Goal: Information Seeking & Learning: Compare options

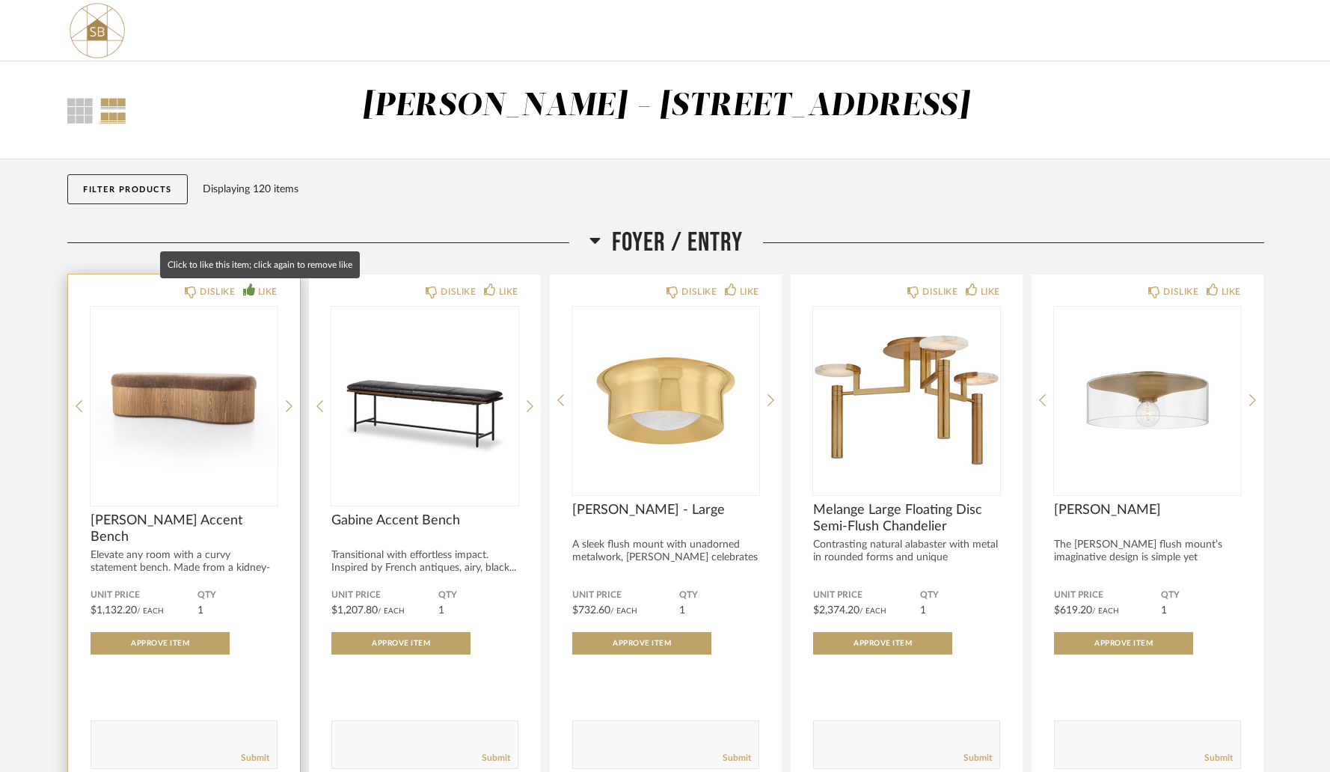
click at [260, 288] on div "LIKE" at bounding box center [267, 291] width 19 height 15
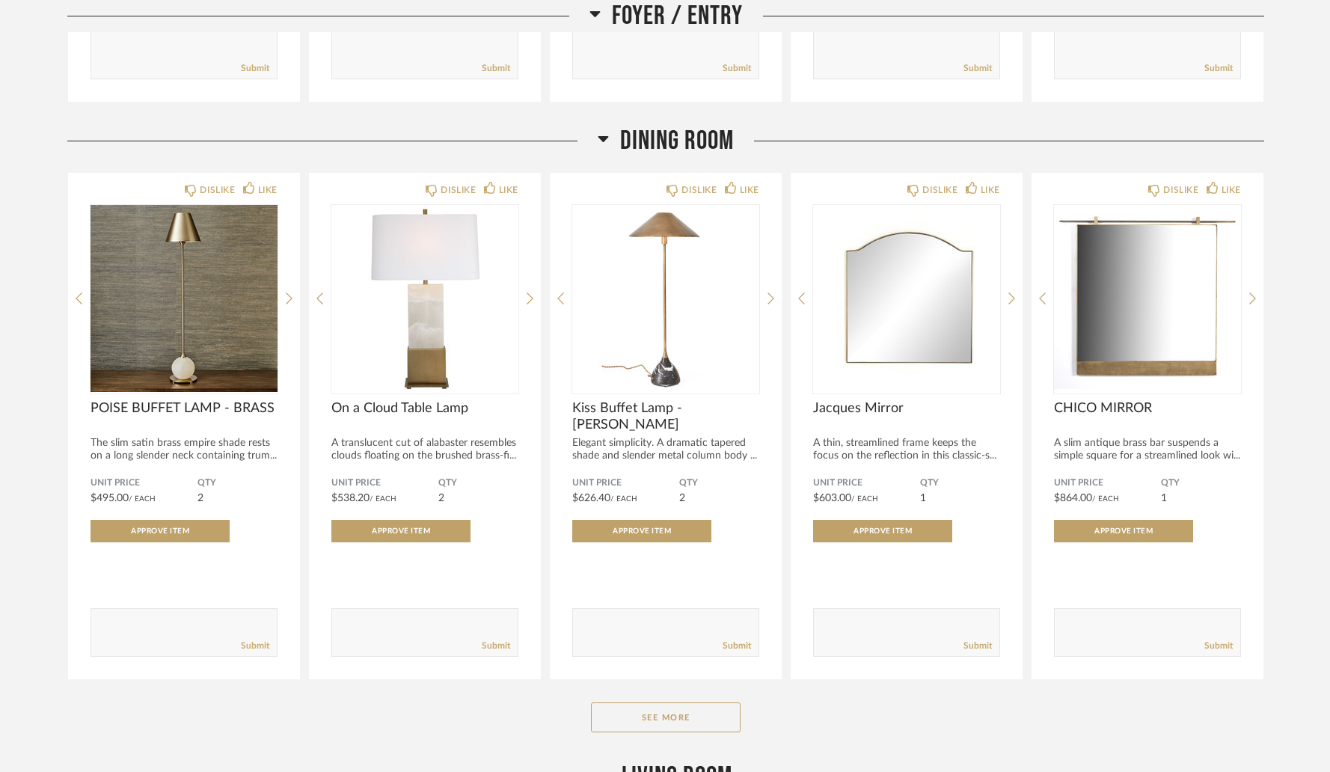
scroll to position [754, 0]
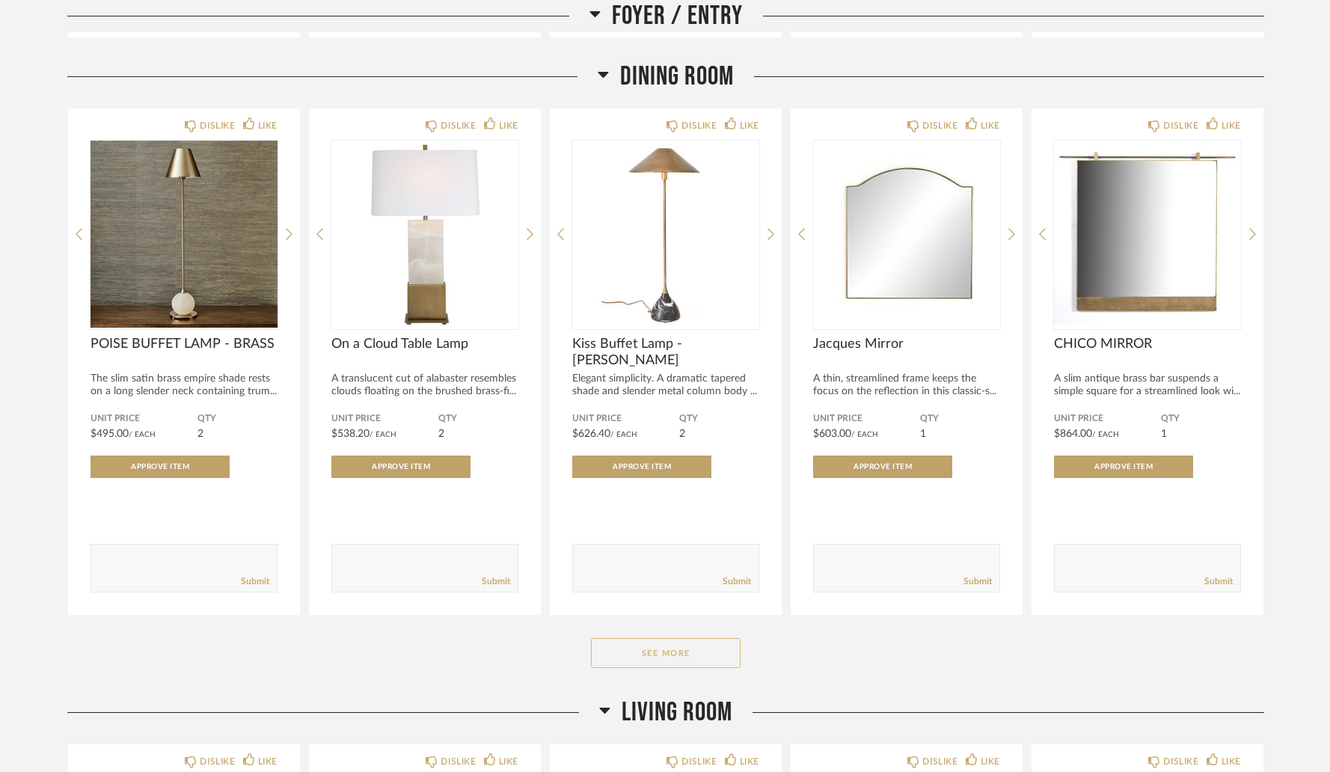
click at [674, 660] on button "See More" at bounding box center [666, 653] width 150 height 30
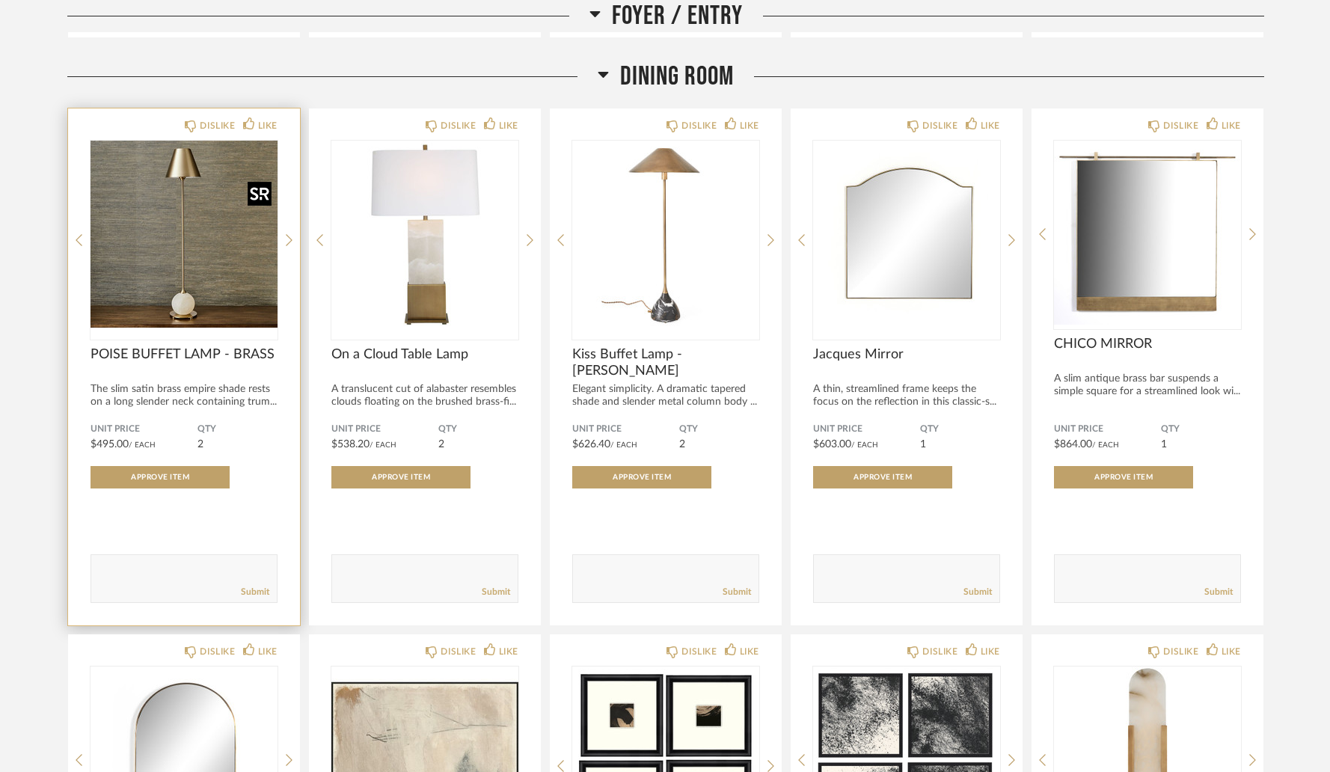
click at [202, 283] on img "0" at bounding box center [183, 234] width 187 height 187
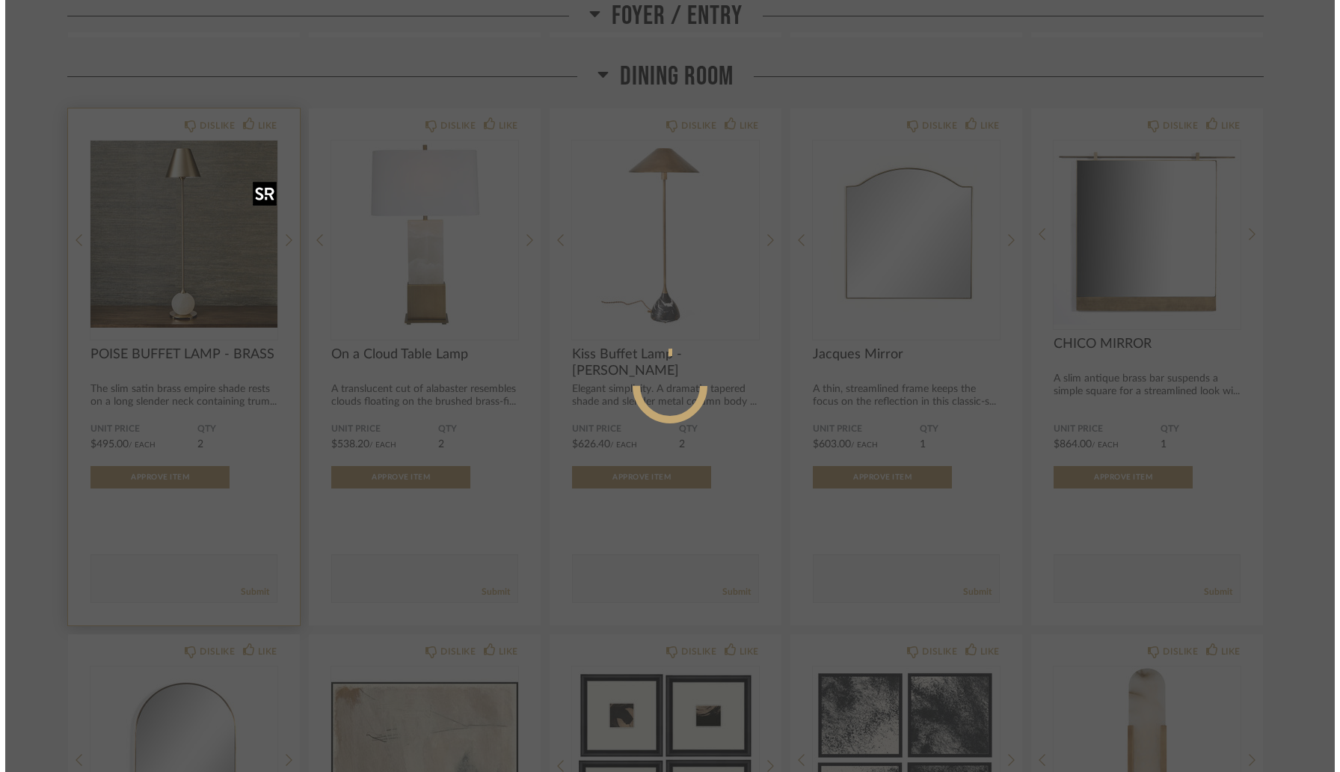
scroll to position [0, 0]
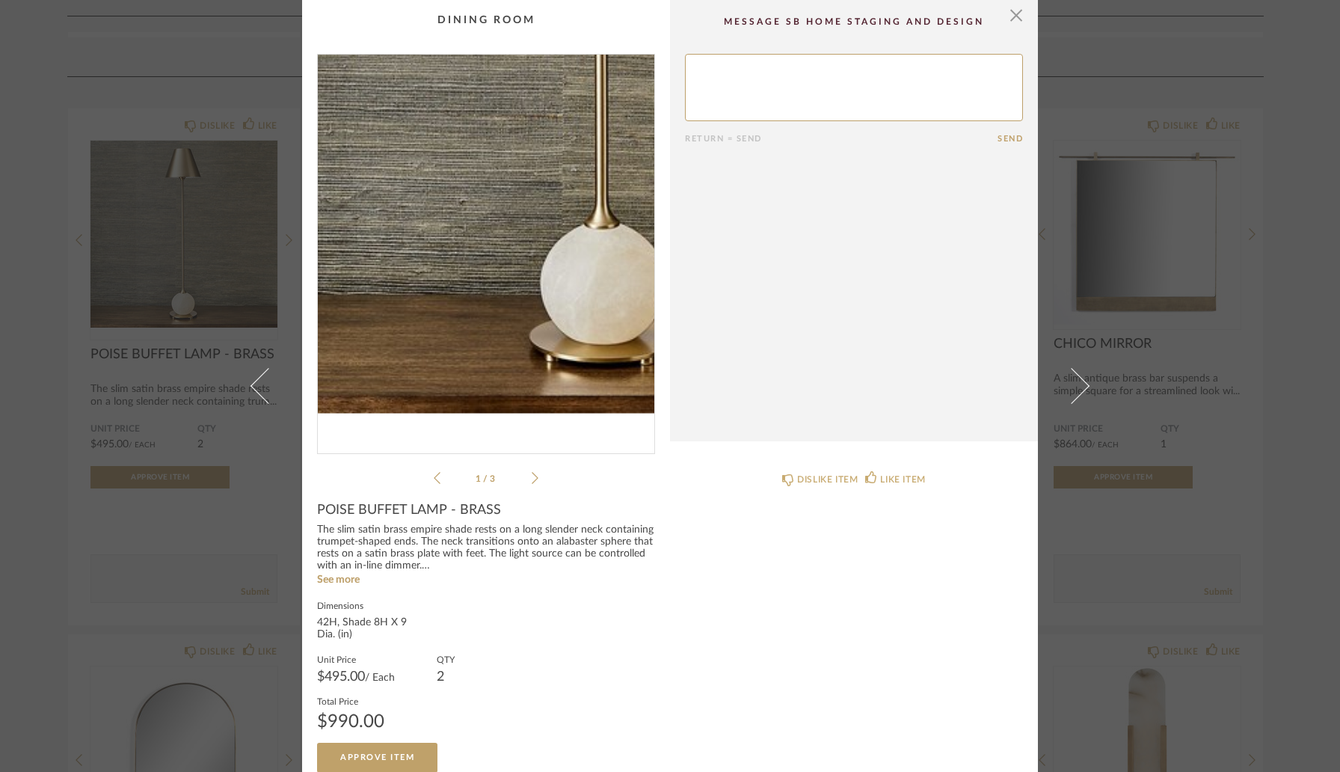
click at [441, 361] on img "0" at bounding box center [486, 248] width 337 height 387
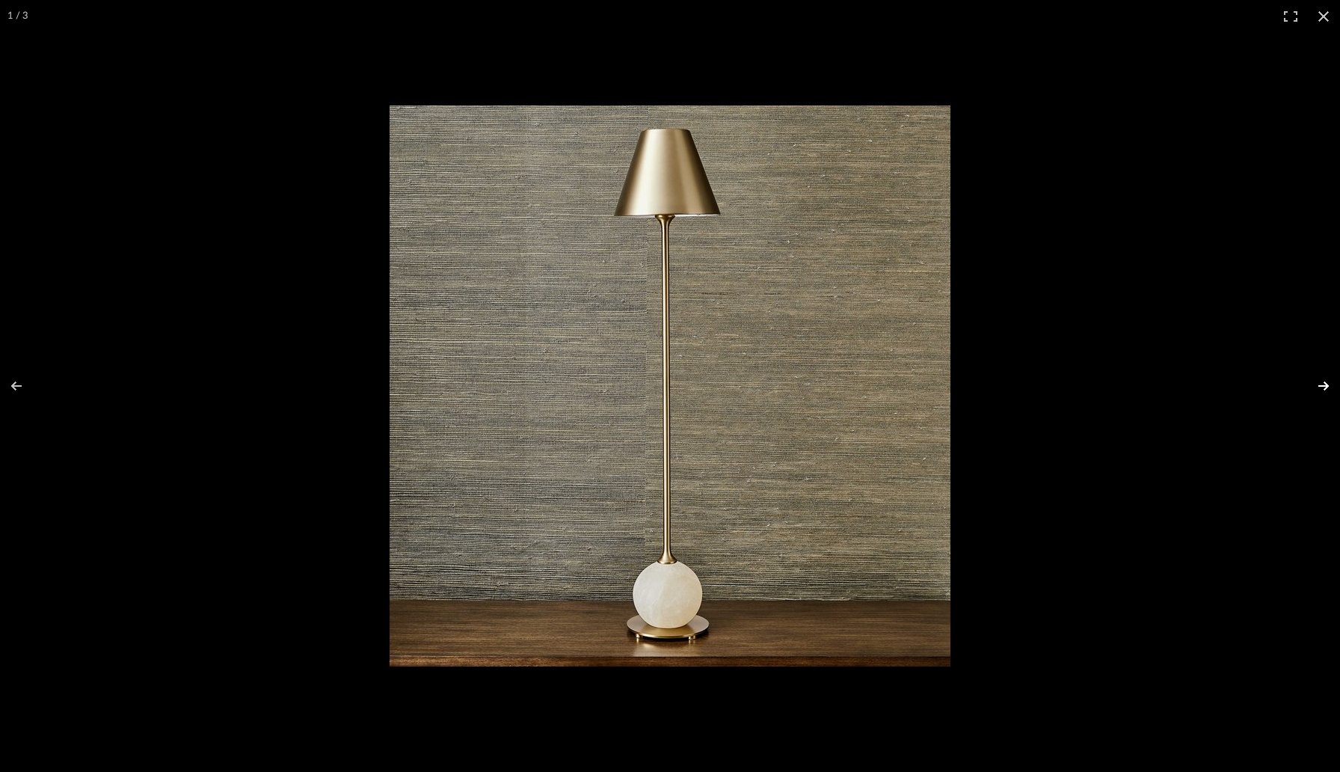
click at [1323, 388] on button at bounding box center [1314, 386] width 52 height 75
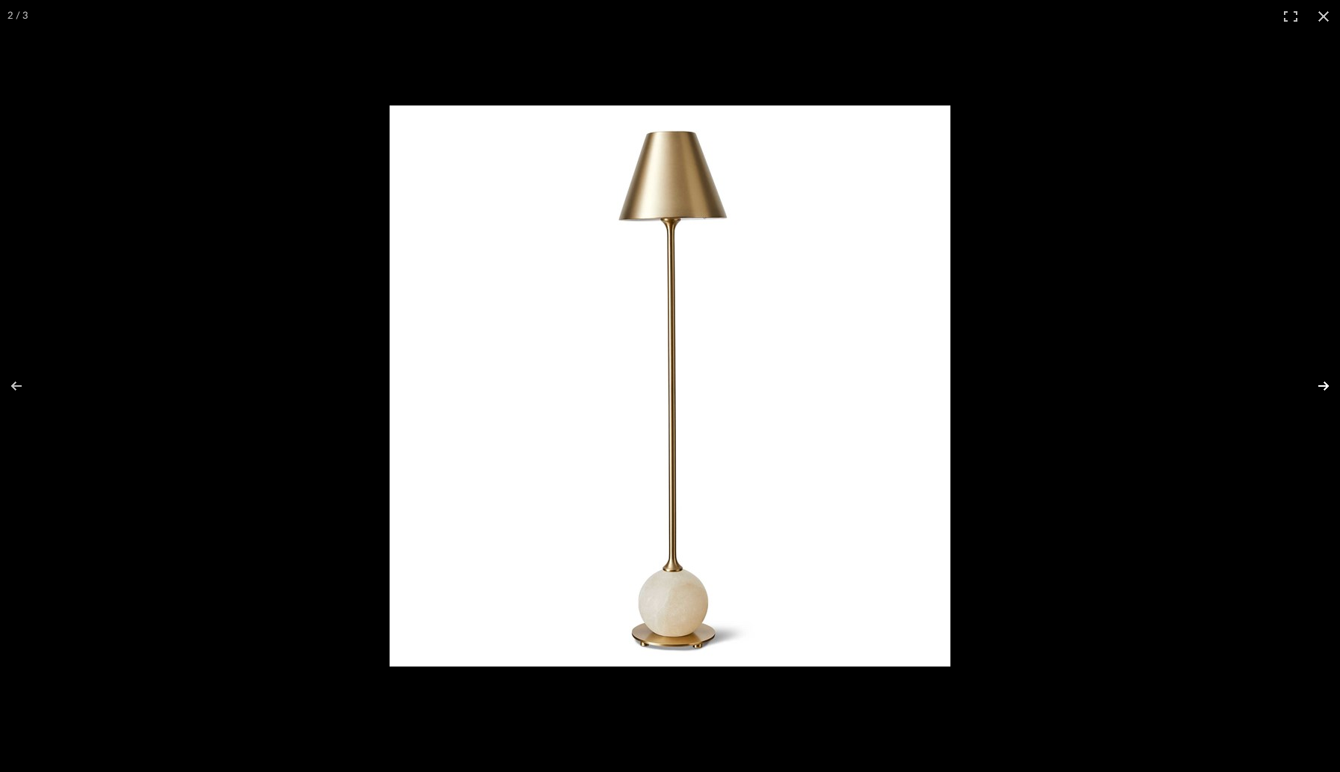
click at [1323, 388] on button at bounding box center [1314, 386] width 52 height 75
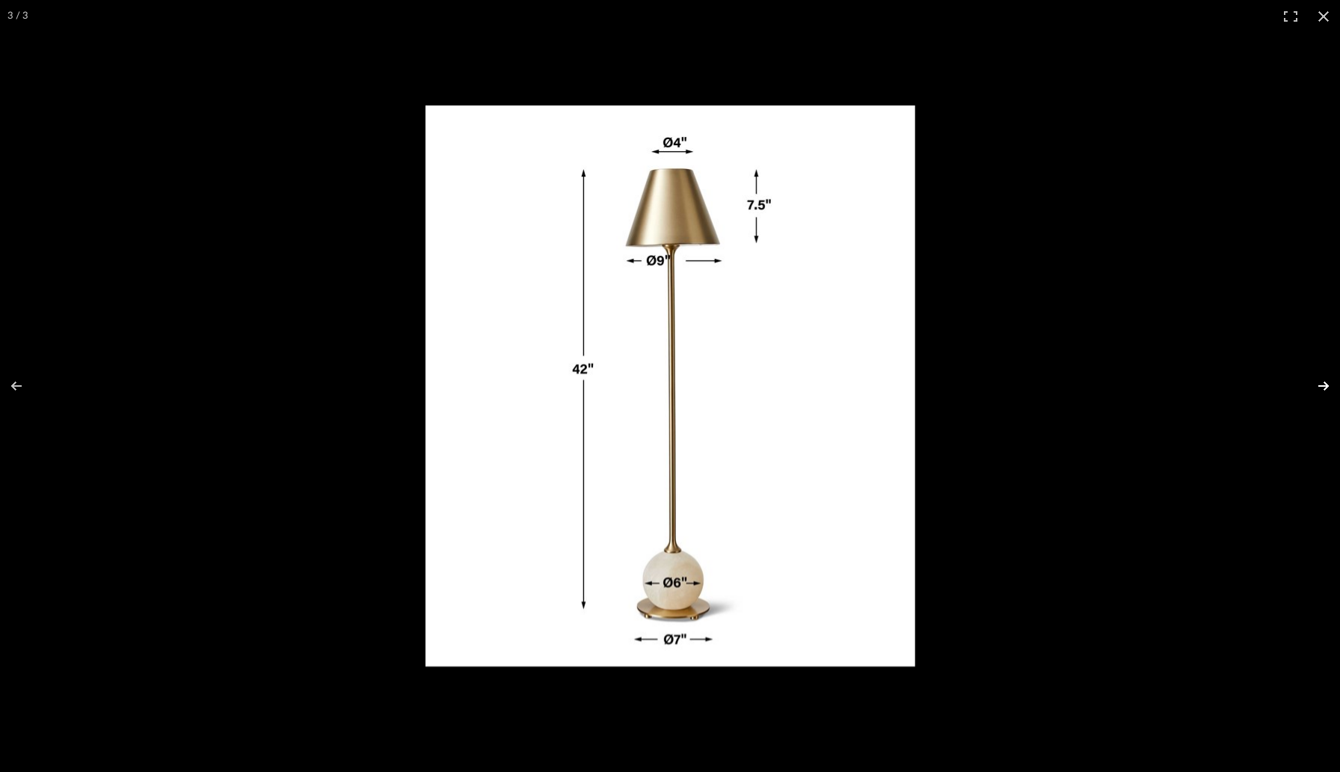
click at [1323, 388] on button at bounding box center [1314, 386] width 52 height 75
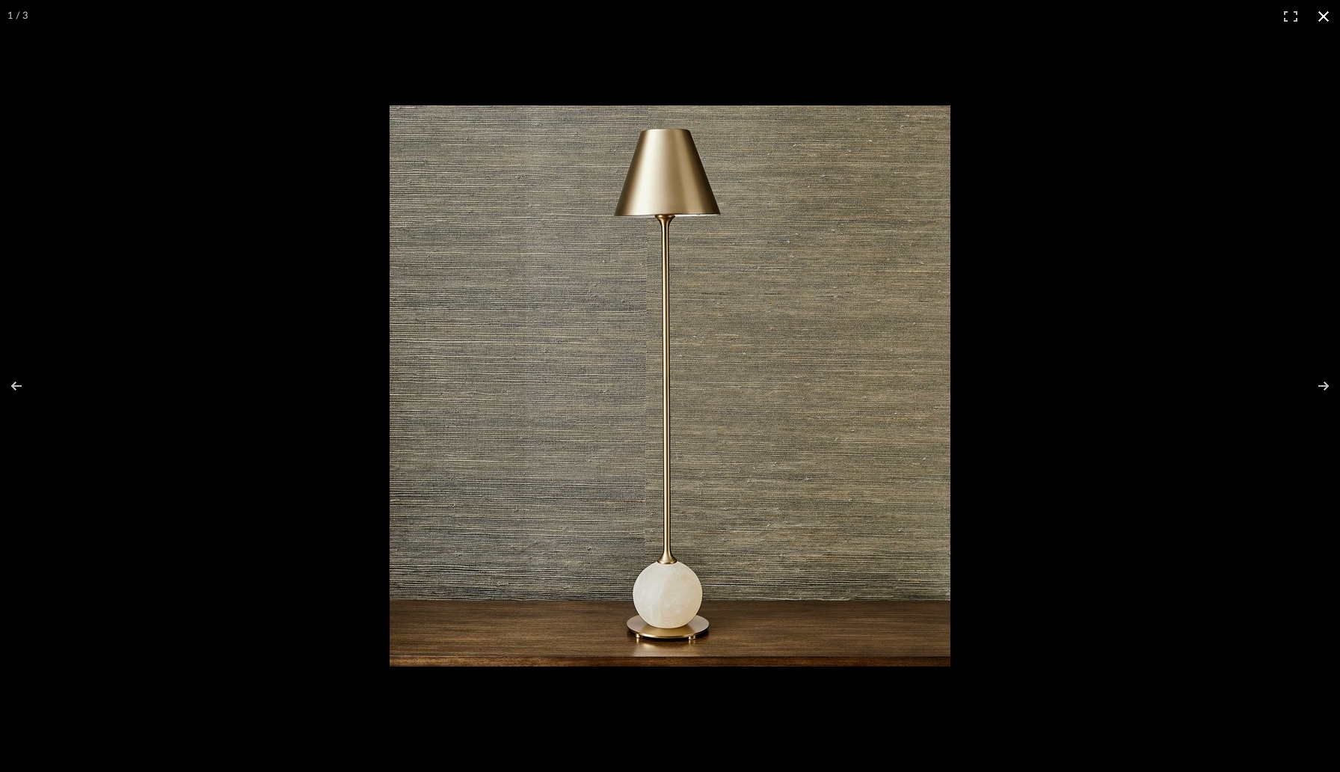
click at [1320, 22] on button at bounding box center [1323, 16] width 33 height 33
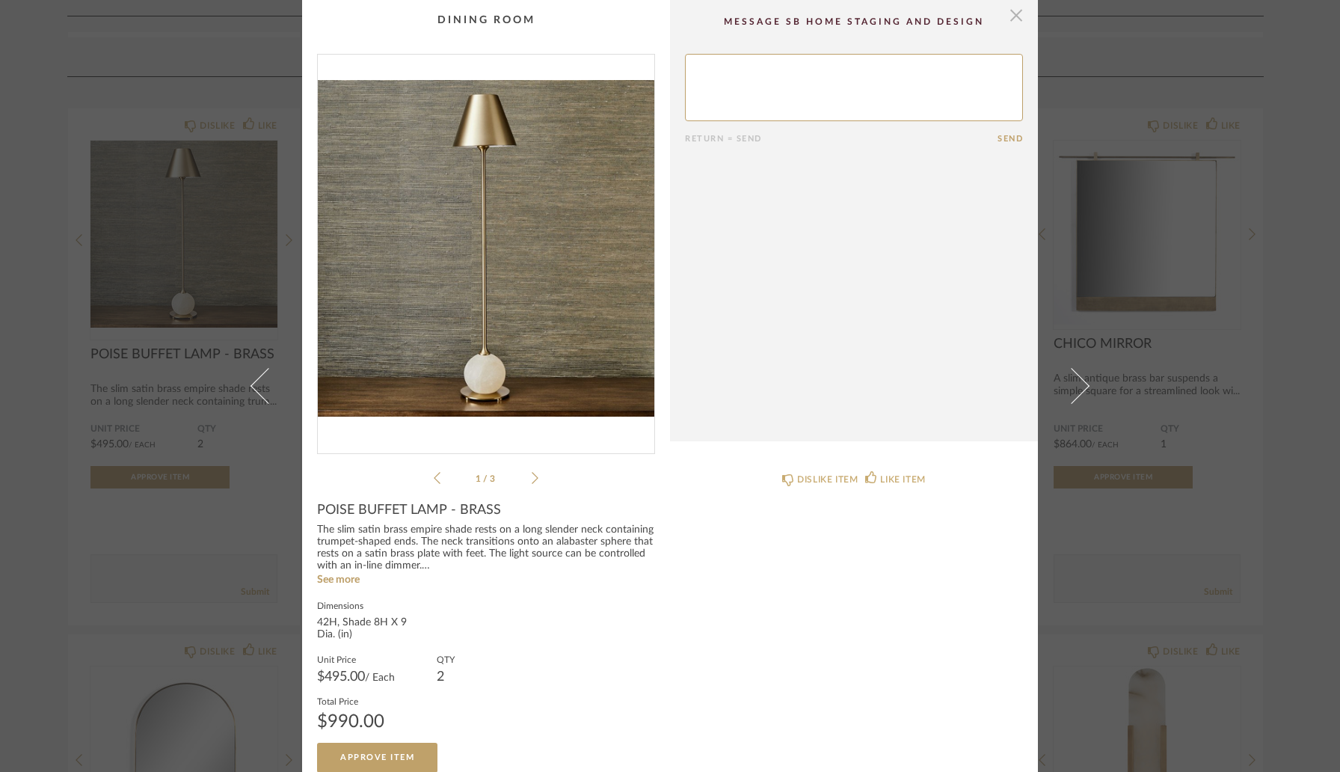
click at [1010, 23] on span "button" at bounding box center [1016, 15] width 30 height 30
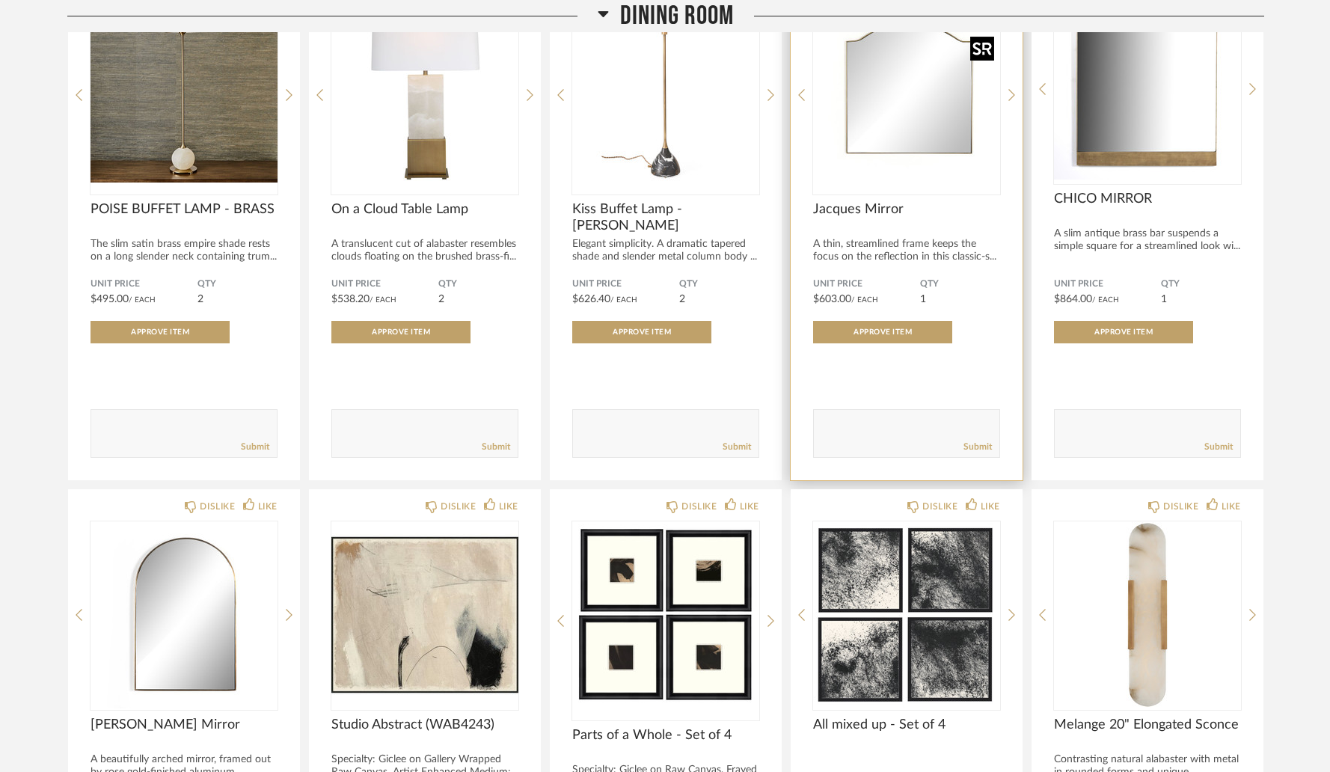
scroll to position [891, 0]
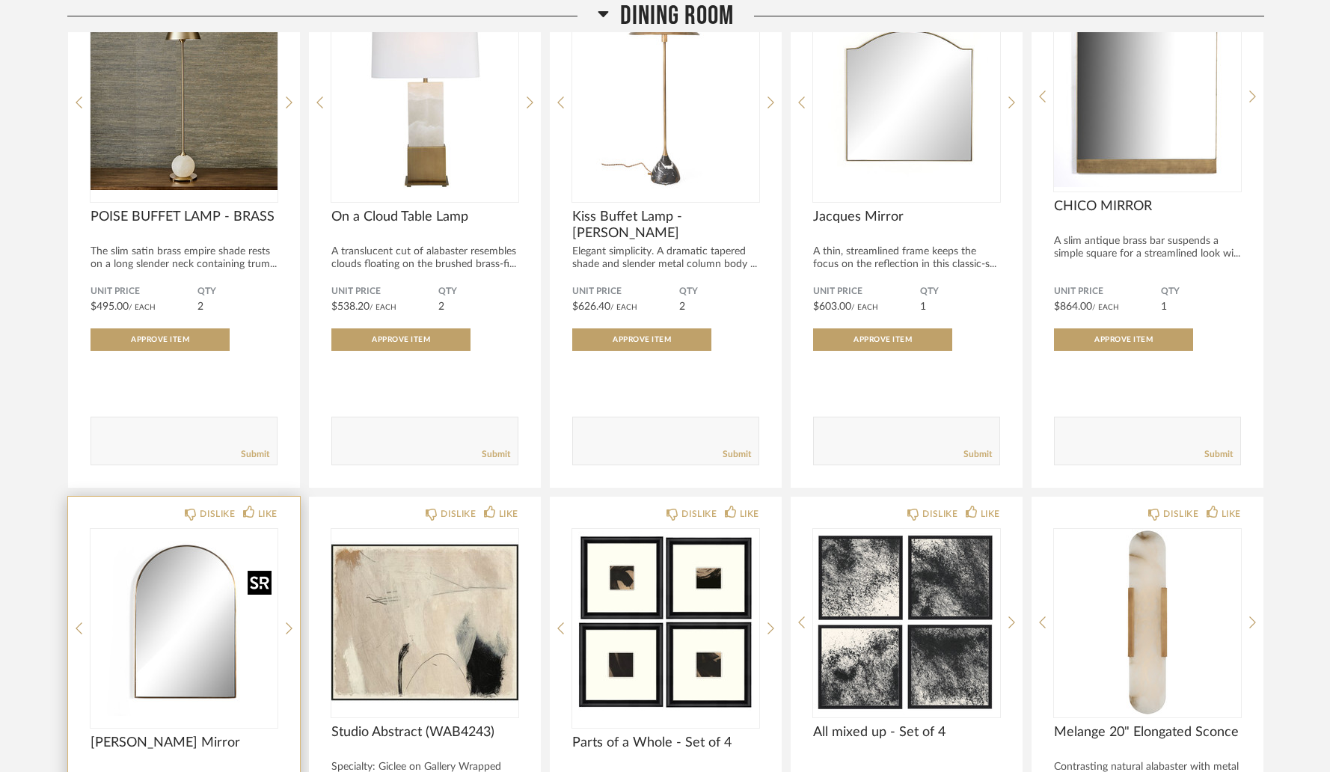
click at [0, 0] on img at bounding box center [0, 0] width 0 height 0
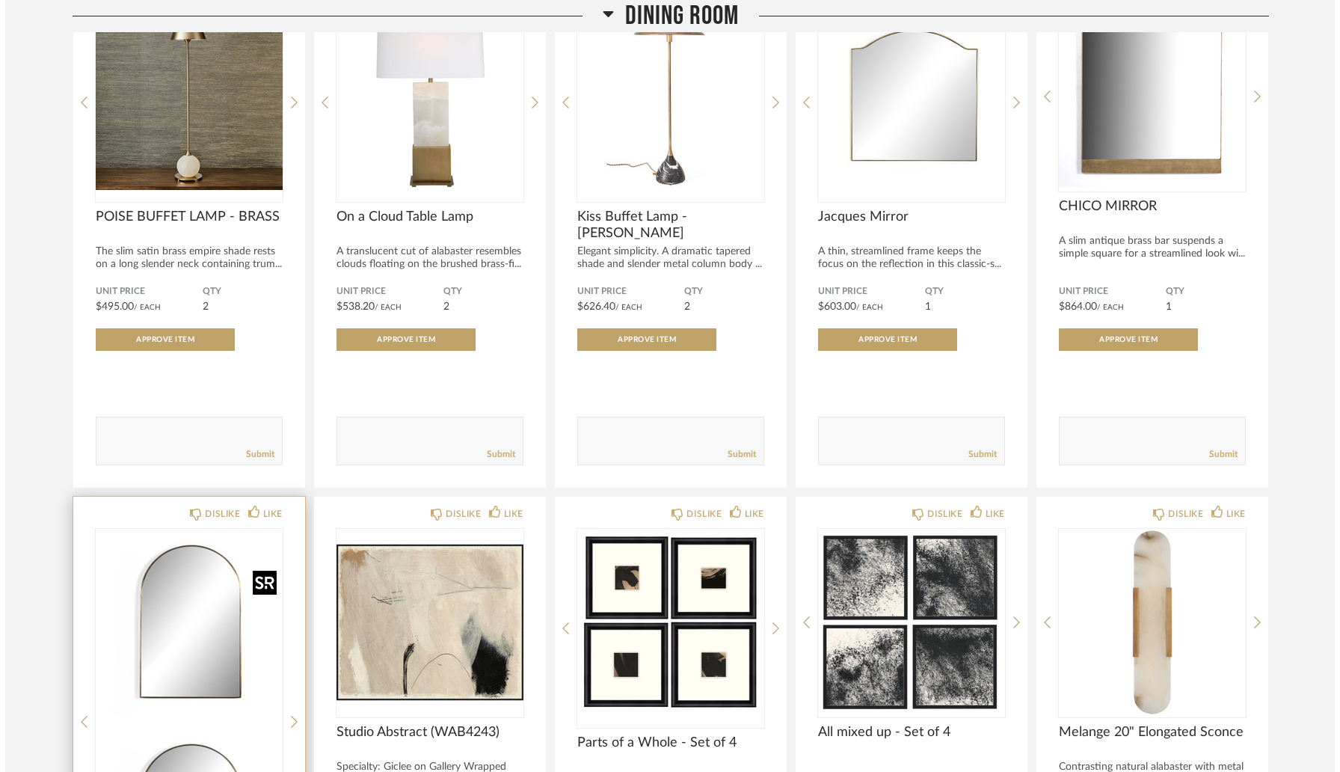
scroll to position [0, 0]
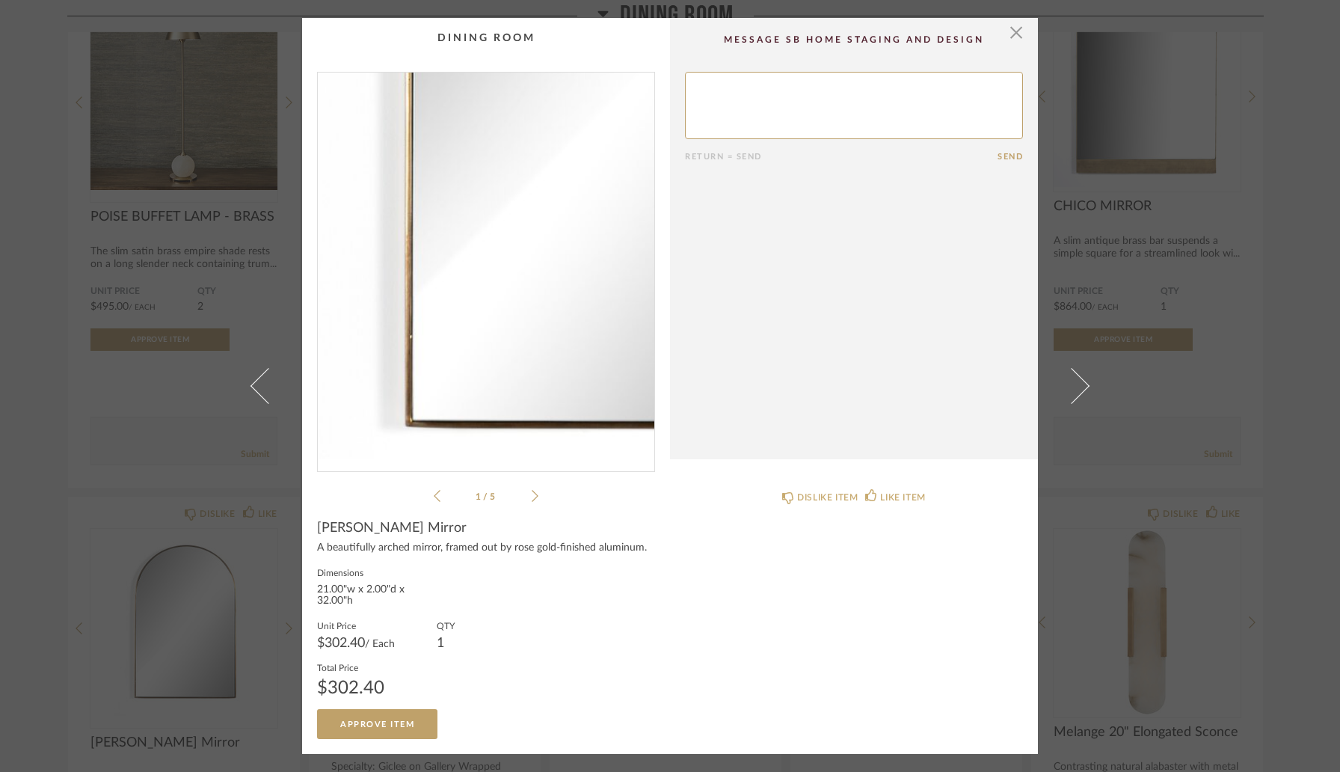
click at [423, 348] on img "0" at bounding box center [486, 266] width 337 height 387
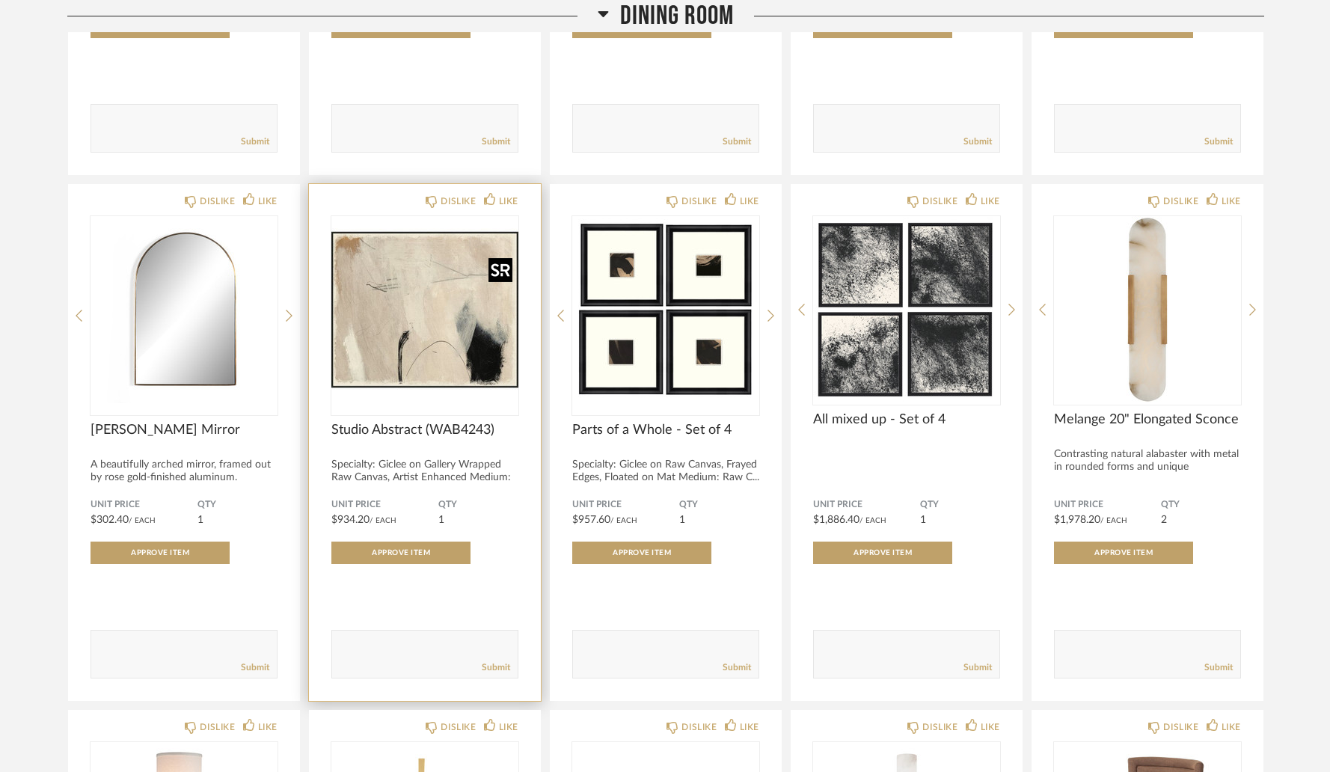
scroll to position [1211, 0]
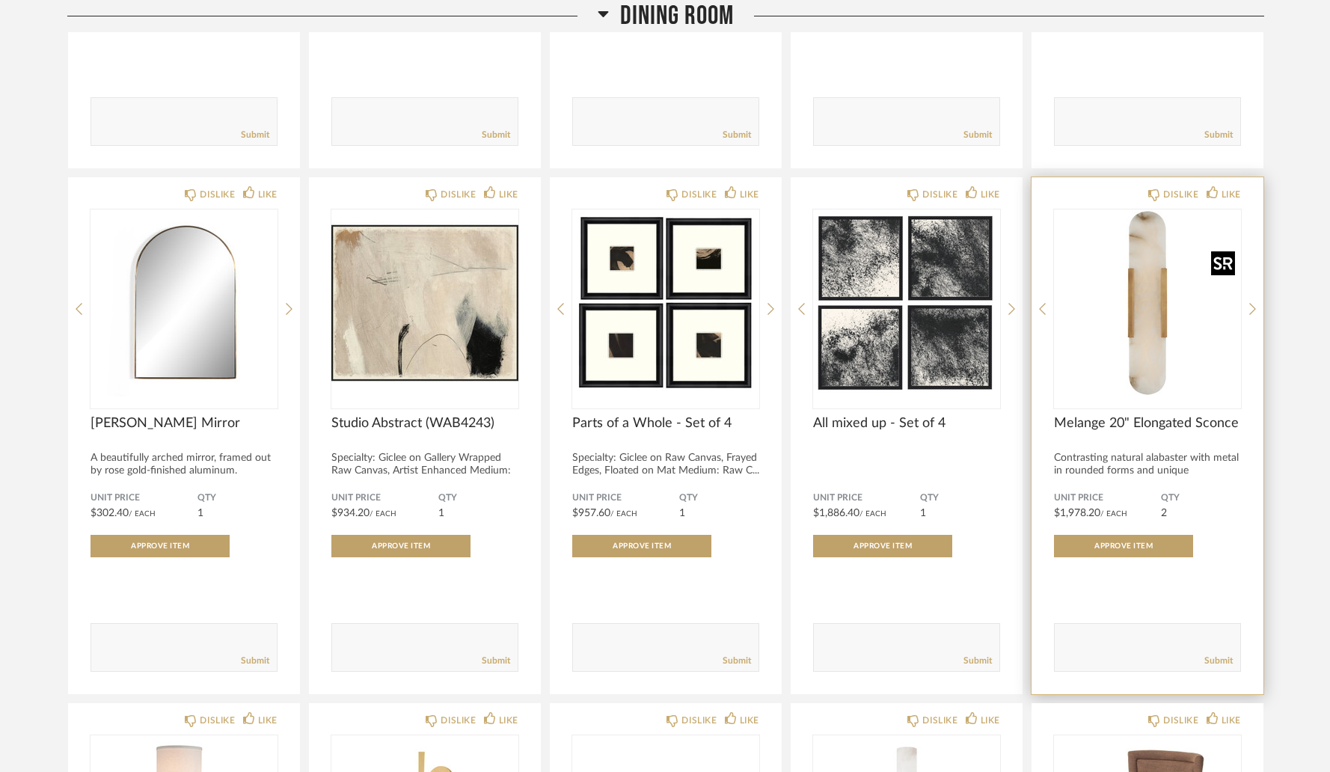
click at [1147, 326] on img "0" at bounding box center [1147, 302] width 187 height 187
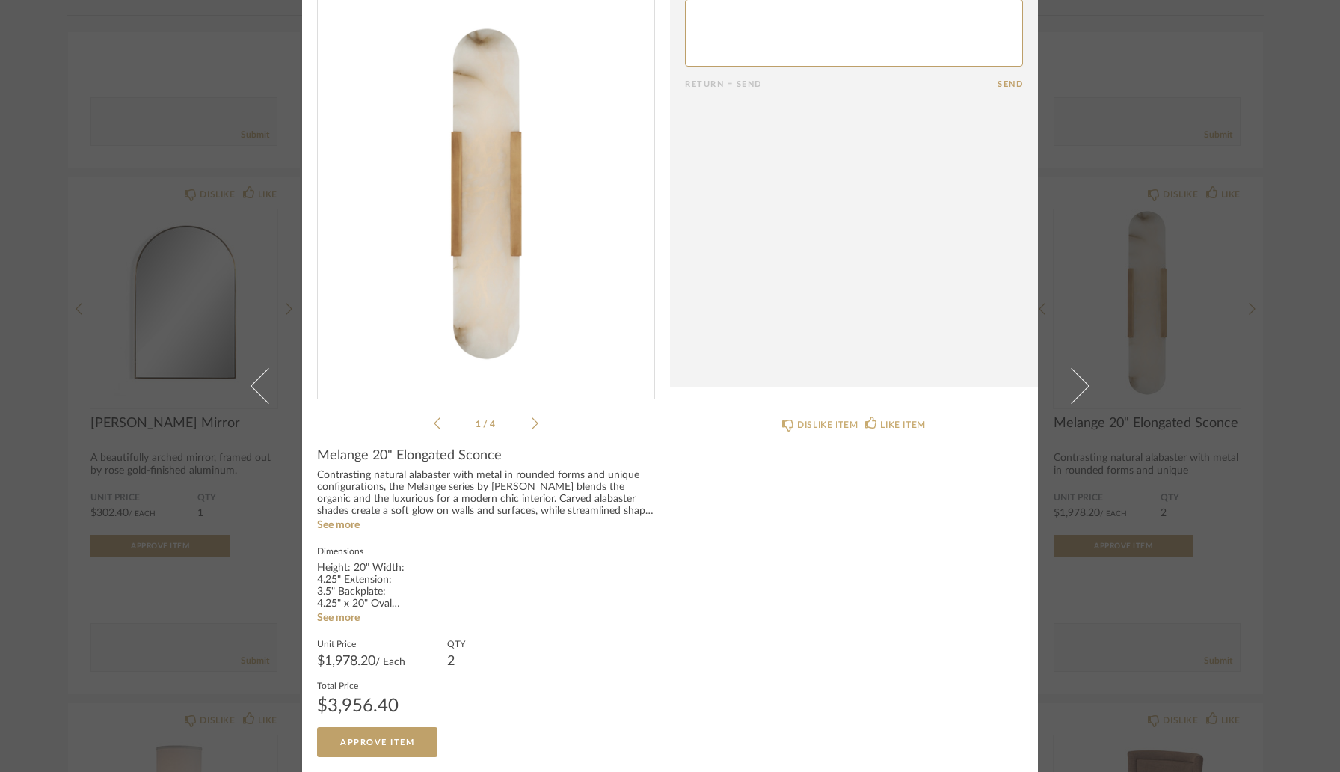
scroll to position [0, 0]
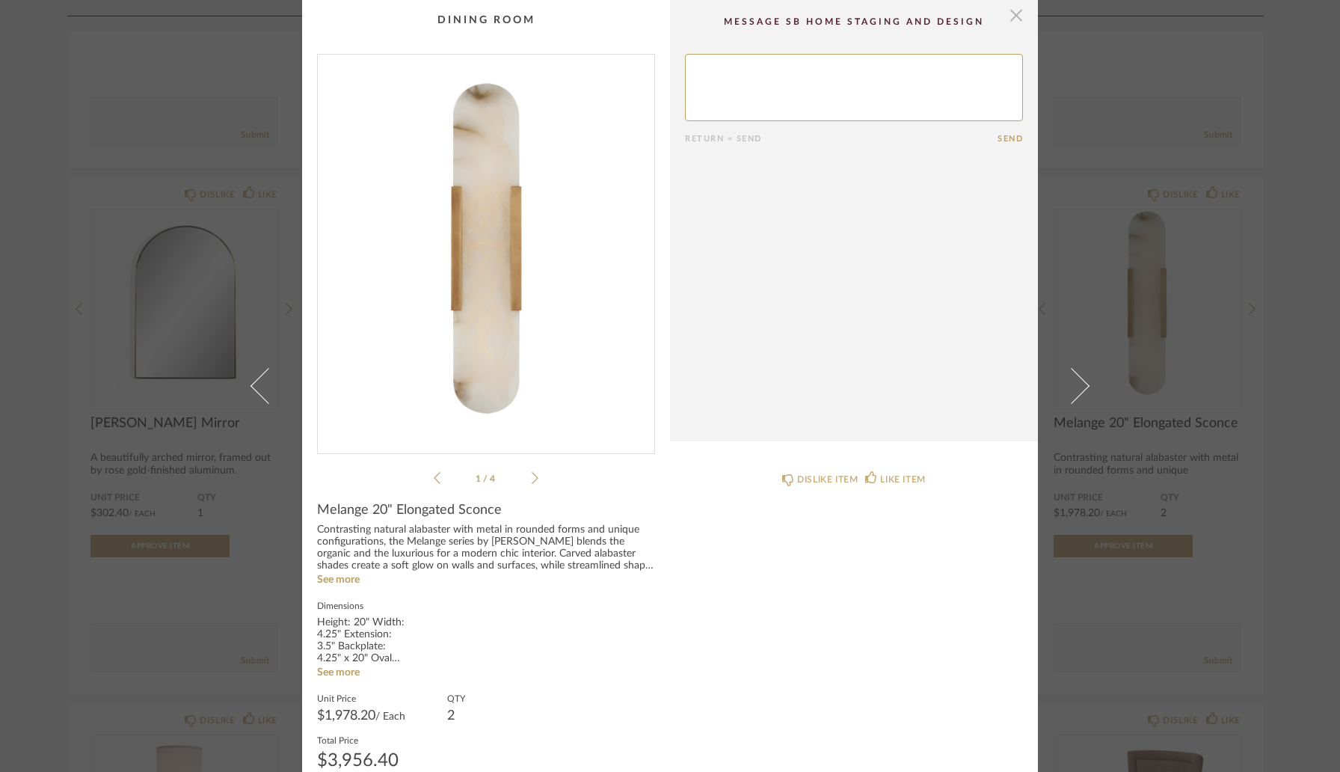
click at [1009, 17] on span "button" at bounding box center [1016, 15] width 30 height 30
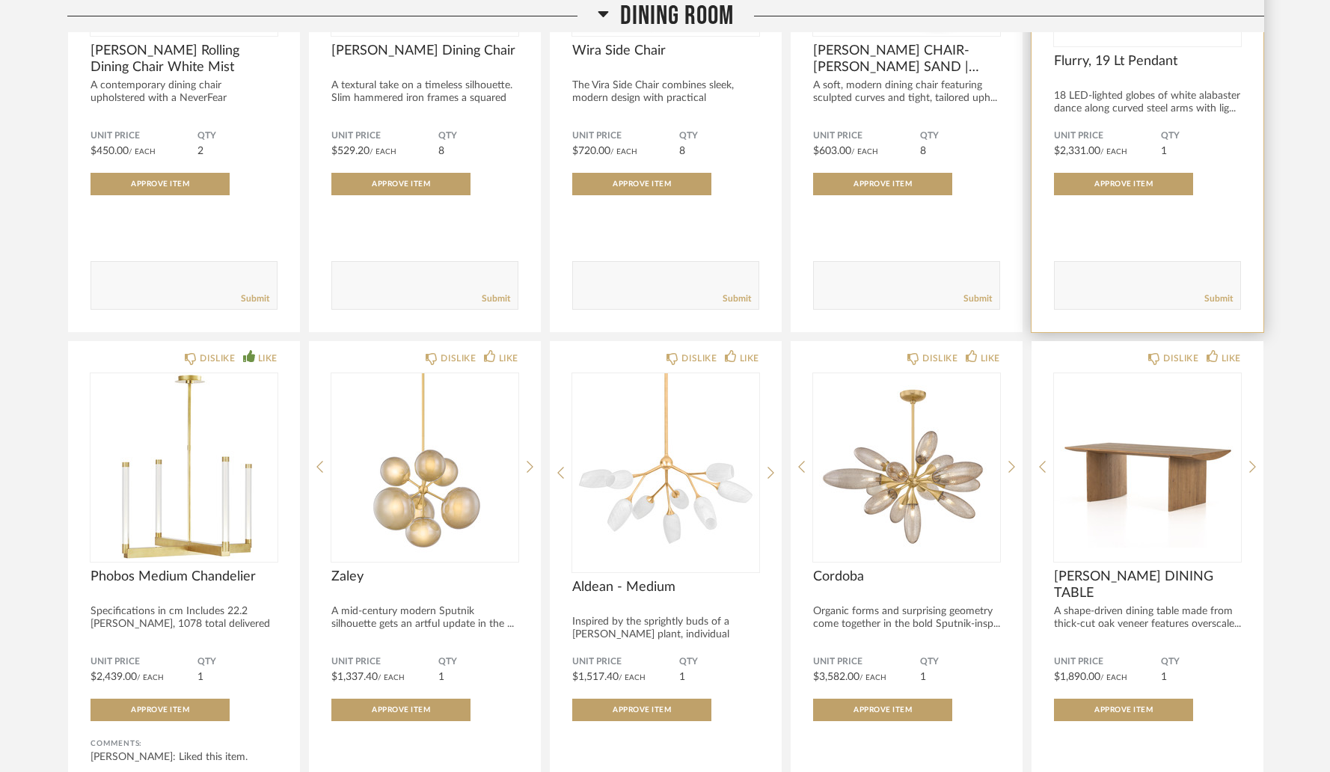
scroll to position [2619, 0]
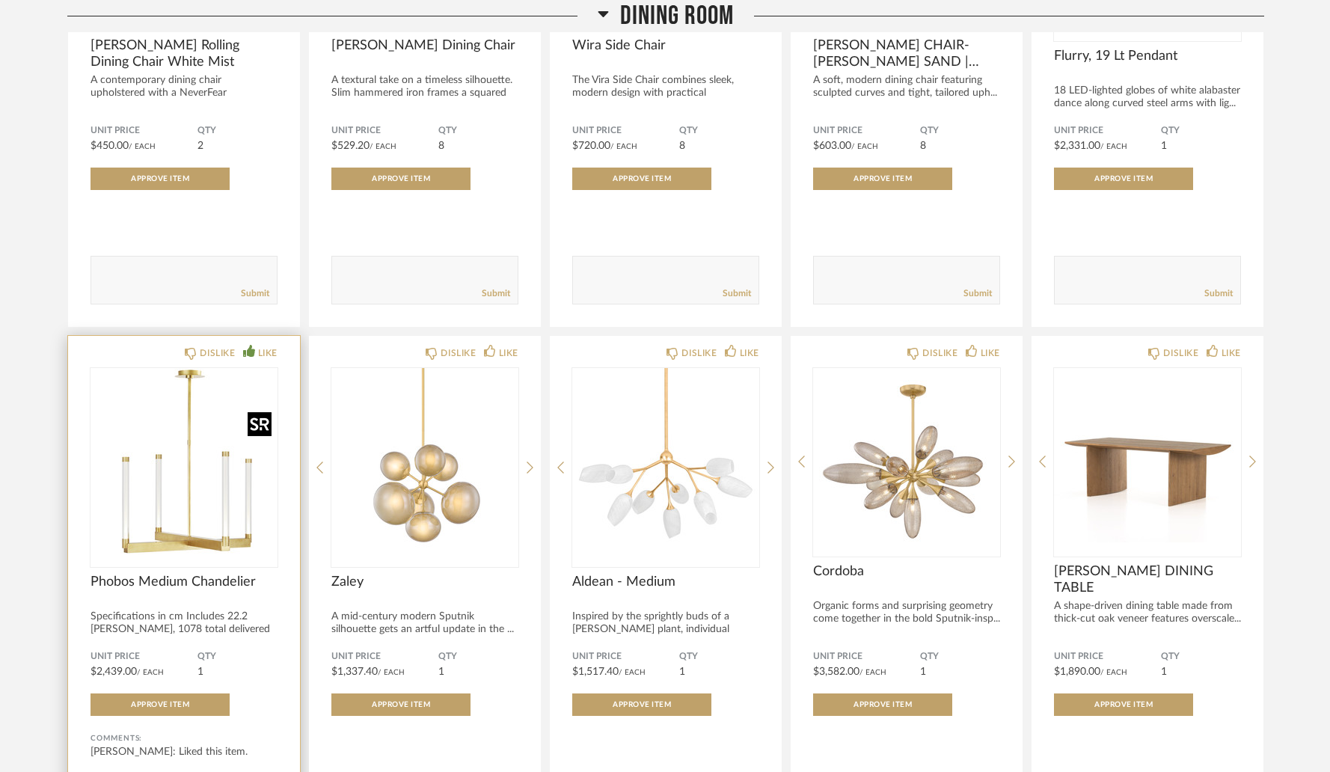
click at [188, 542] on img "0" at bounding box center [183, 461] width 187 height 187
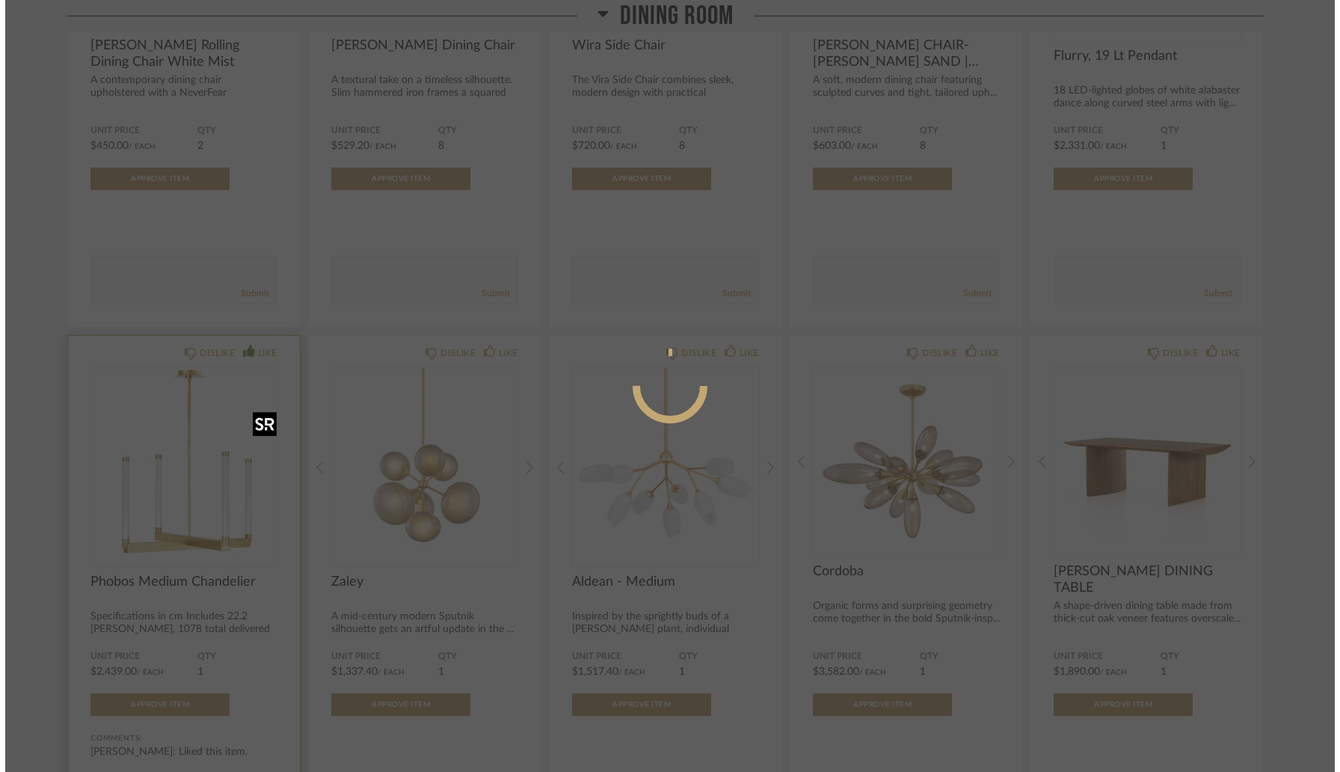
scroll to position [0, 0]
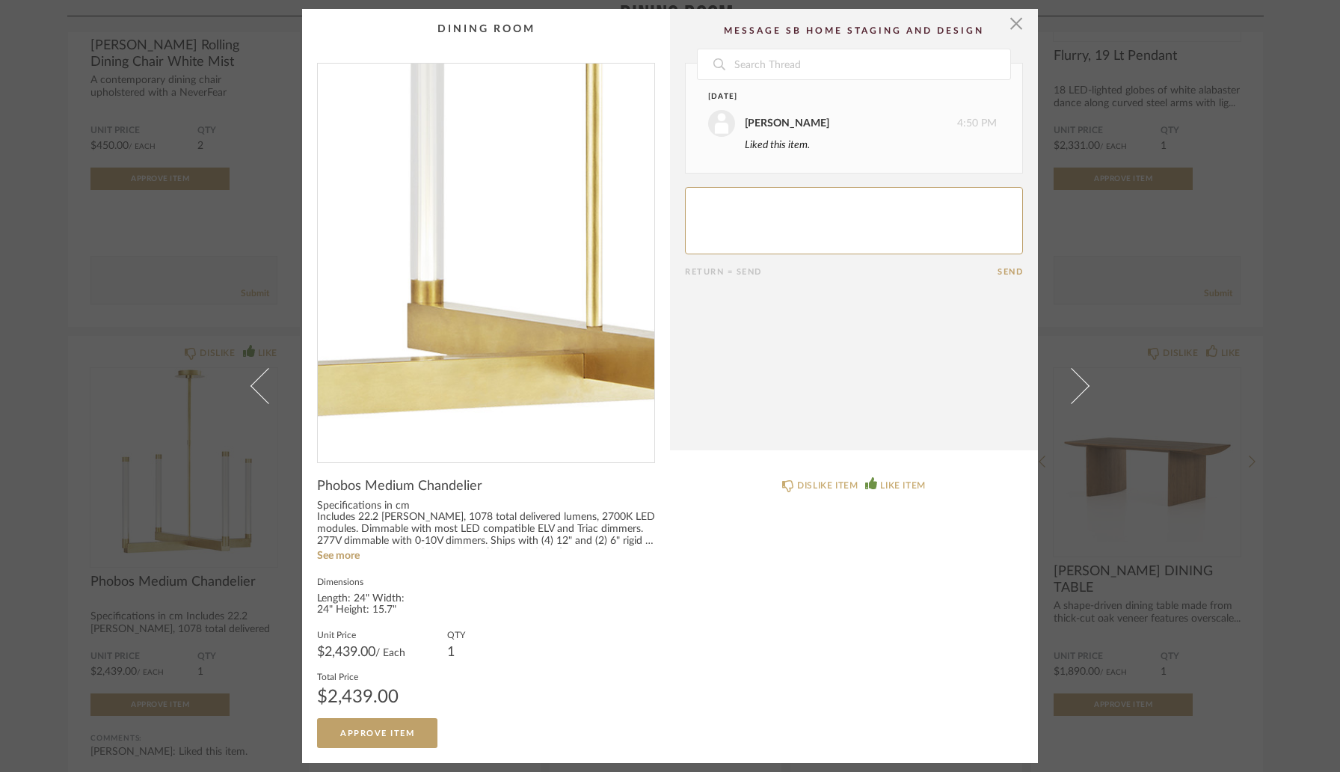
click at [461, 365] on img "0" at bounding box center [486, 257] width 337 height 387
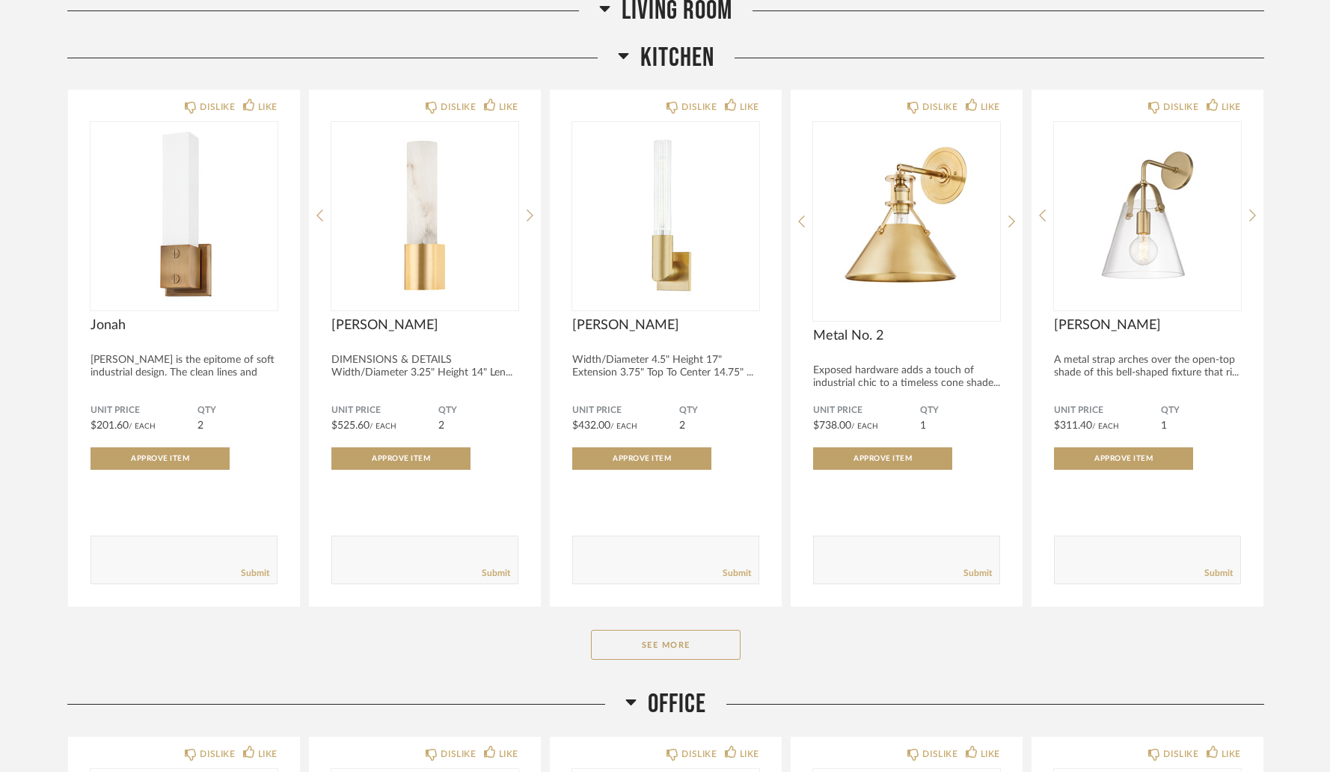
scroll to position [4160, 0]
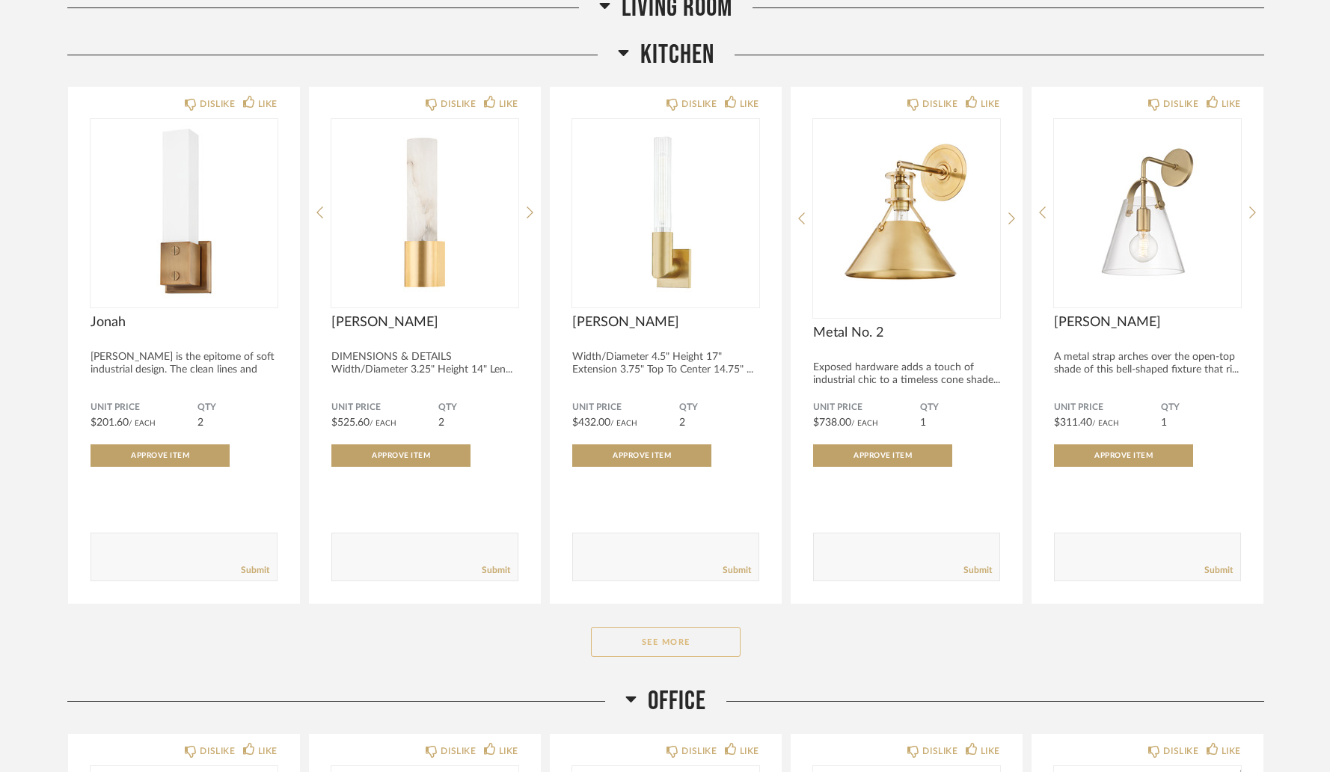
click at [699, 641] on button "See More" at bounding box center [666, 642] width 150 height 30
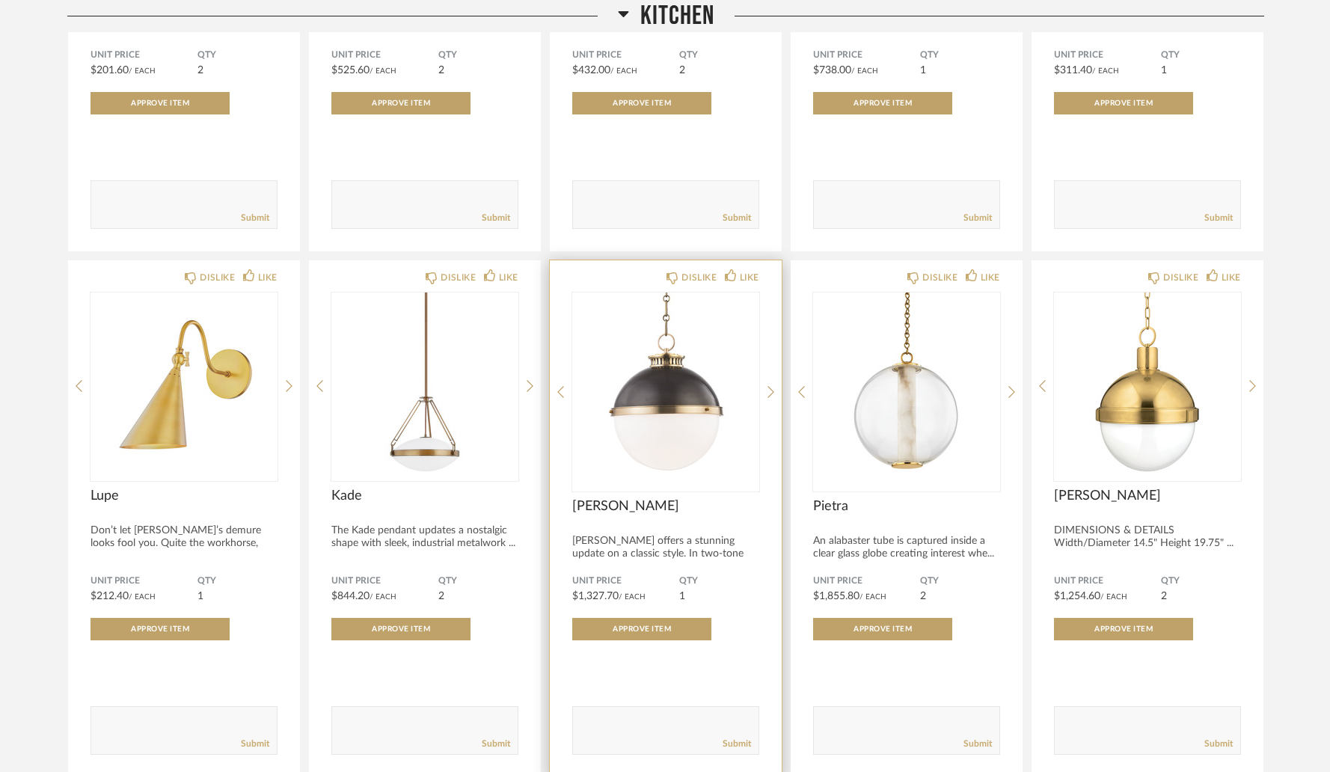
scroll to position [4519, 0]
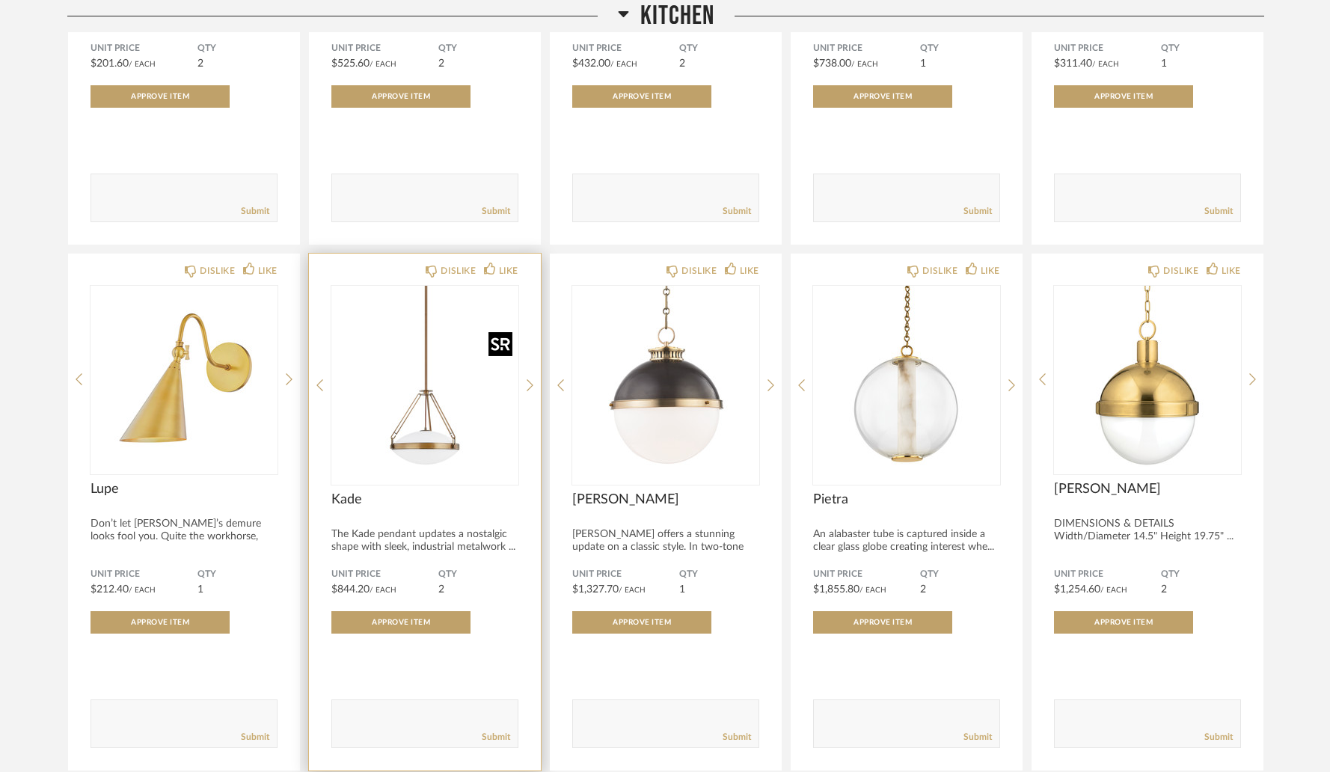
click at [0, 0] on img at bounding box center [0, 0] width 0 height 0
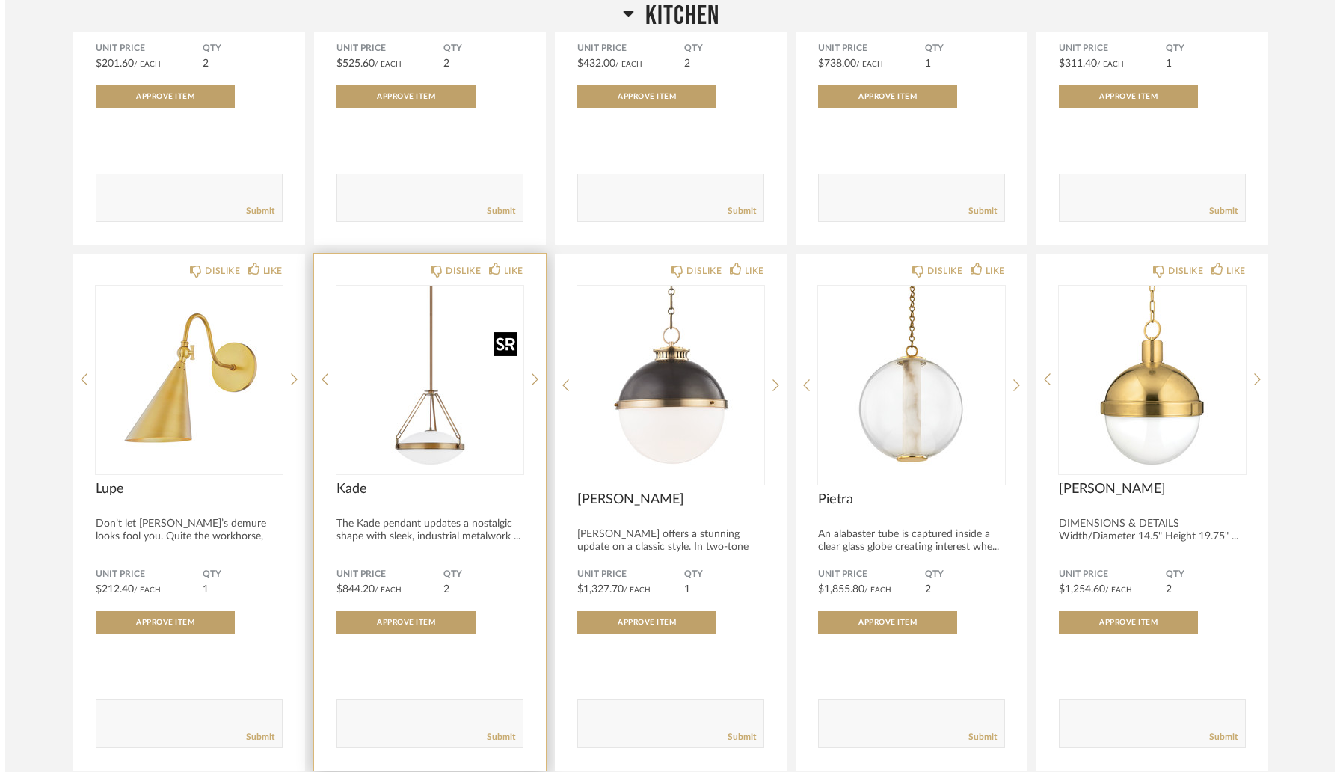
scroll to position [0, 0]
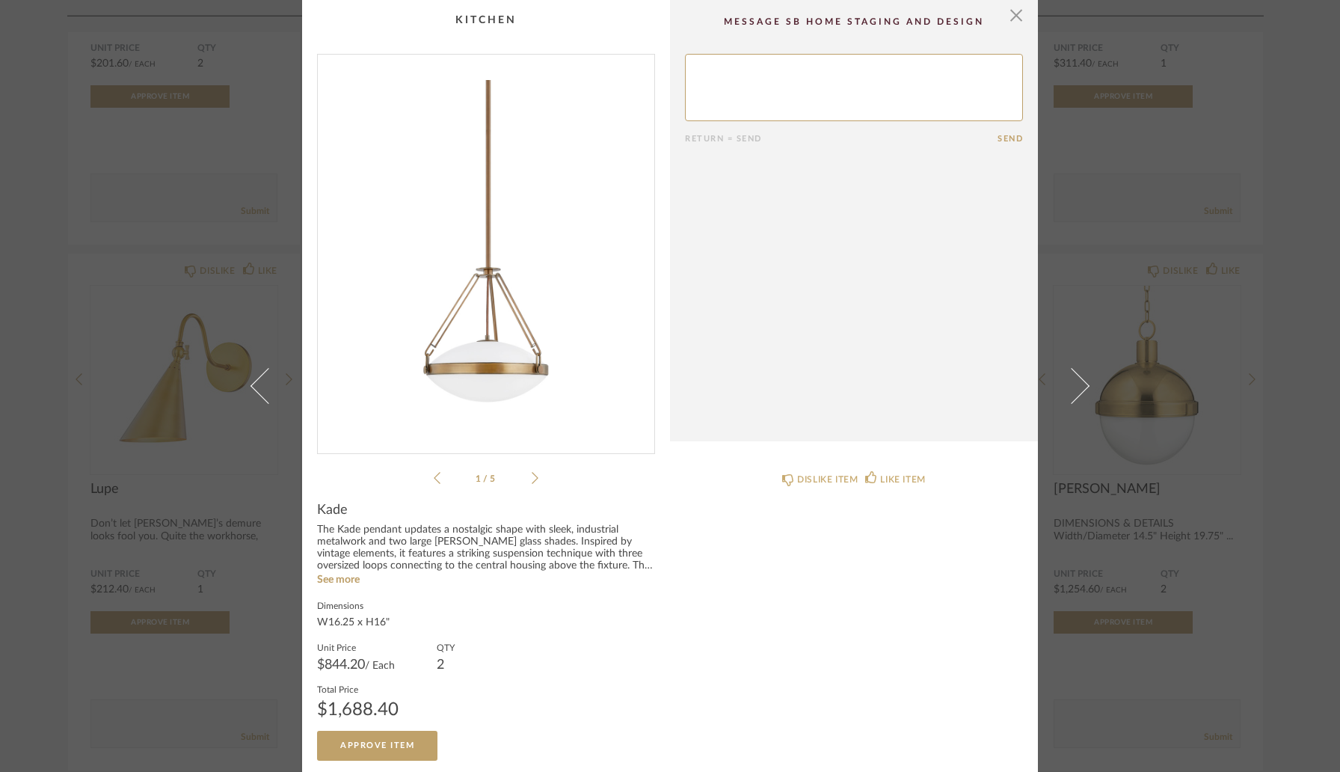
click at [507, 334] on img "0" at bounding box center [486, 248] width 337 height 387
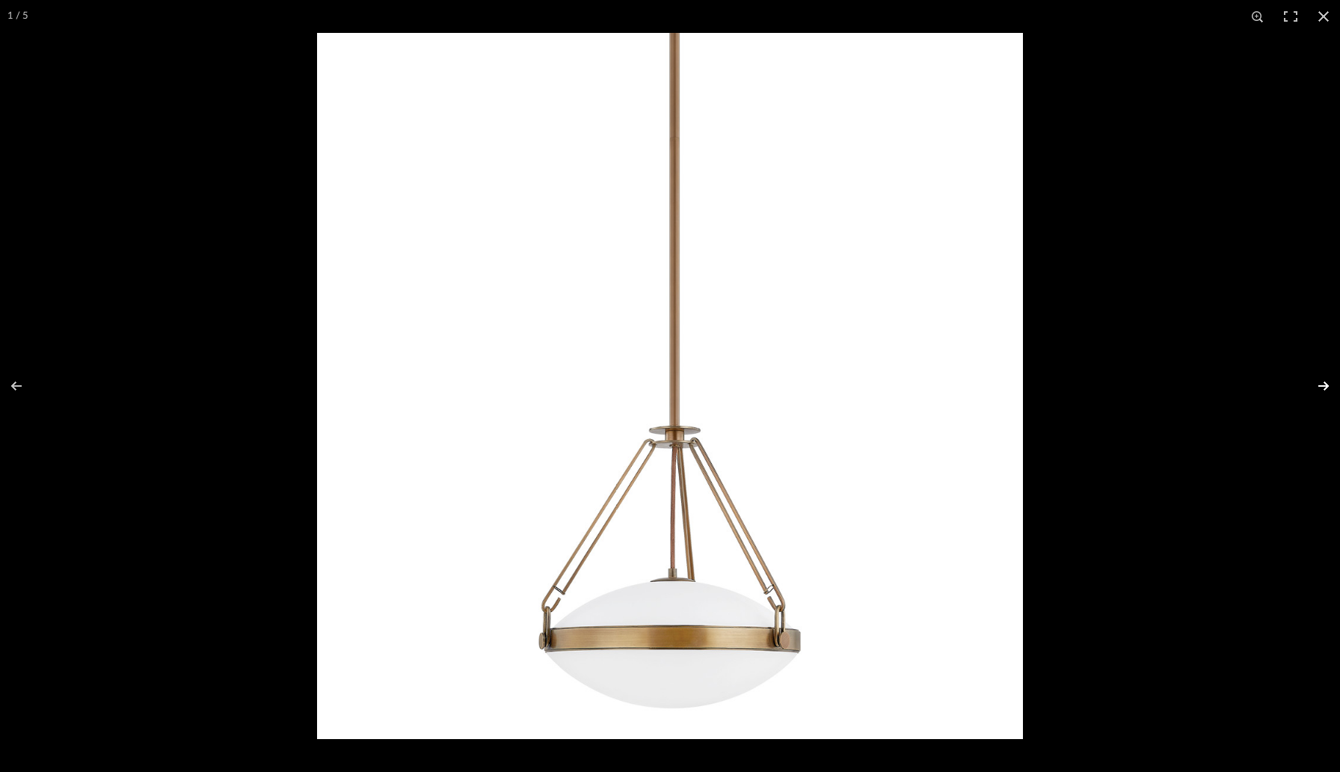
click at [1319, 390] on button at bounding box center [1314, 386] width 52 height 75
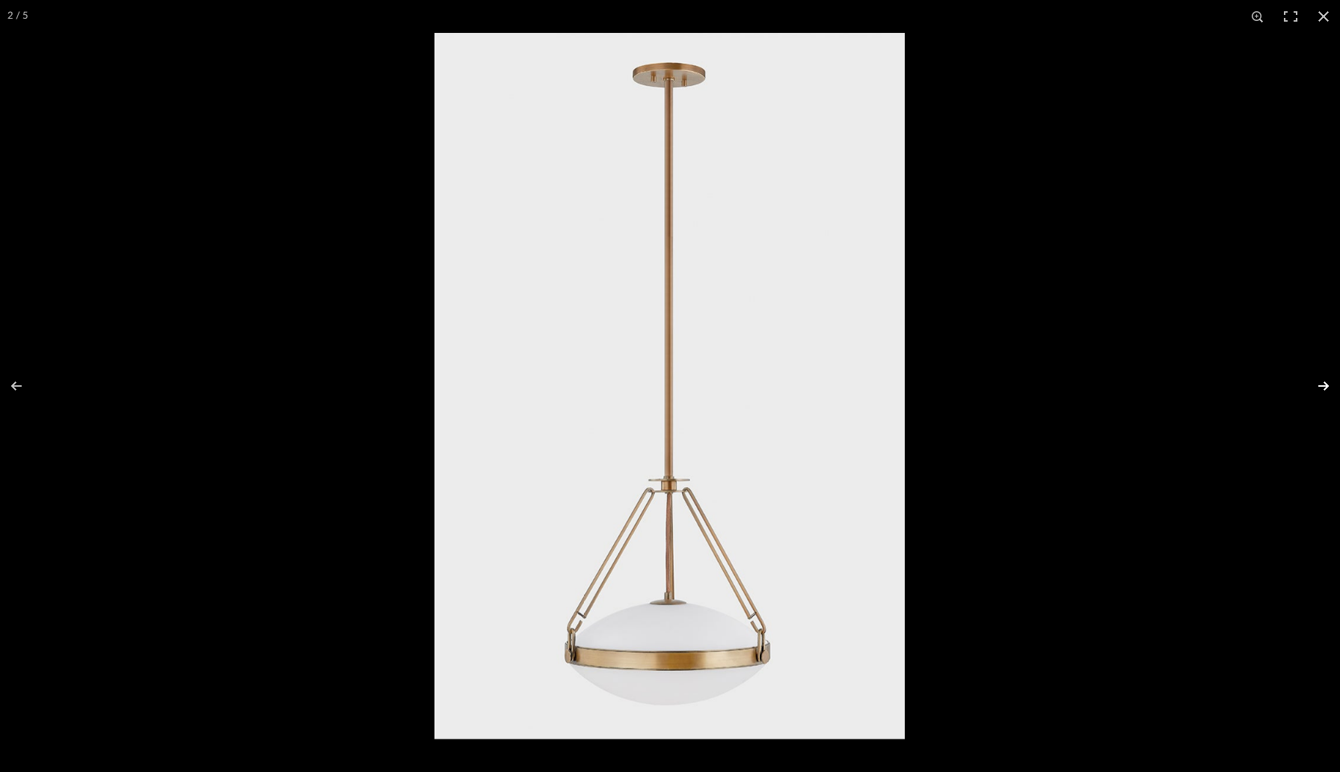
click at [1319, 390] on button at bounding box center [1314, 386] width 52 height 75
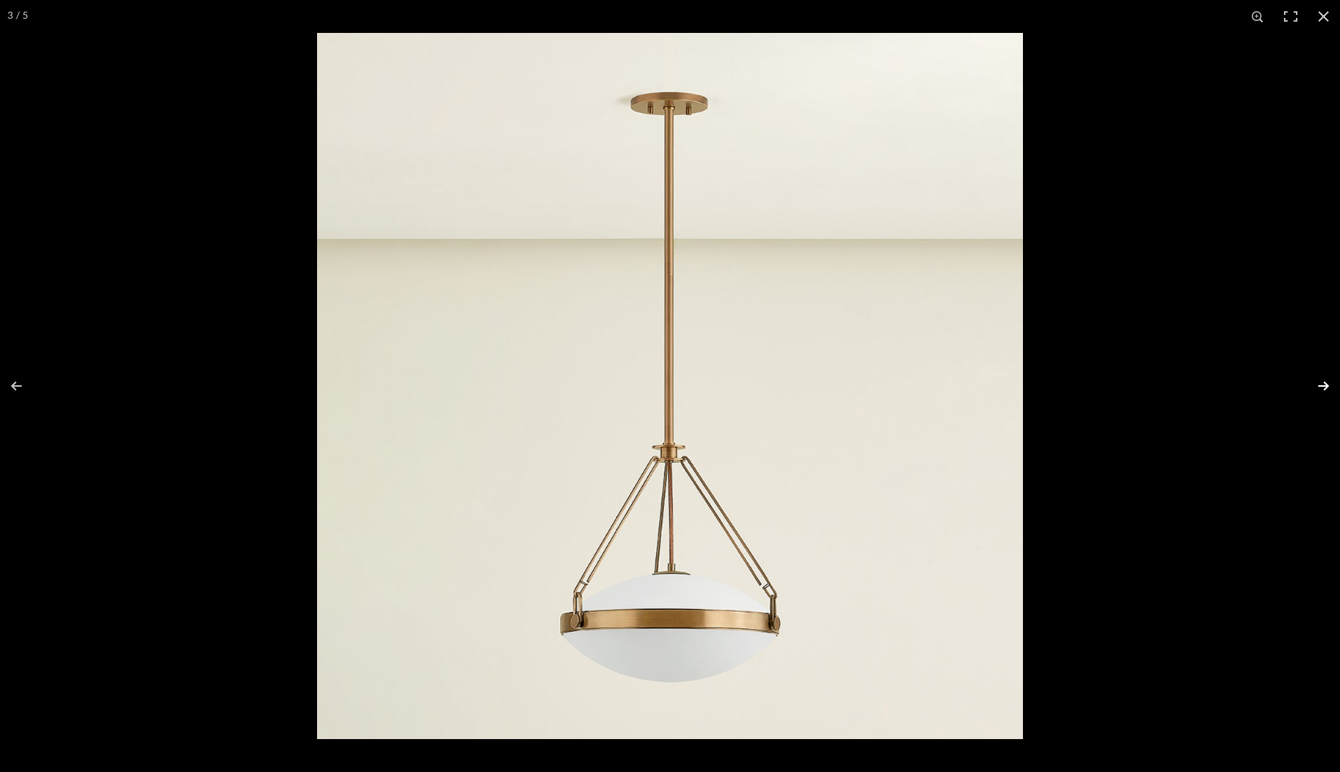
click at [1319, 390] on button at bounding box center [1314, 386] width 52 height 75
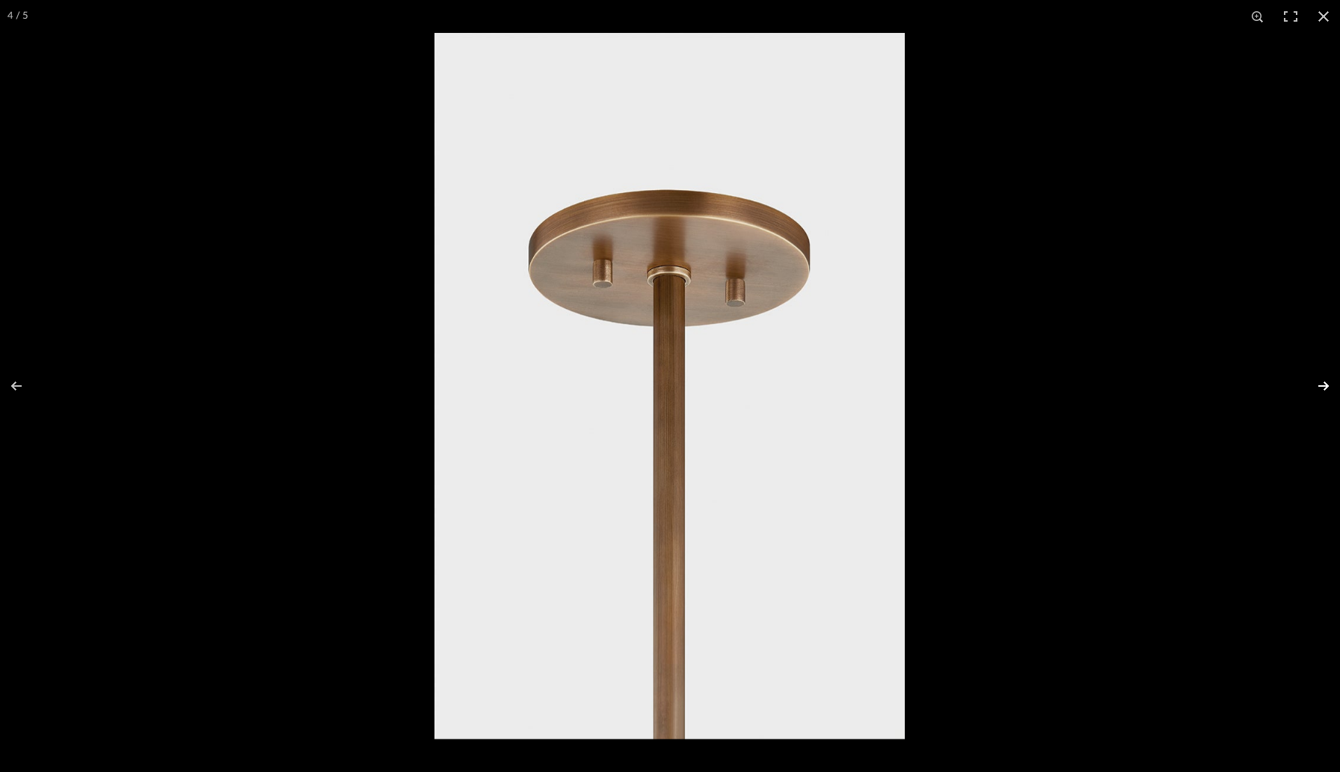
click at [1319, 390] on button at bounding box center [1314, 386] width 52 height 75
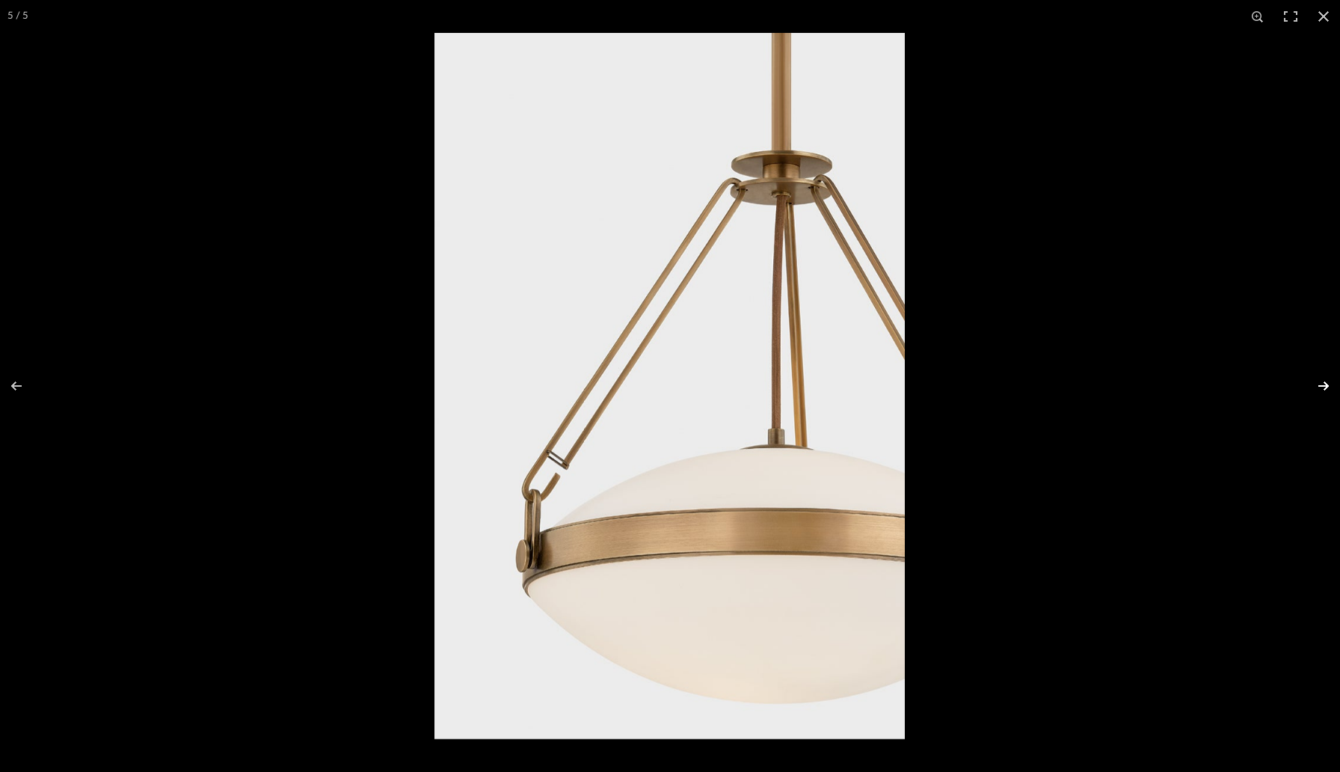
click at [1319, 391] on button at bounding box center [1314, 386] width 52 height 75
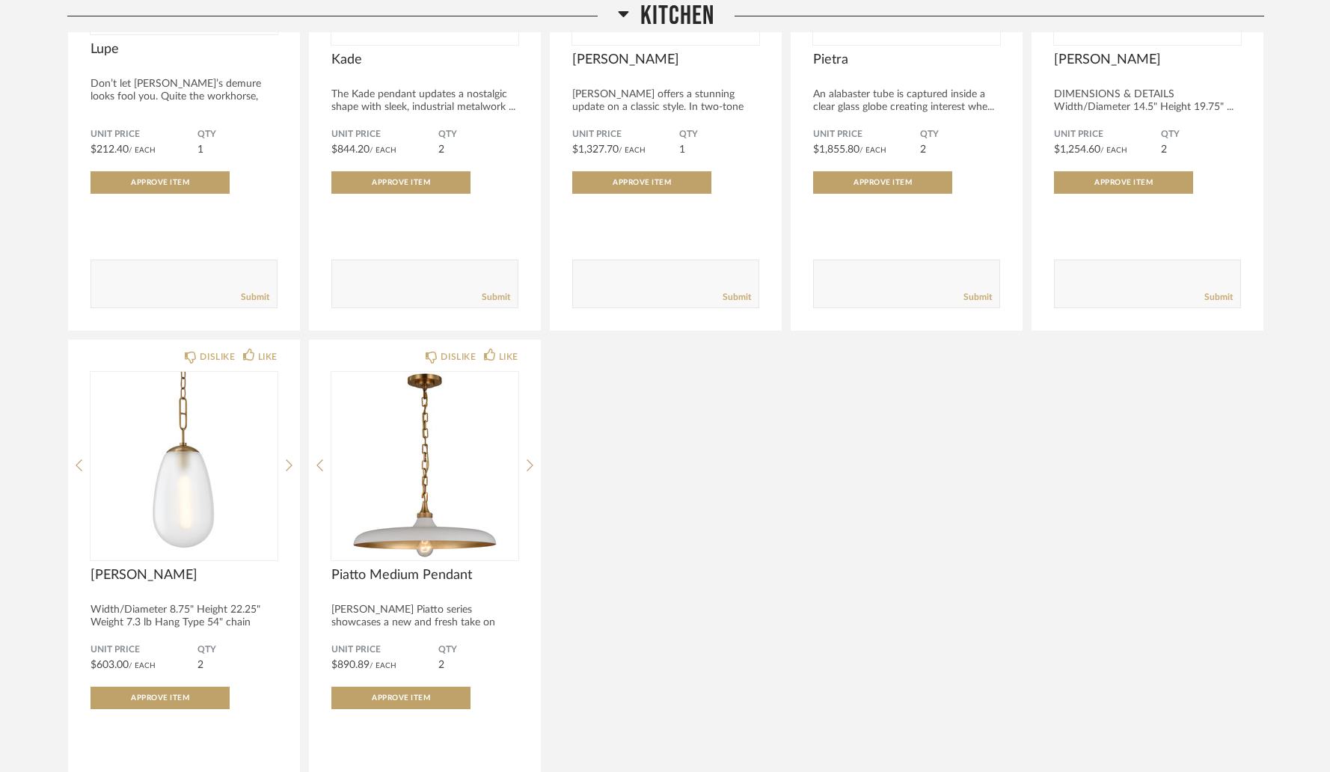
scroll to position [5032, 0]
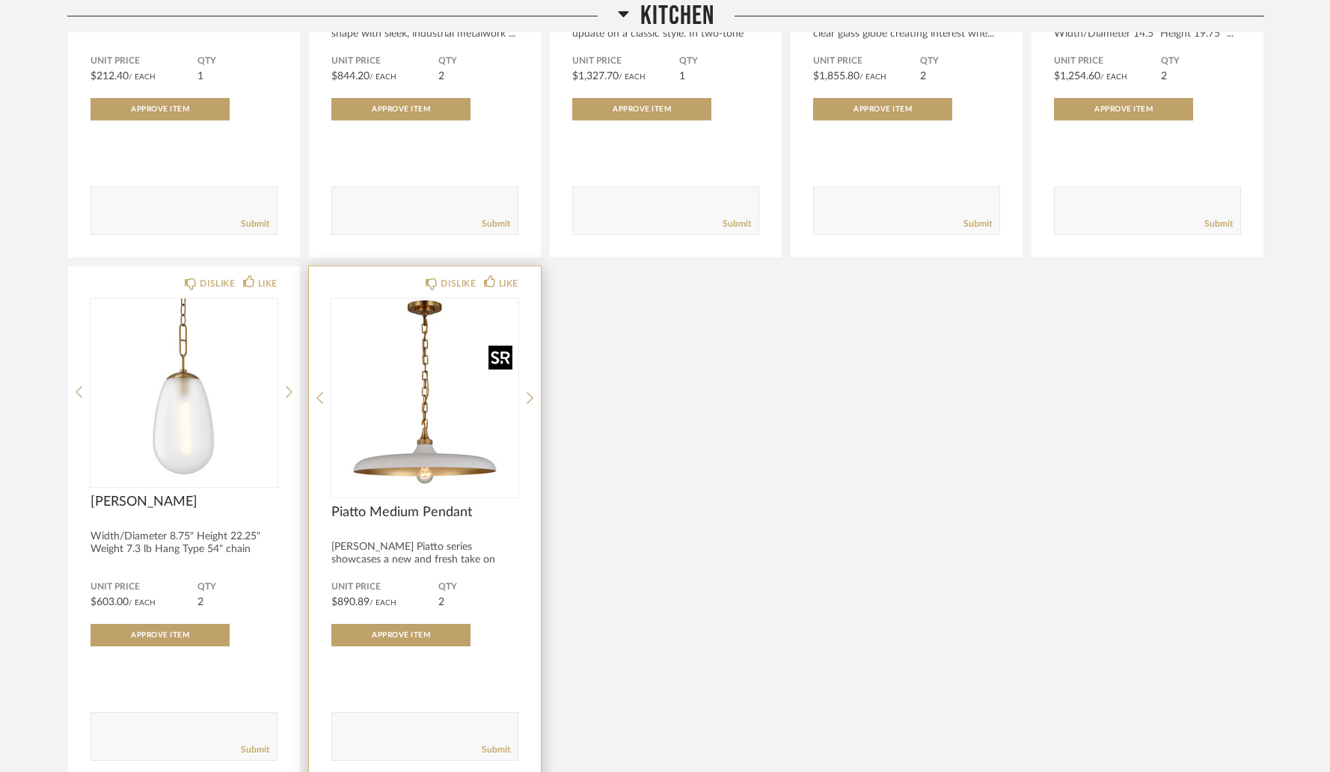
click at [435, 454] on img "0" at bounding box center [424, 391] width 187 height 187
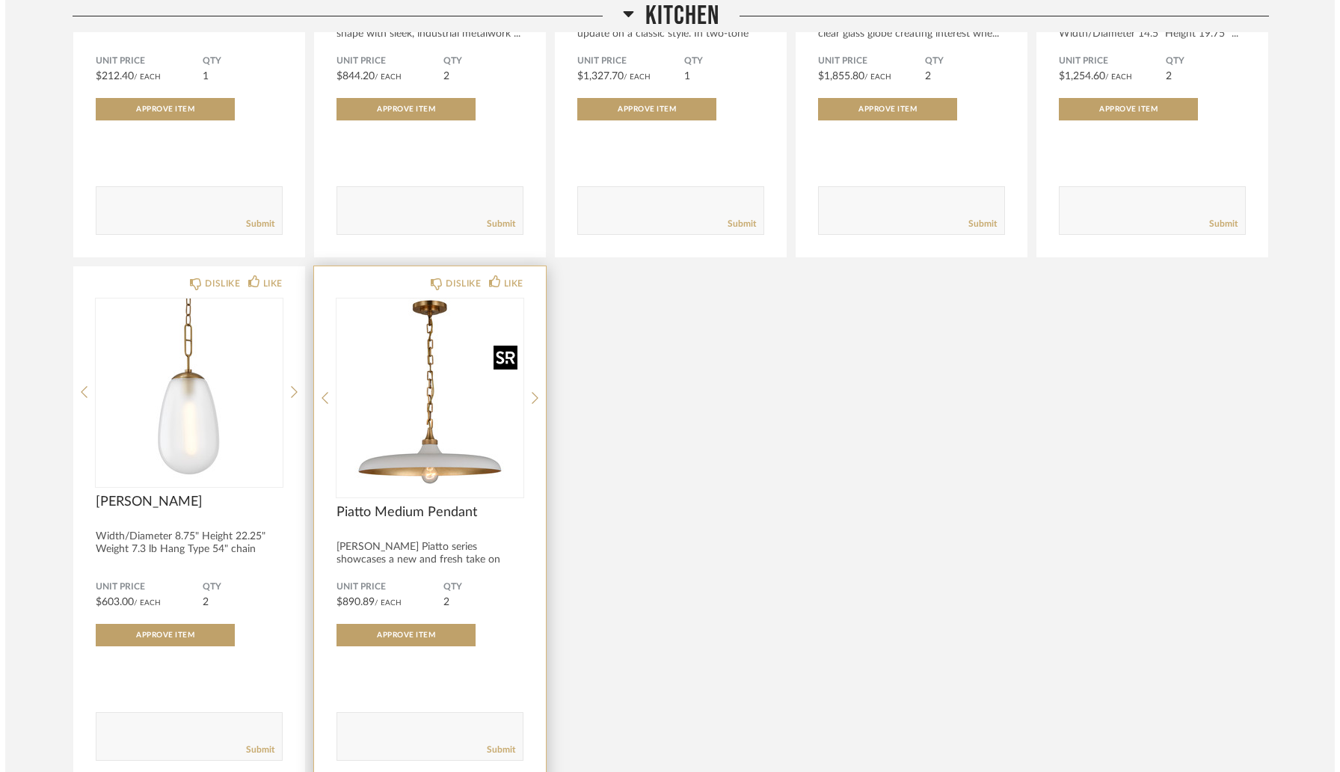
scroll to position [0, 0]
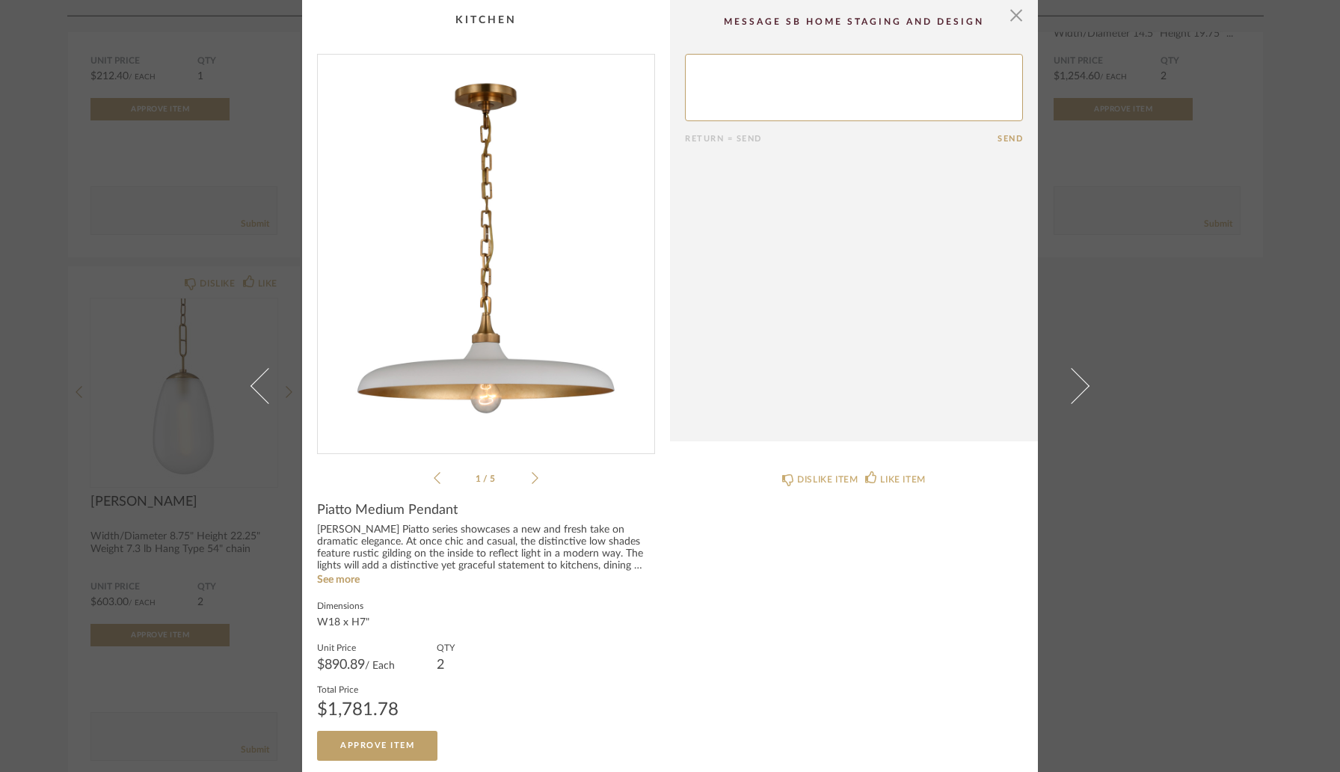
click at [509, 346] on img "0" at bounding box center [486, 248] width 337 height 387
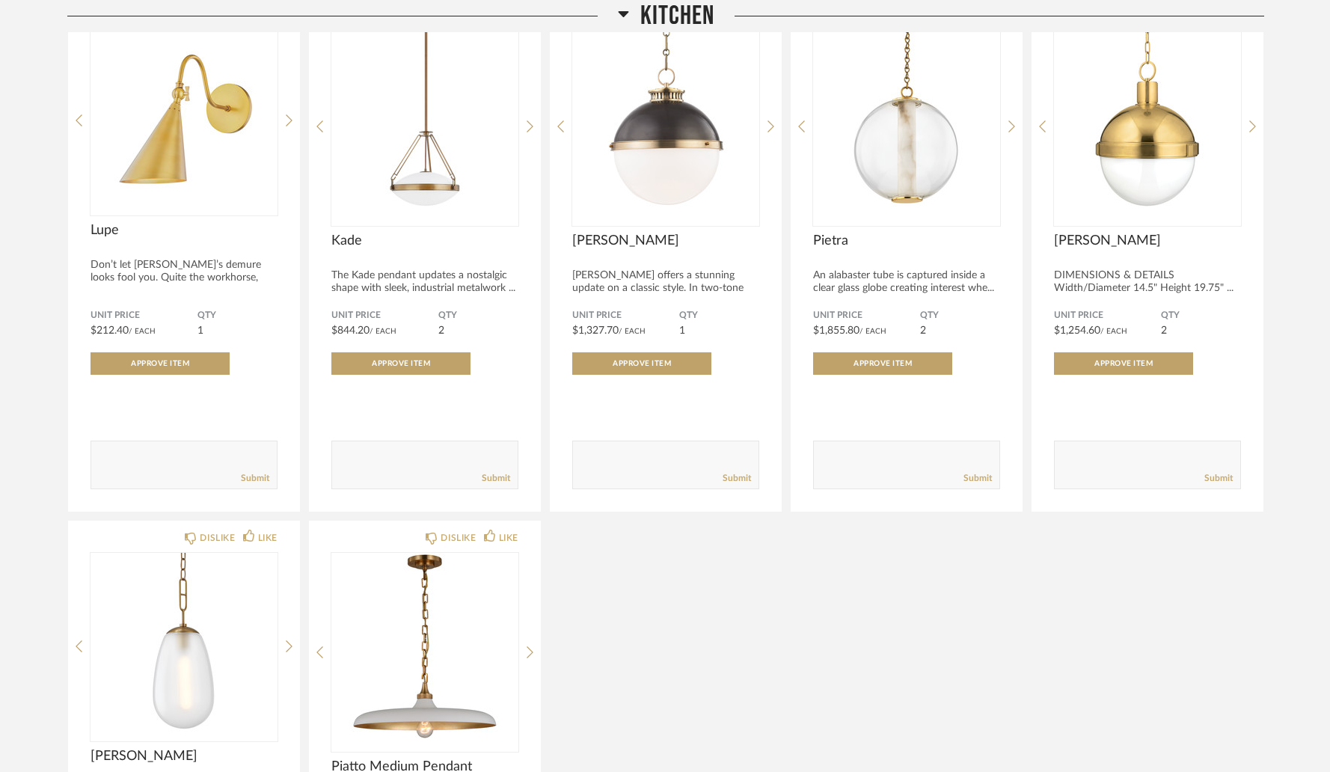
scroll to position [4763, 0]
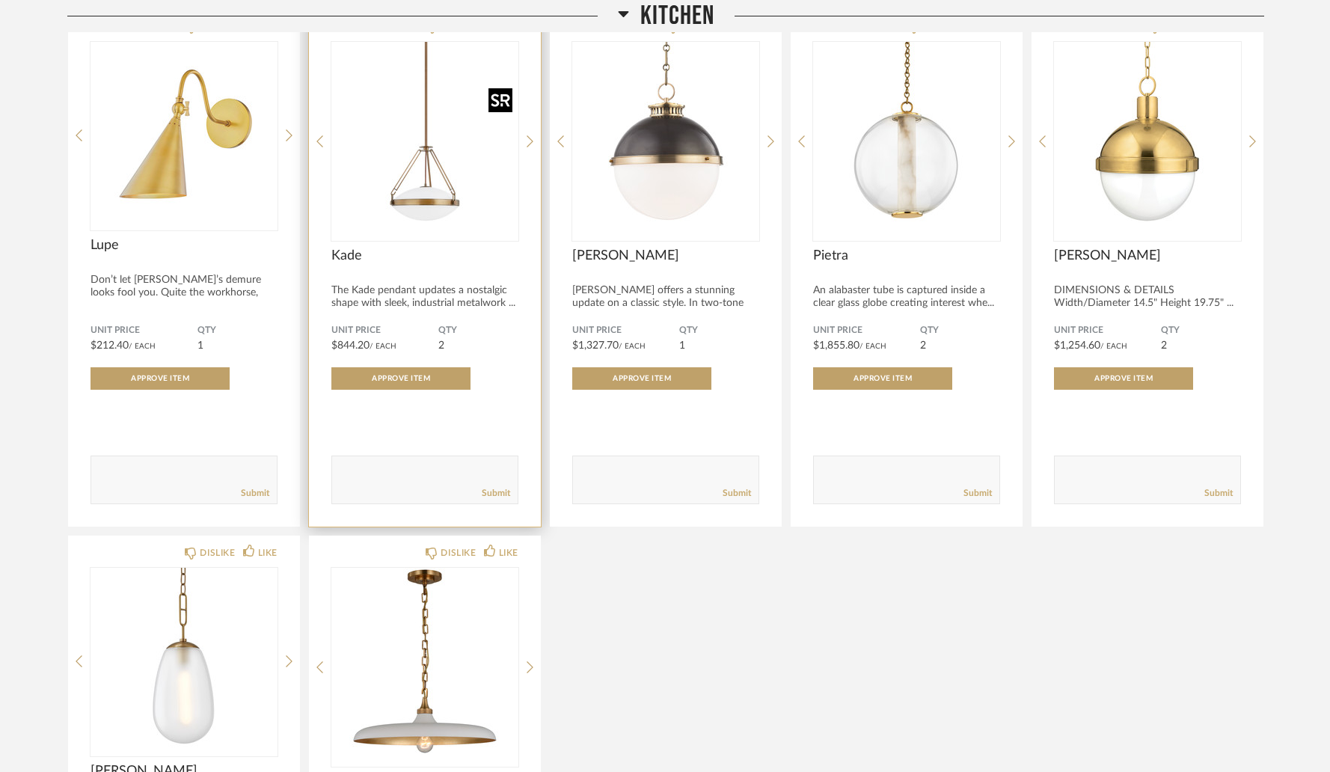
click at [448, 224] on img "0" at bounding box center [424, 135] width 187 height 187
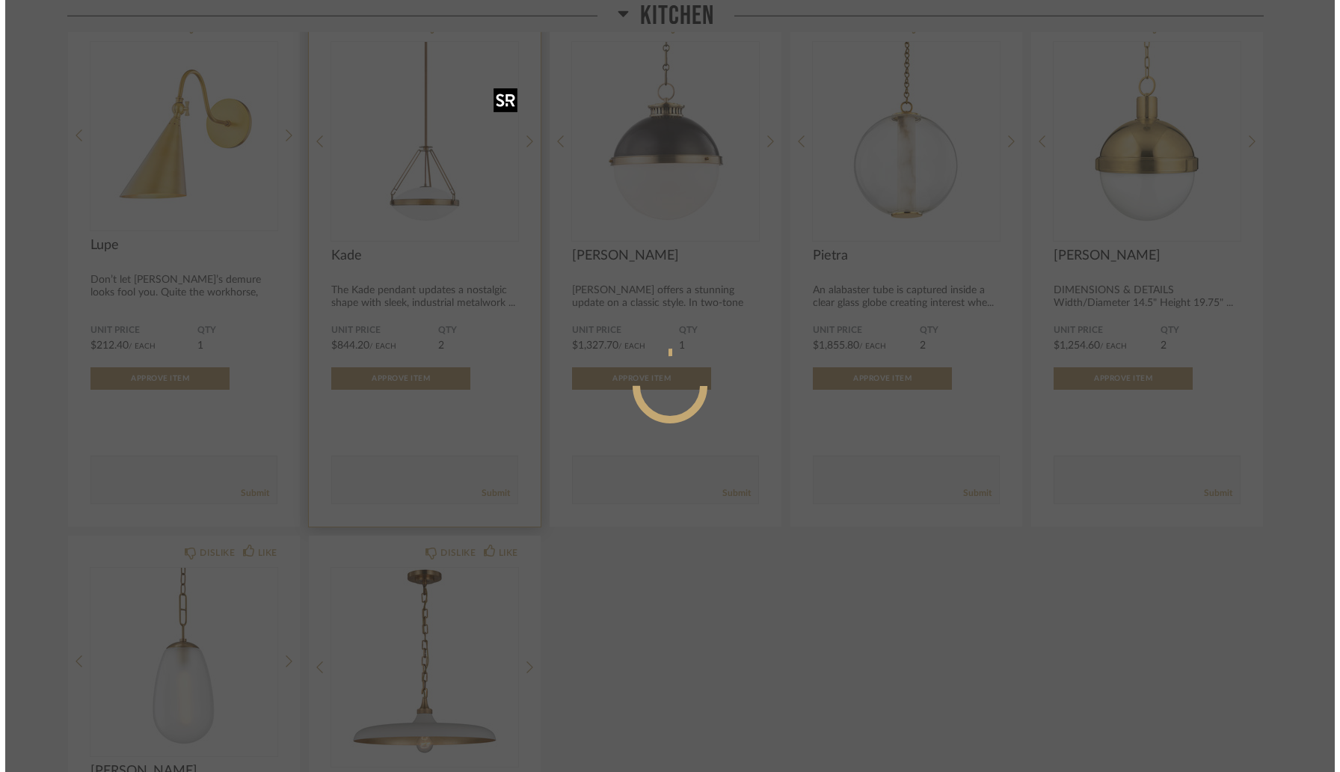
scroll to position [0, 0]
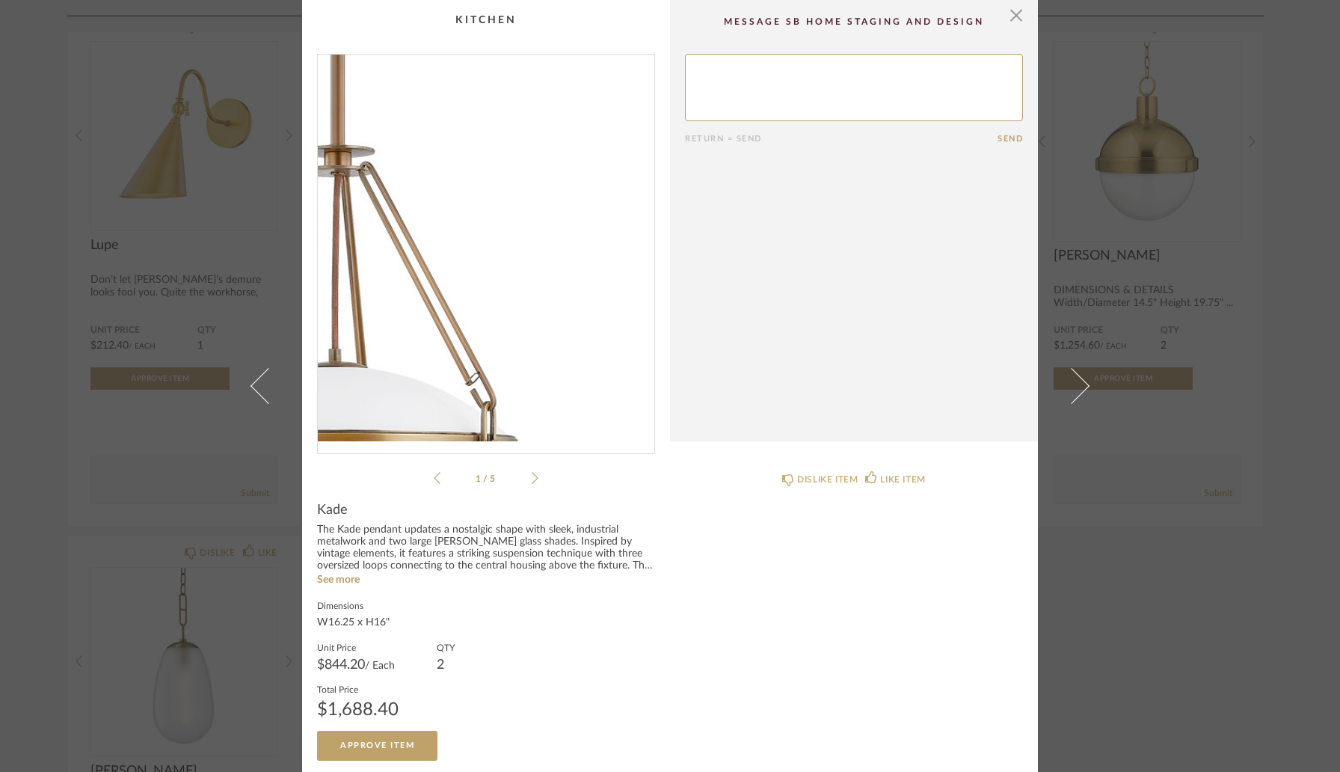
click at [532, 302] on img "0" at bounding box center [486, 248] width 337 height 387
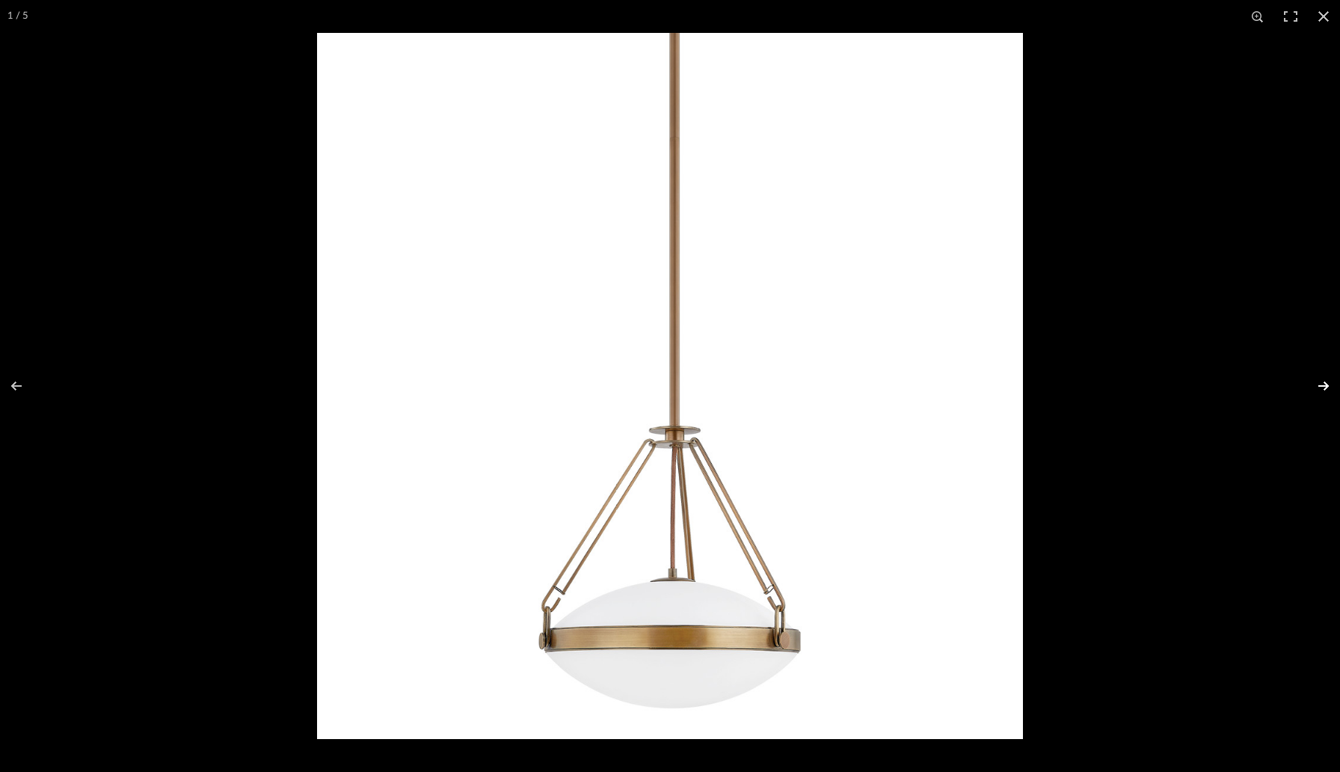
click at [1328, 384] on button at bounding box center [1314, 386] width 52 height 75
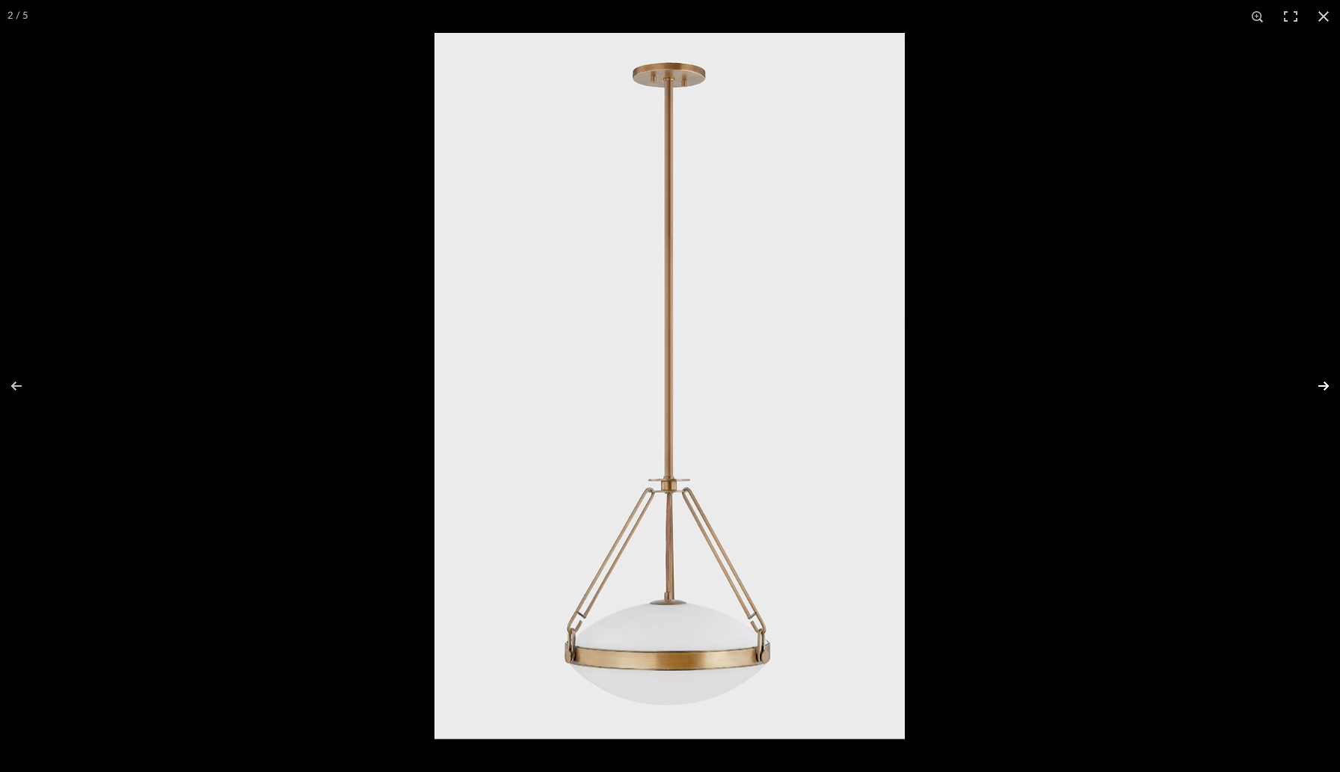
click at [1328, 384] on button at bounding box center [1314, 386] width 52 height 75
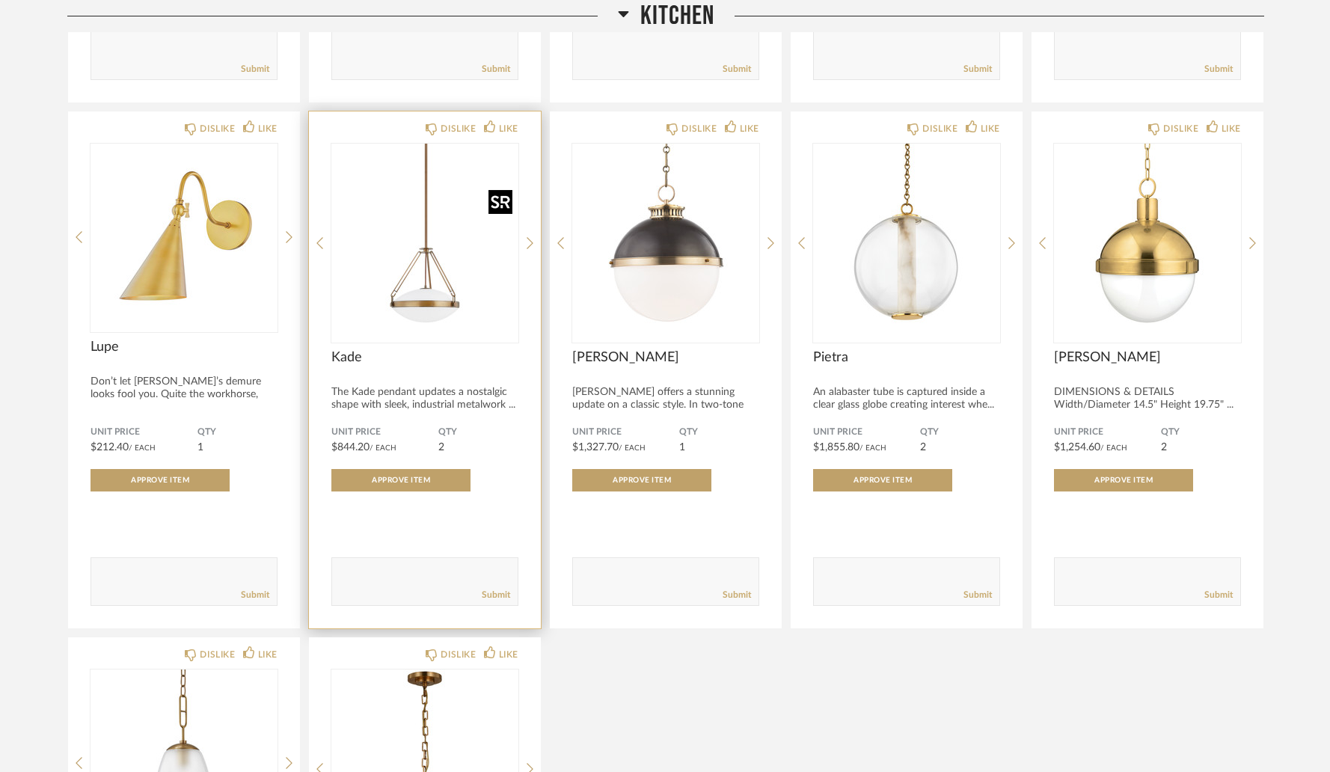
scroll to position [4644, 0]
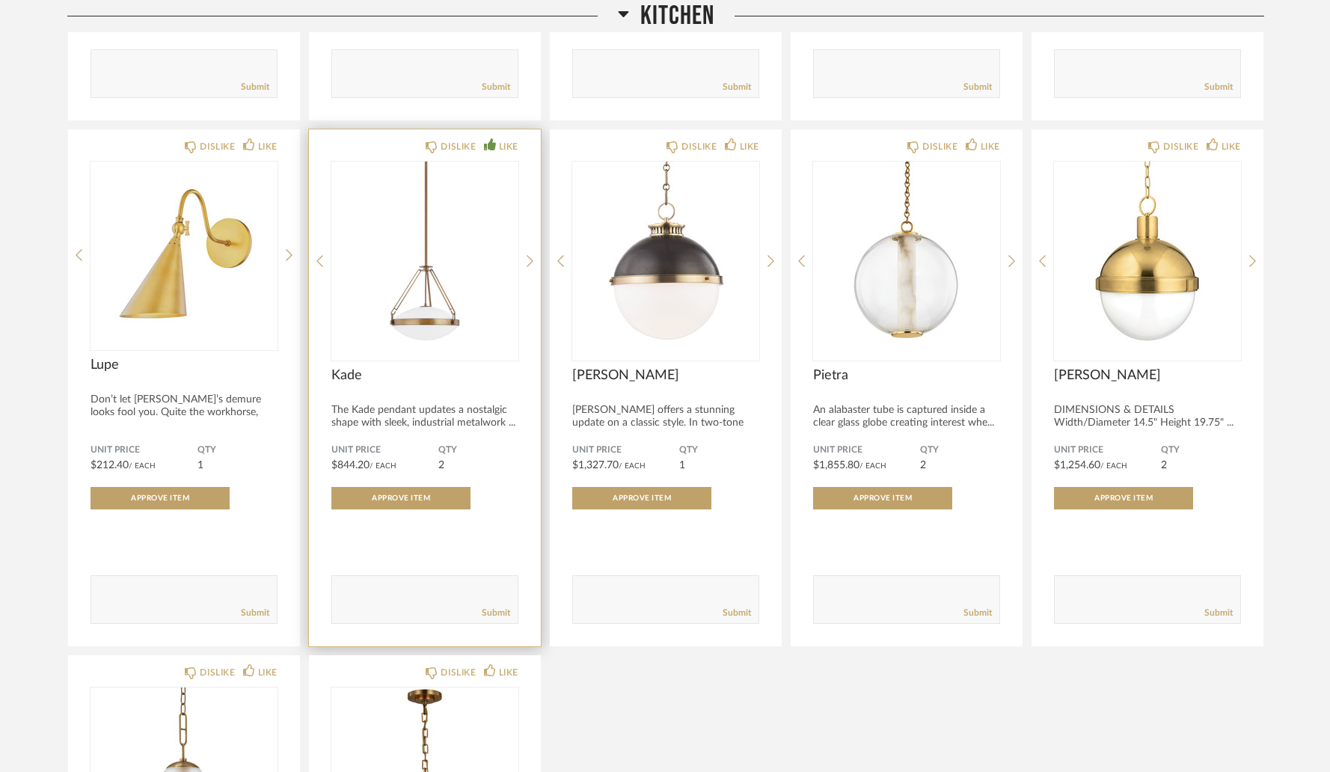
click at [495, 154] on div "LIKE" at bounding box center [501, 146] width 34 height 15
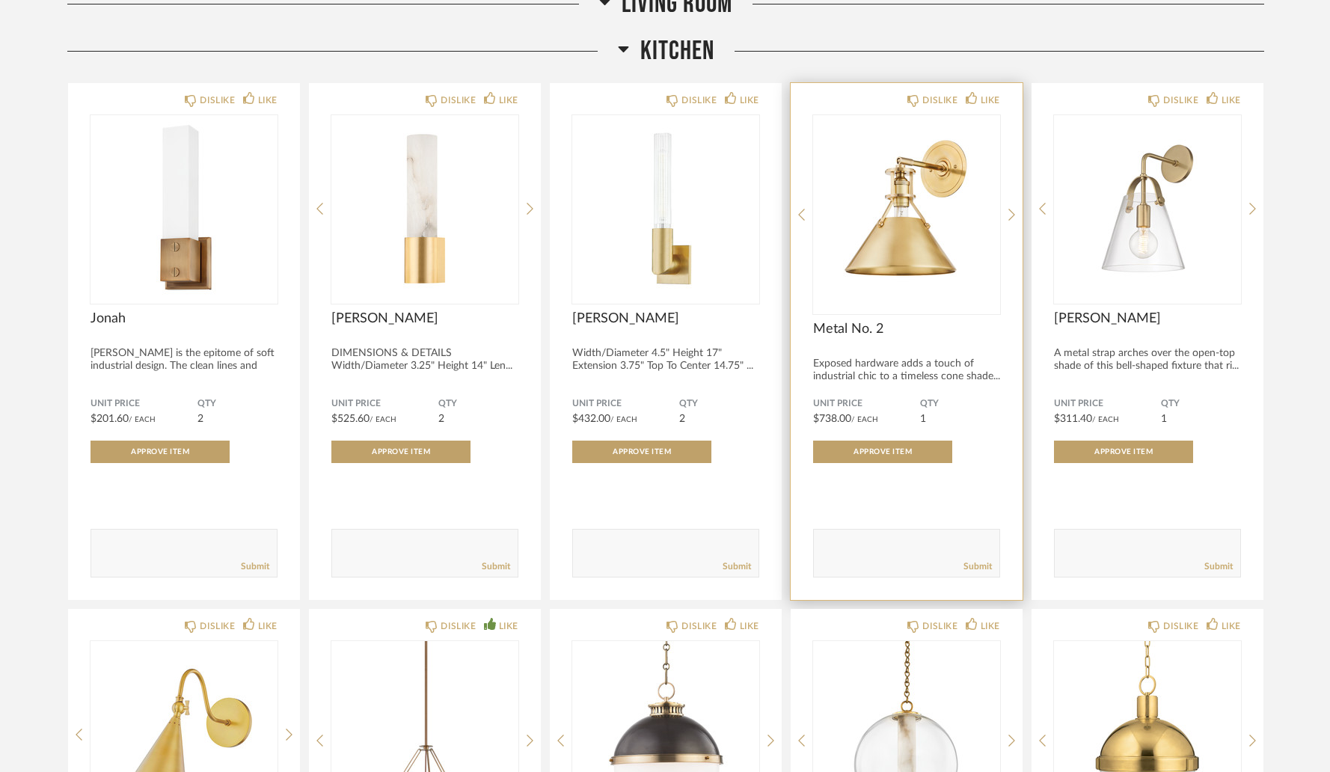
scroll to position [4139, 0]
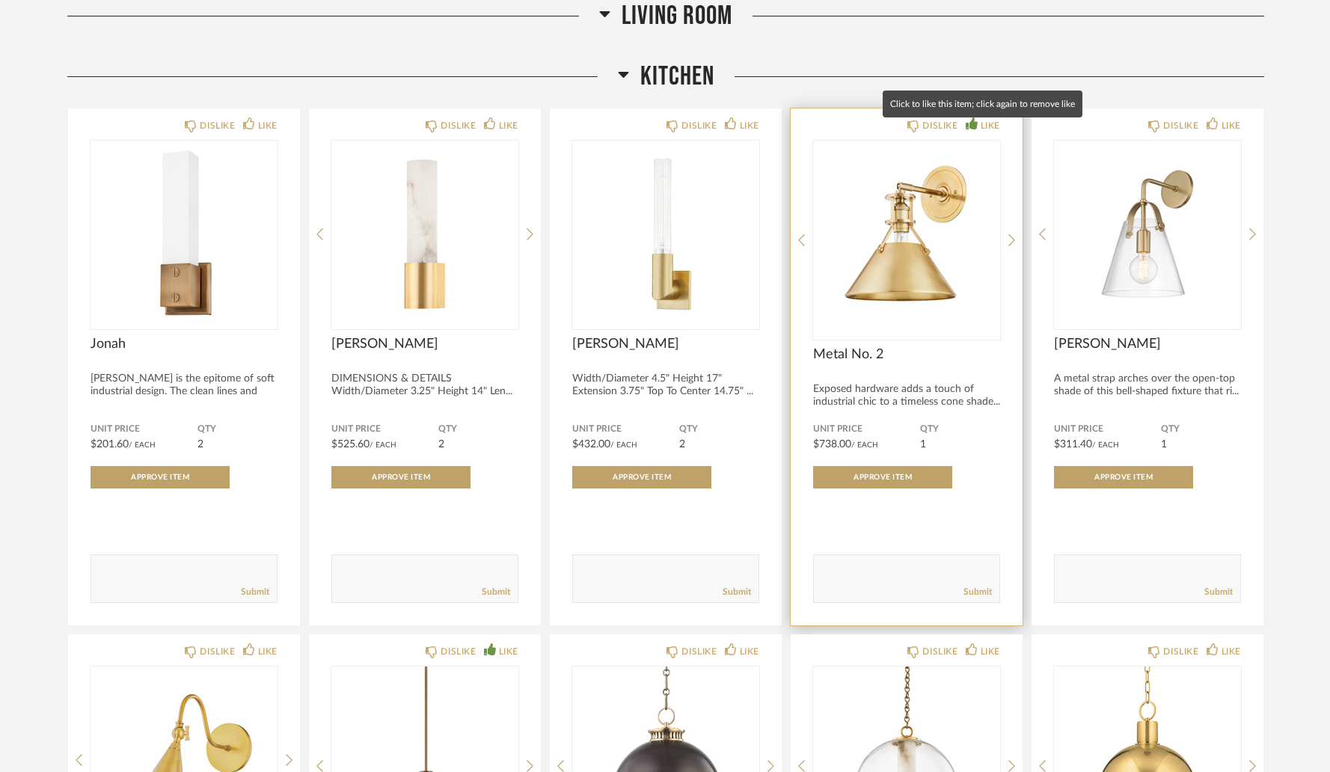
click at [983, 133] on div "LIKE" at bounding box center [989, 125] width 19 height 15
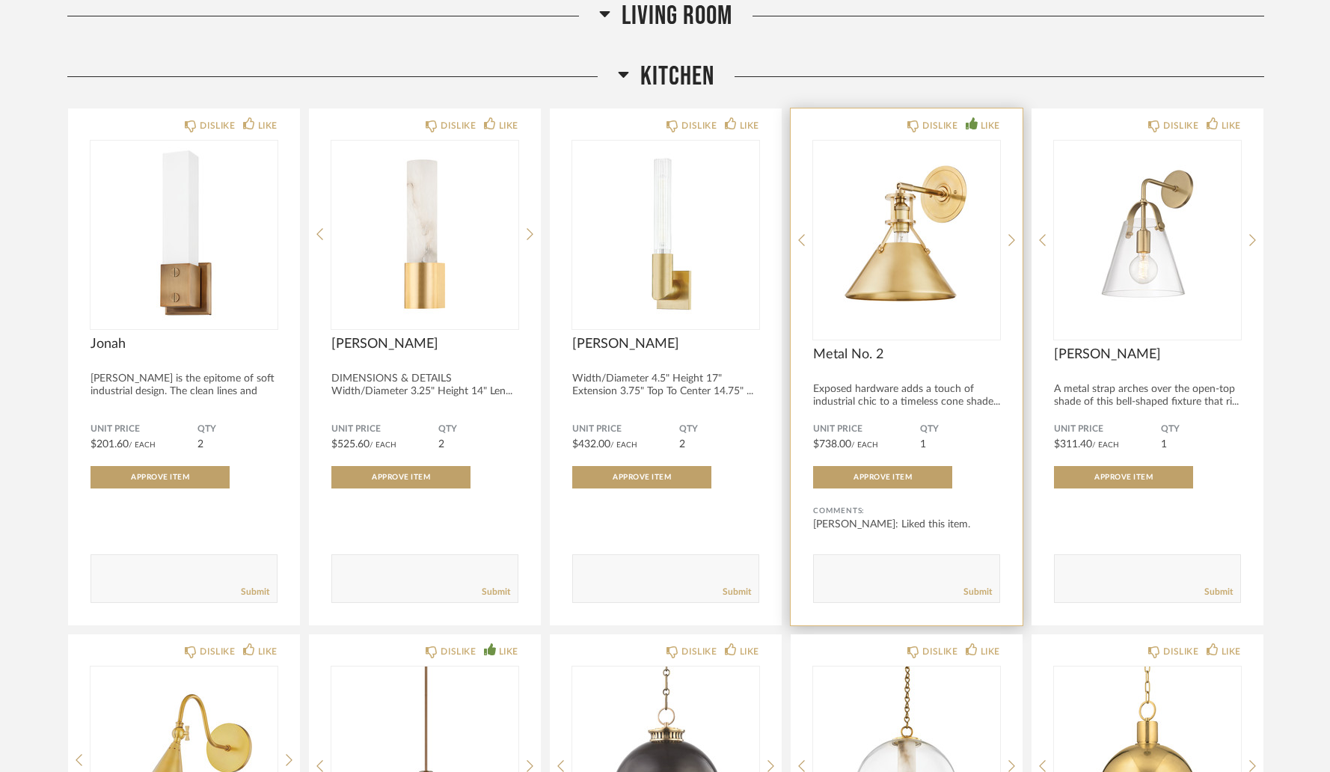
click at [832, 569] on textarea at bounding box center [906, 572] width 185 height 20
type textarea "3 of these"
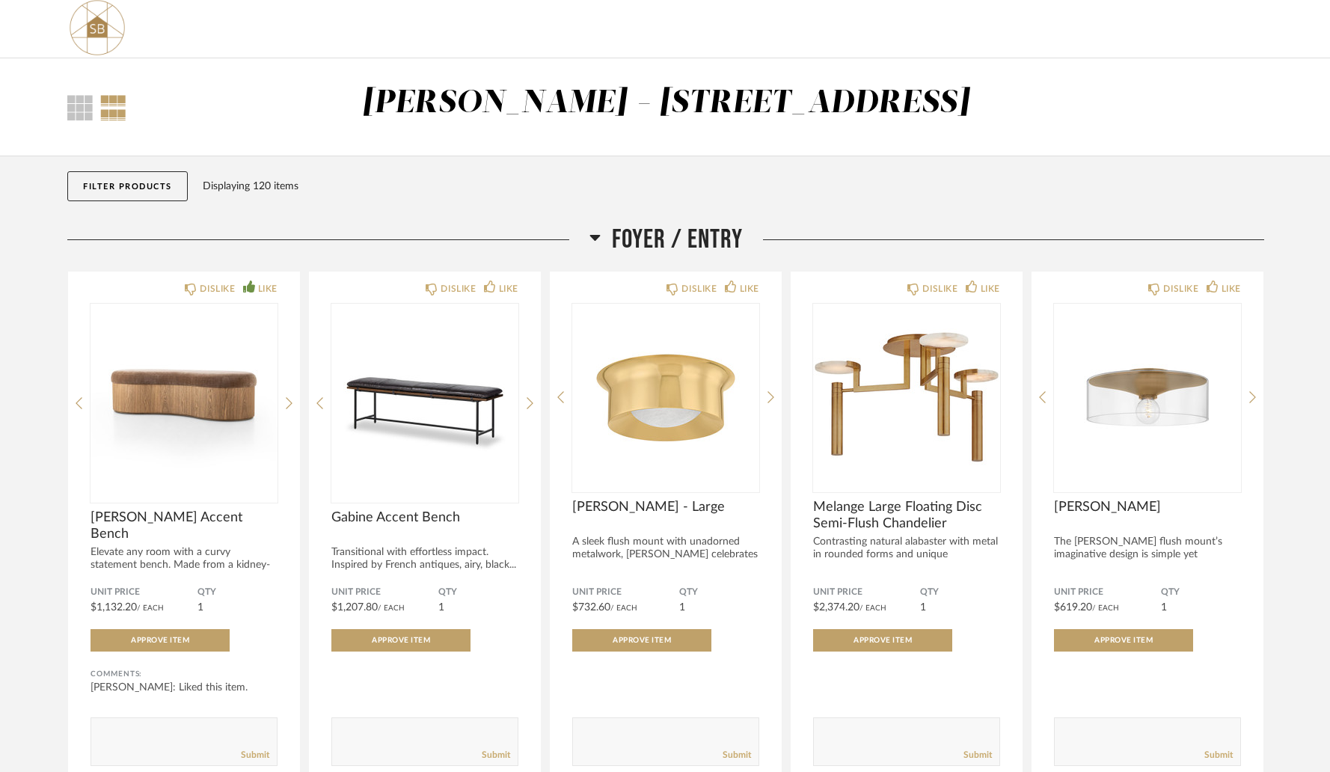
scroll to position [0, 0]
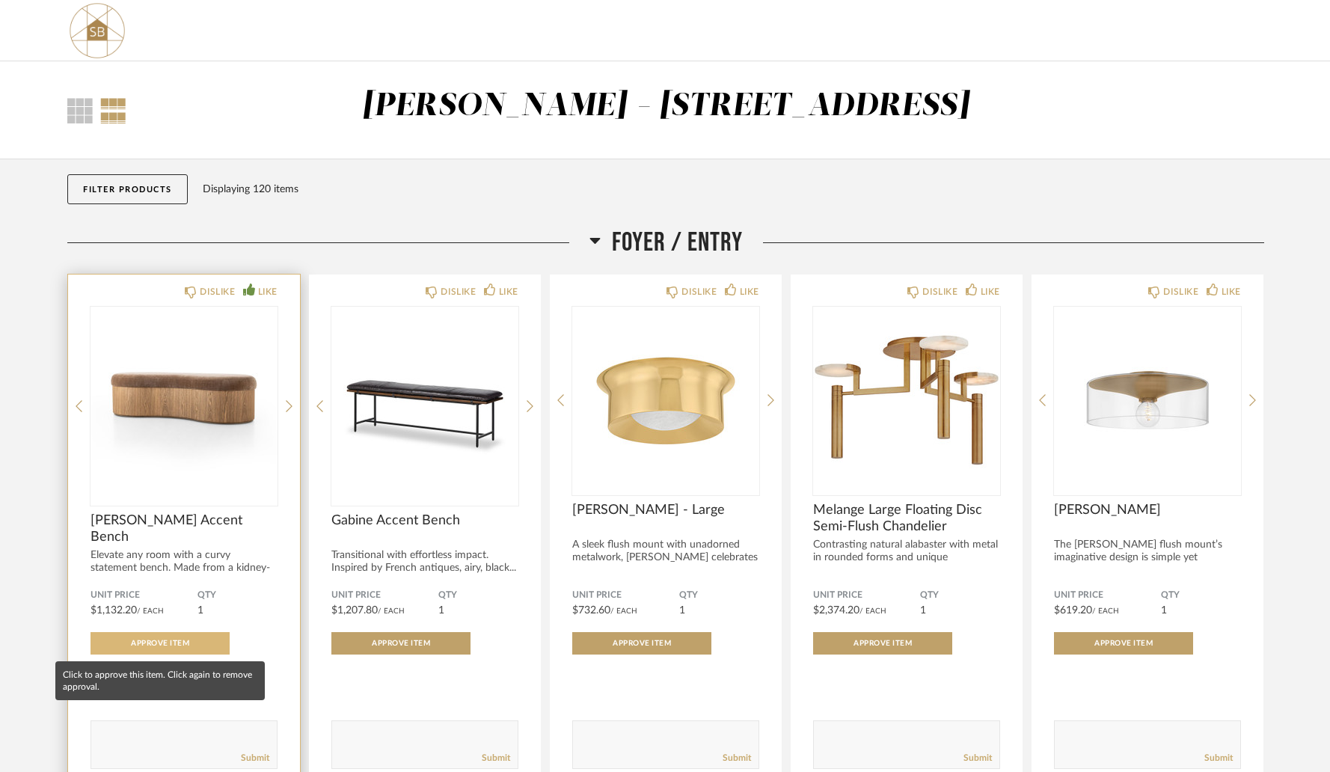
click at [194, 638] on button "Approve Item" at bounding box center [159, 643] width 139 height 22
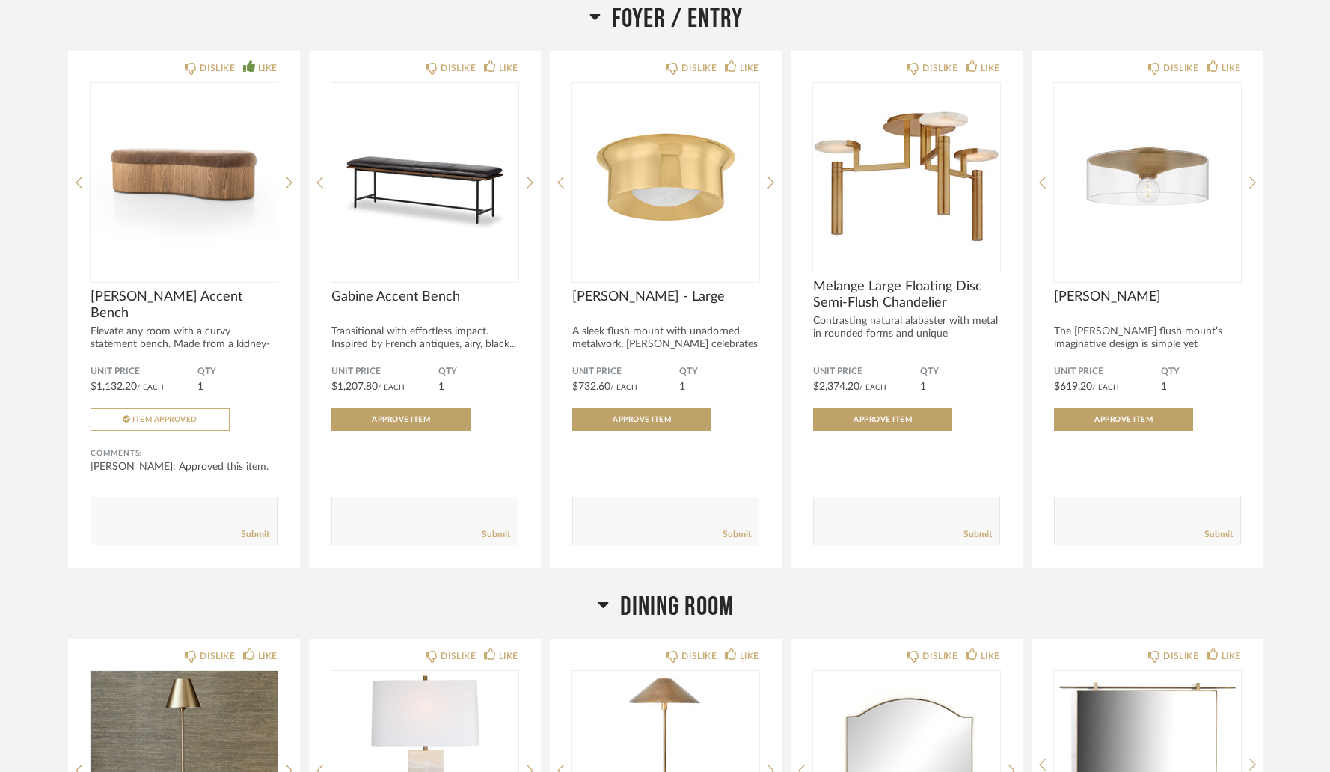
scroll to position [226, 0]
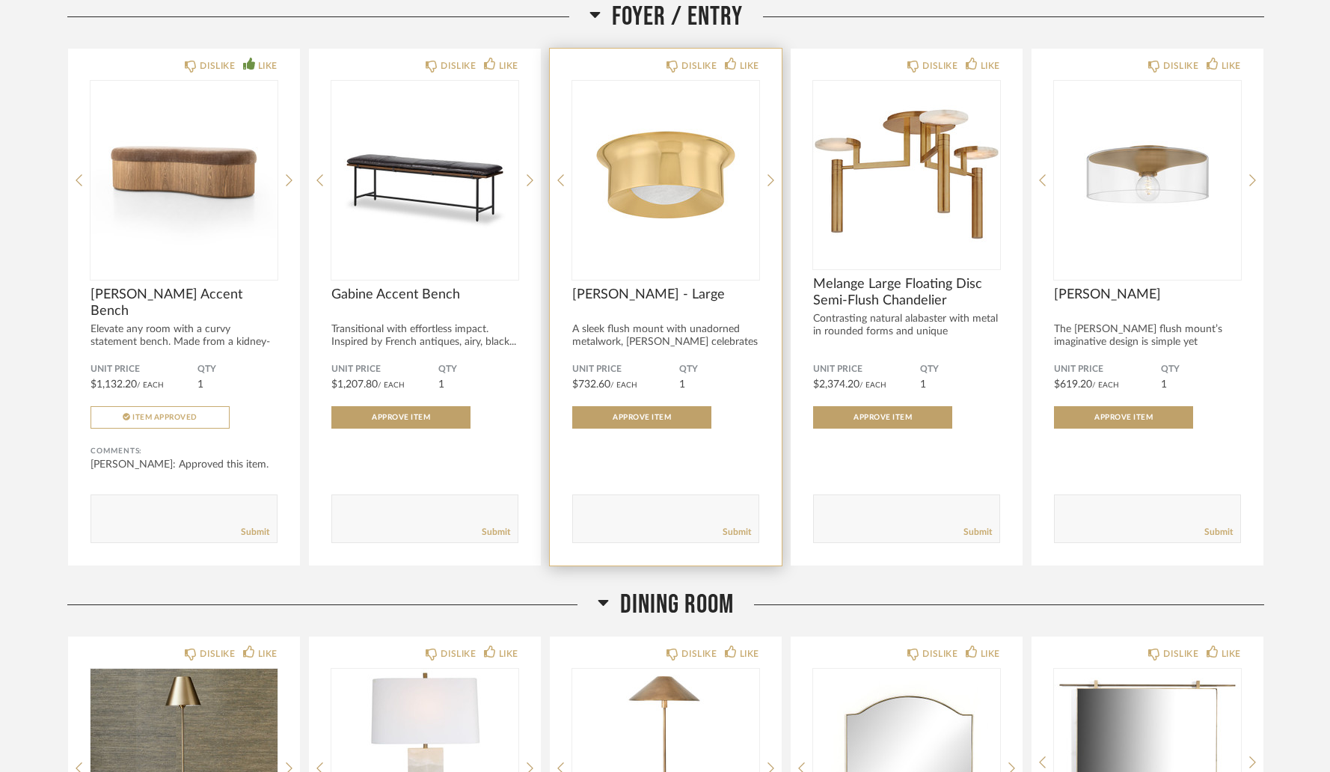
click at [646, 520] on textarea at bounding box center [665, 512] width 185 height 20
type textarea "s"
type textarea "like this but a little less $"
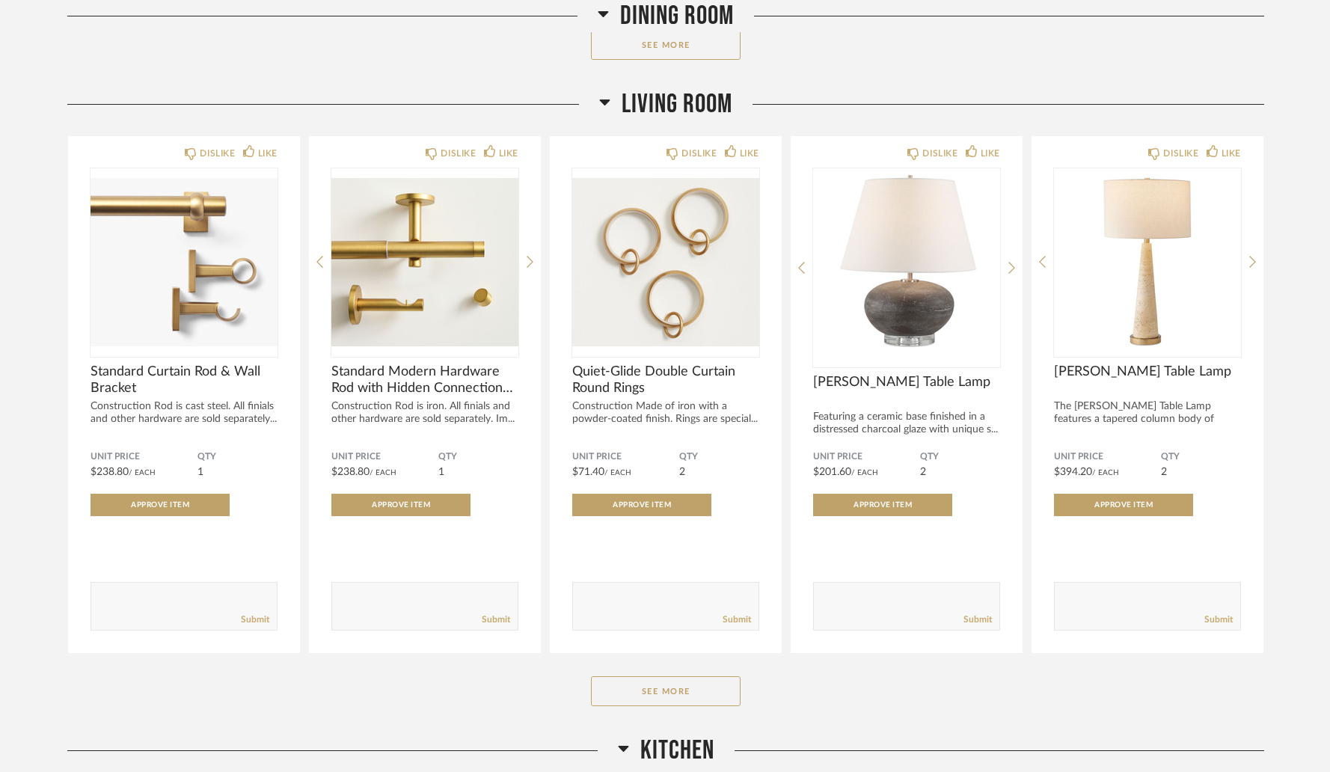
scroll to position [3473, 0]
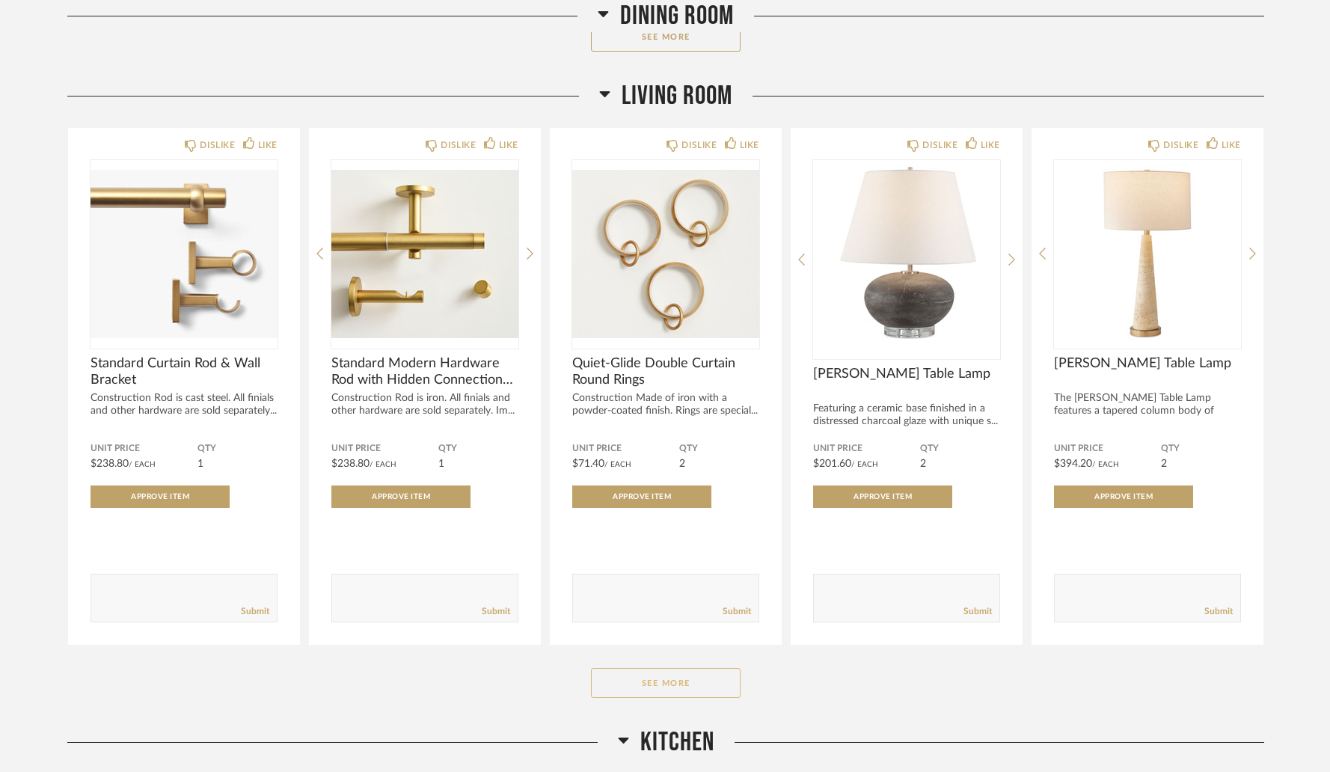
click at [667, 693] on button "See More" at bounding box center [666, 683] width 150 height 30
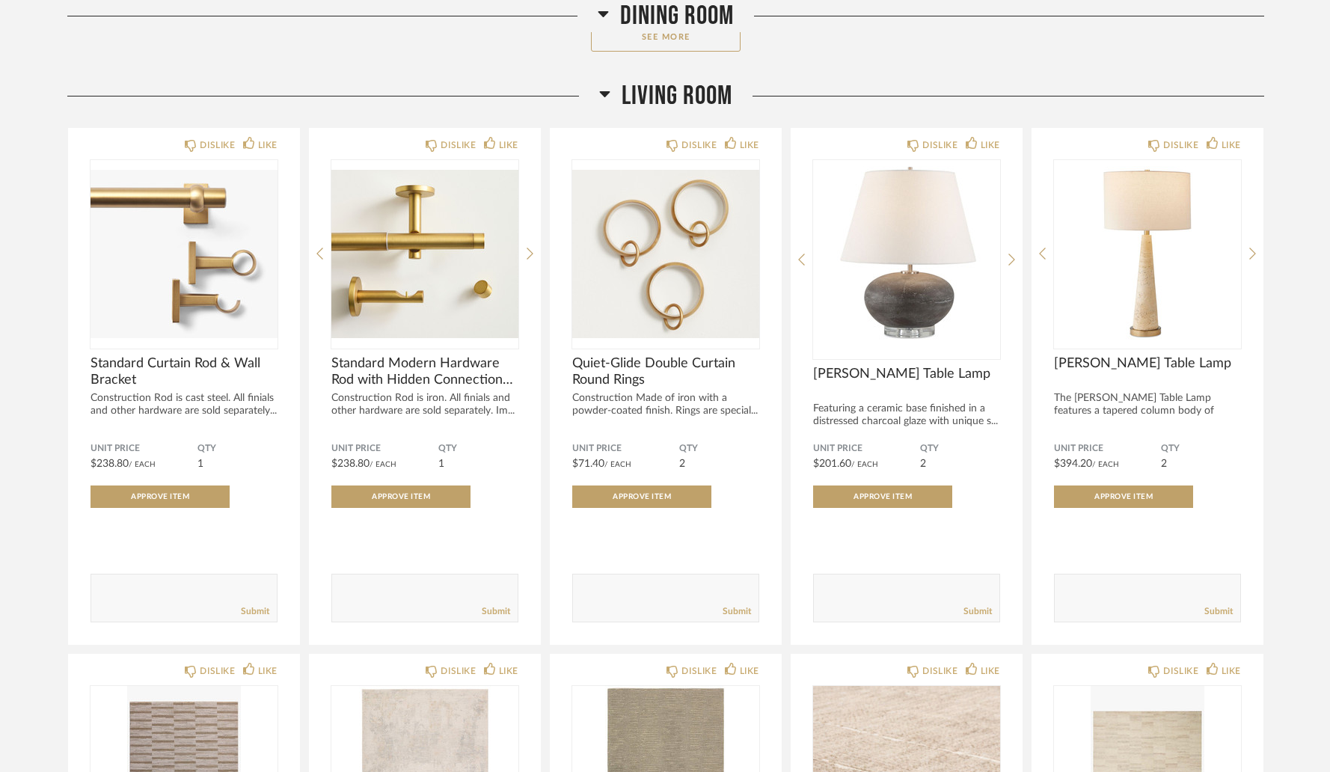
scroll to position [4083, 0]
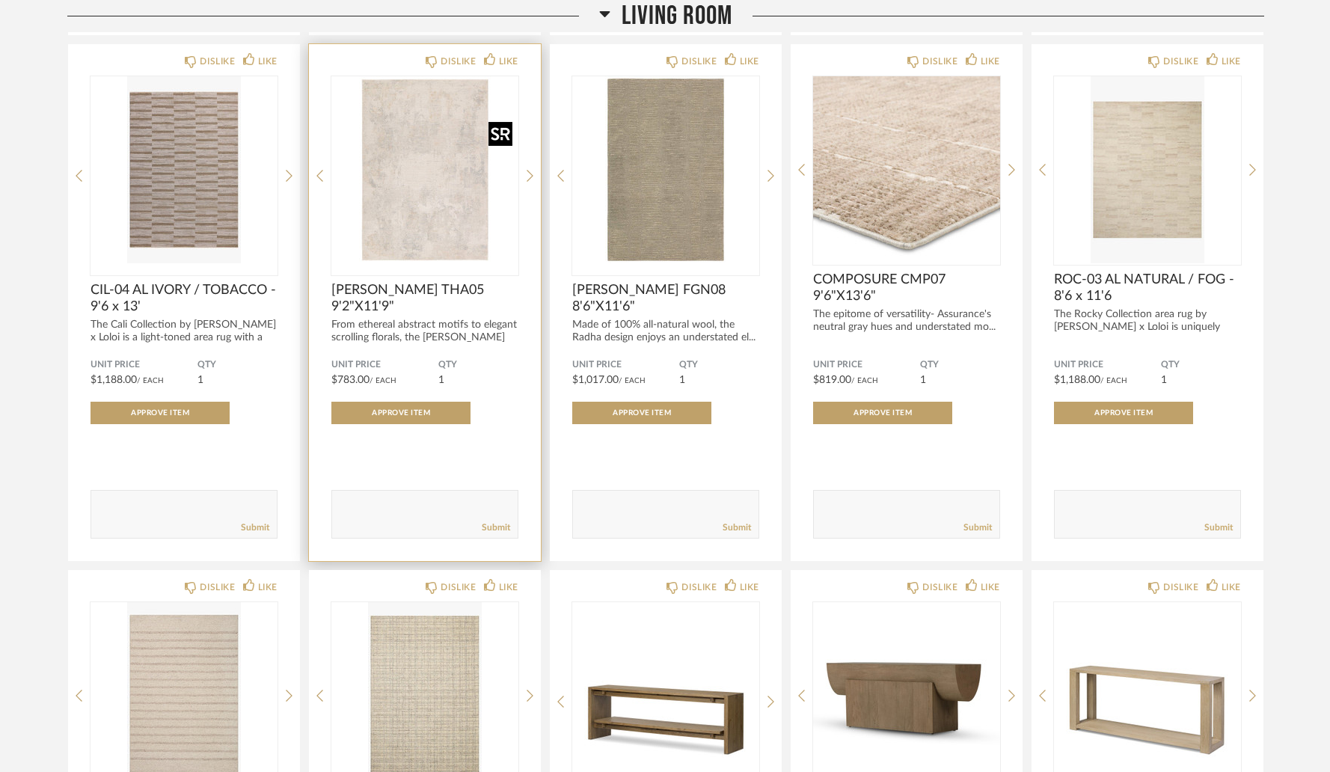
click at [406, 221] on img "0" at bounding box center [424, 169] width 187 height 187
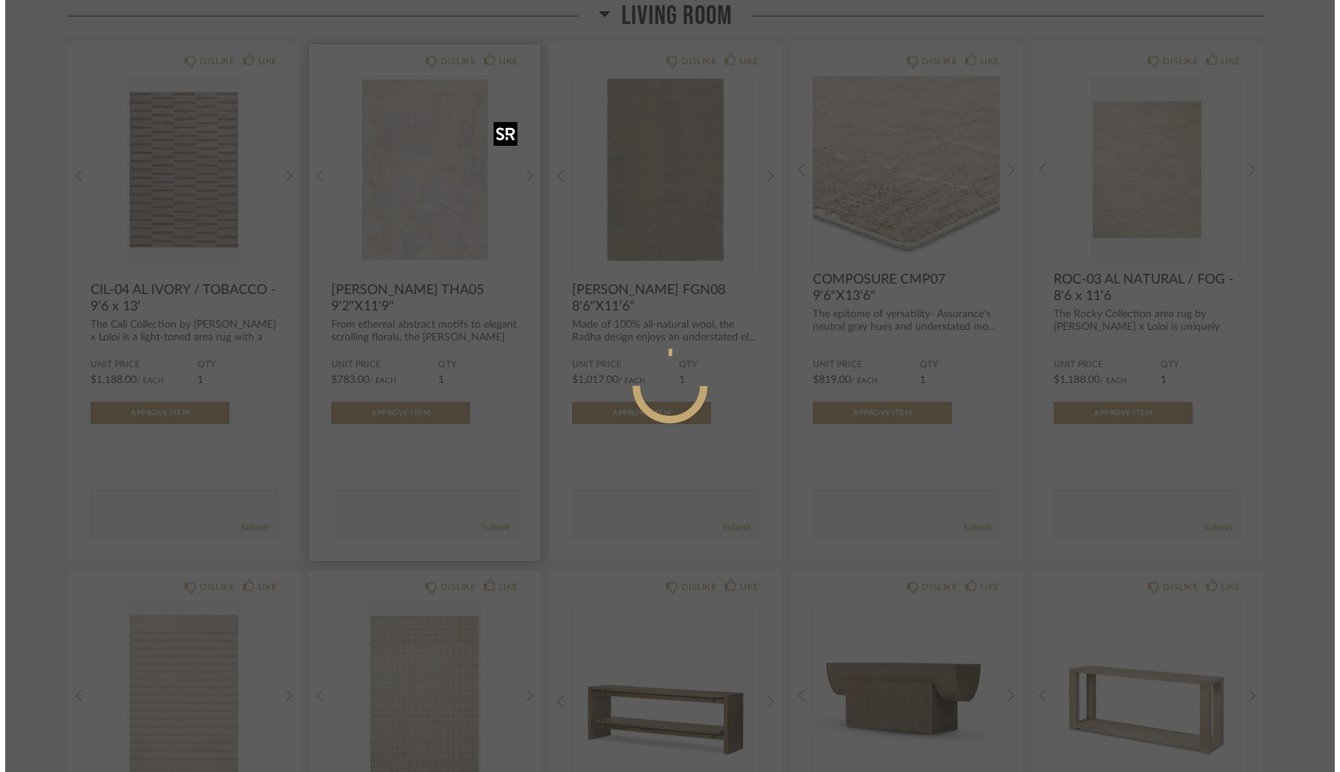
scroll to position [0, 0]
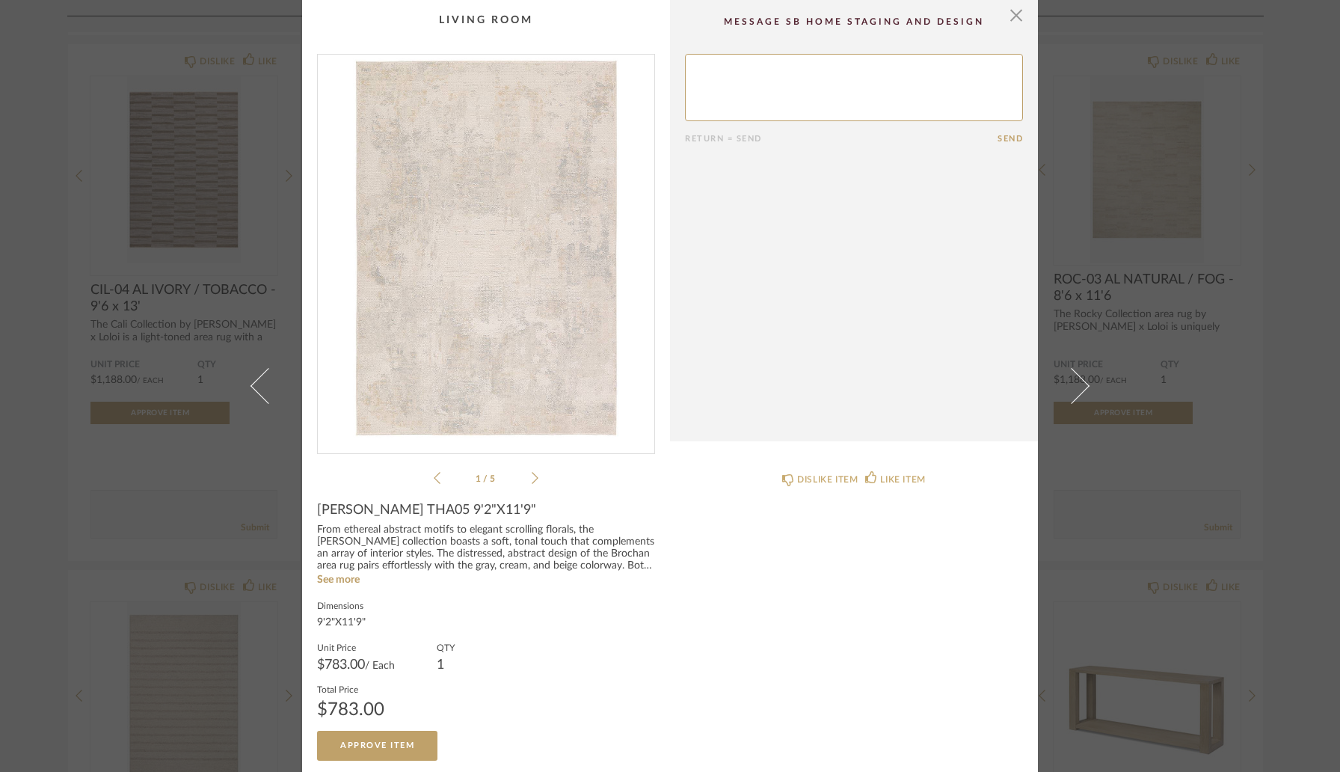
click at [42, 221] on div "× 1 / 5 Return = Send Send [PERSON_NAME] THA05 9'2"X11'9" From ethereal abstrac…" at bounding box center [670, 386] width 1340 height 772
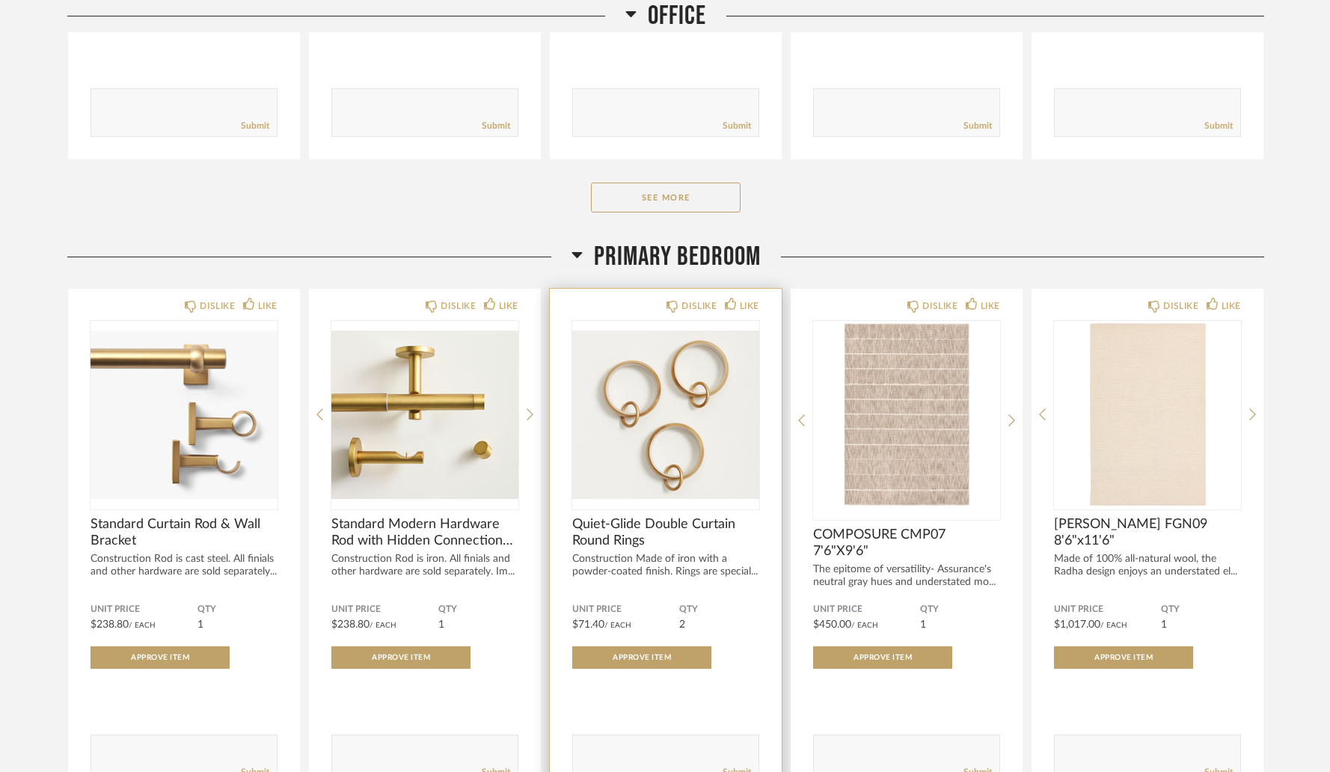
scroll to position [8375, 0]
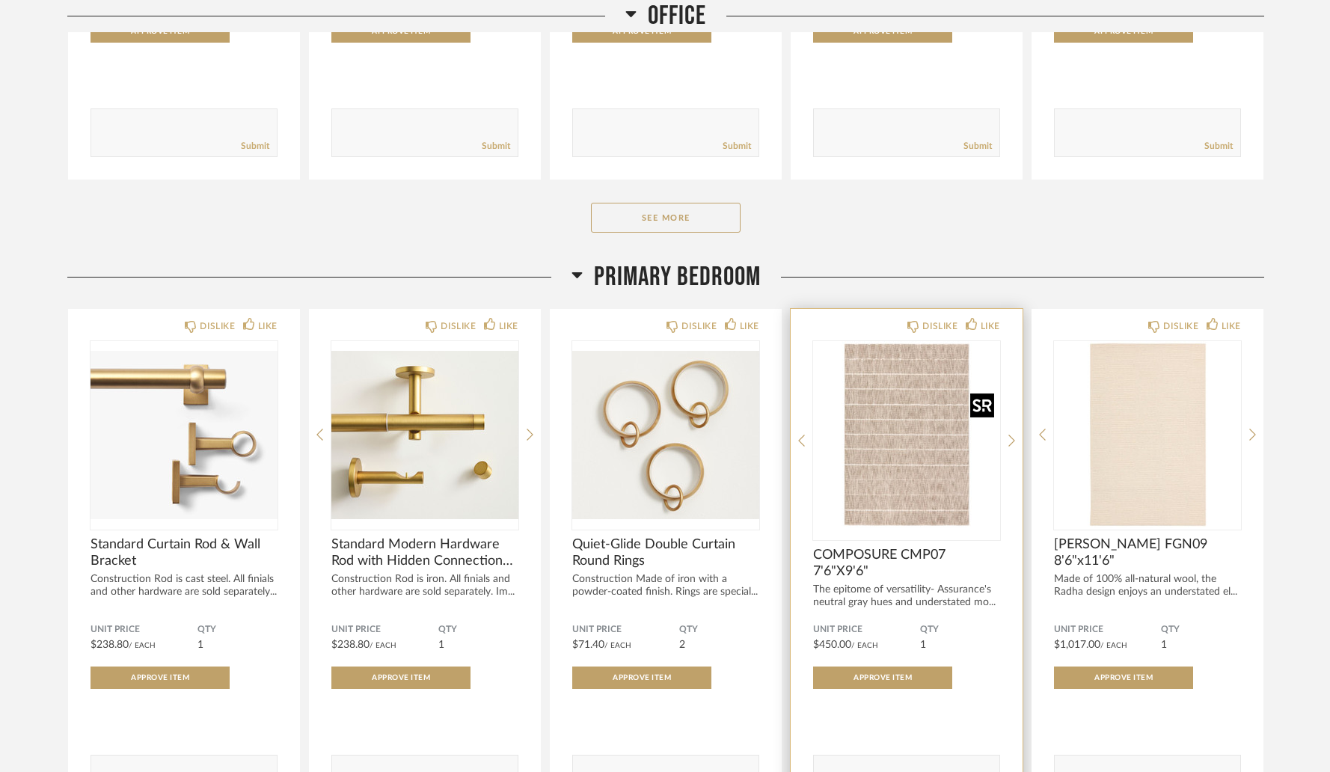
click at [891, 394] on img "0" at bounding box center [906, 434] width 187 height 187
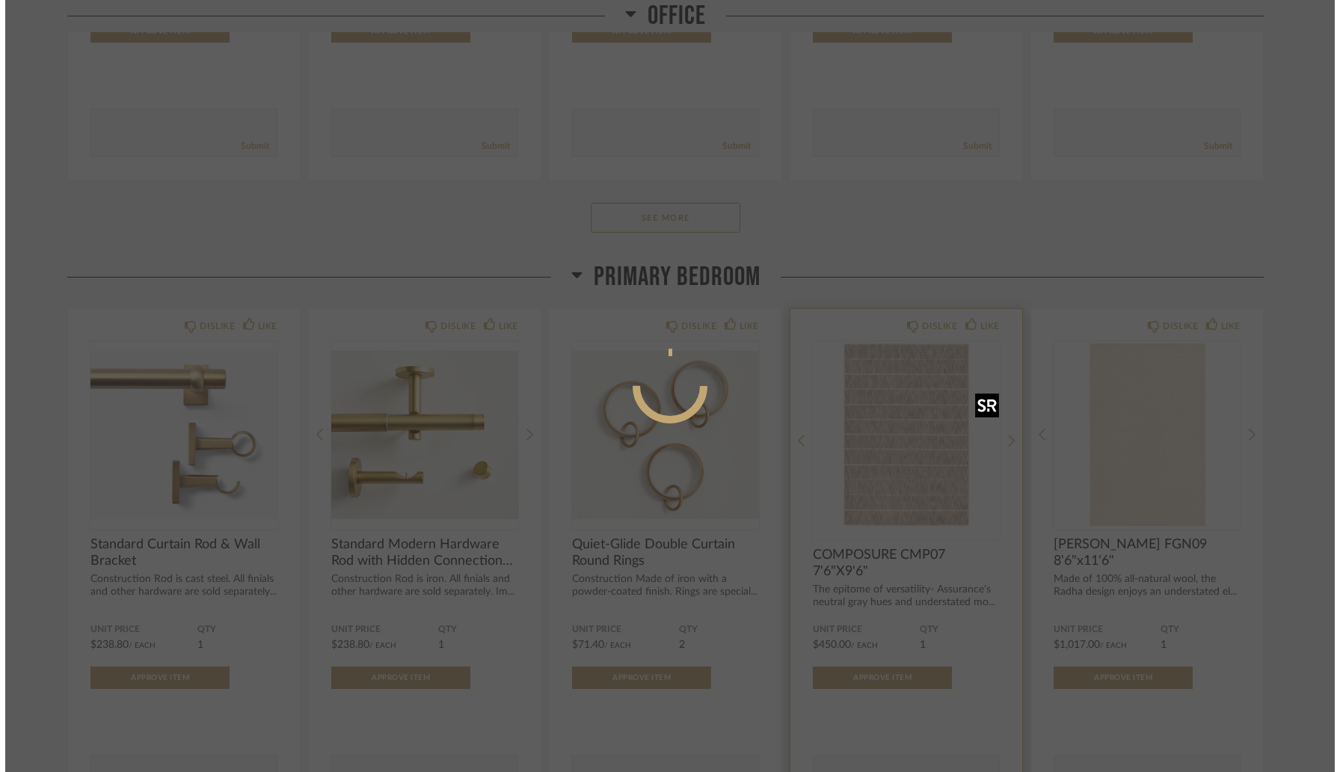
scroll to position [0, 0]
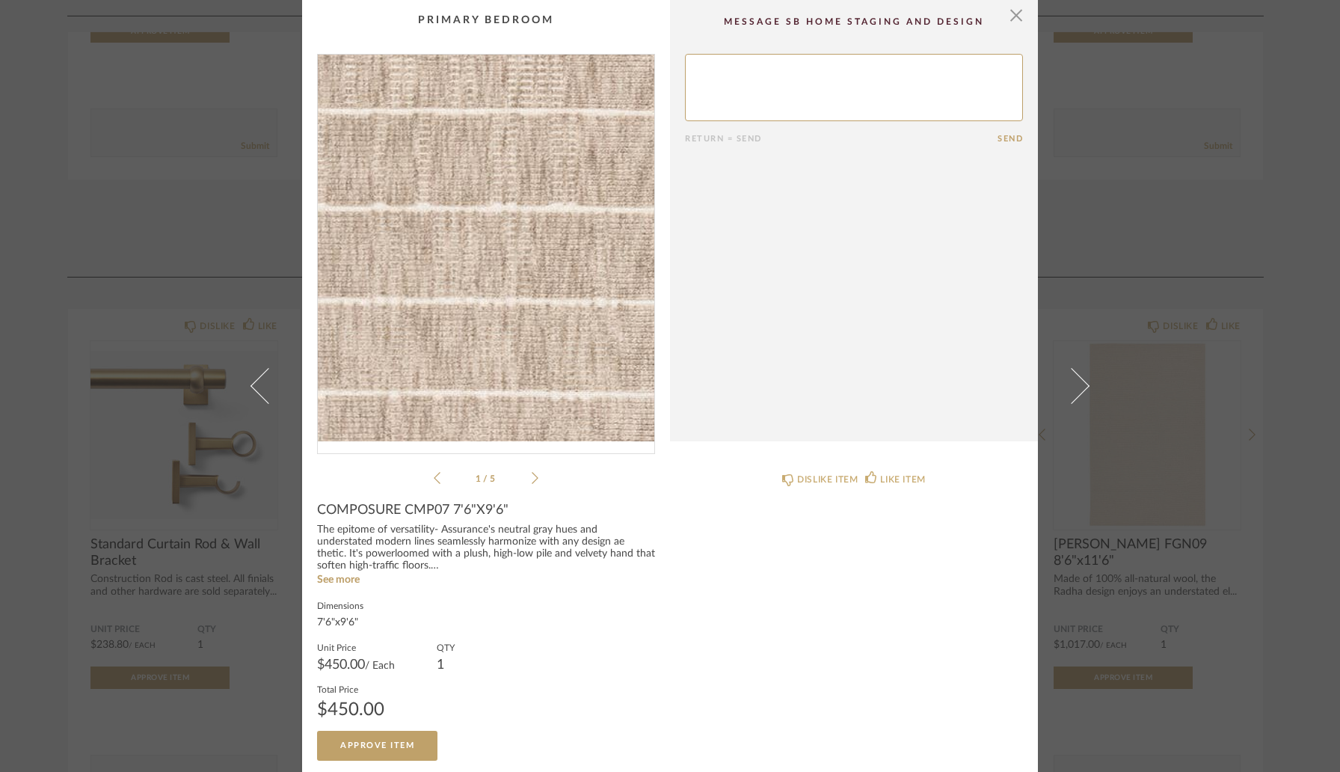
click at [434, 199] on img "0" at bounding box center [486, 248] width 337 height 387
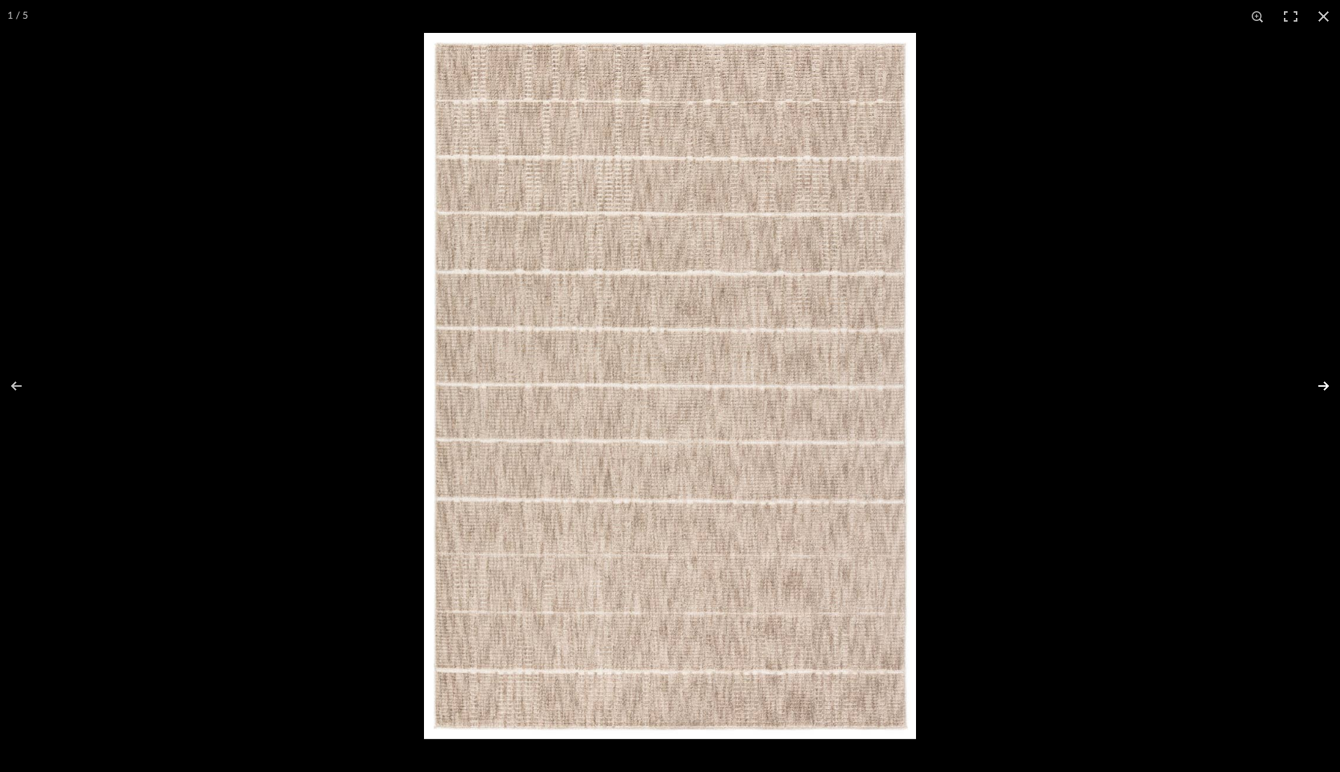
click at [1328, 386] on button at bounding box center [1314, 386] width 52 height 75
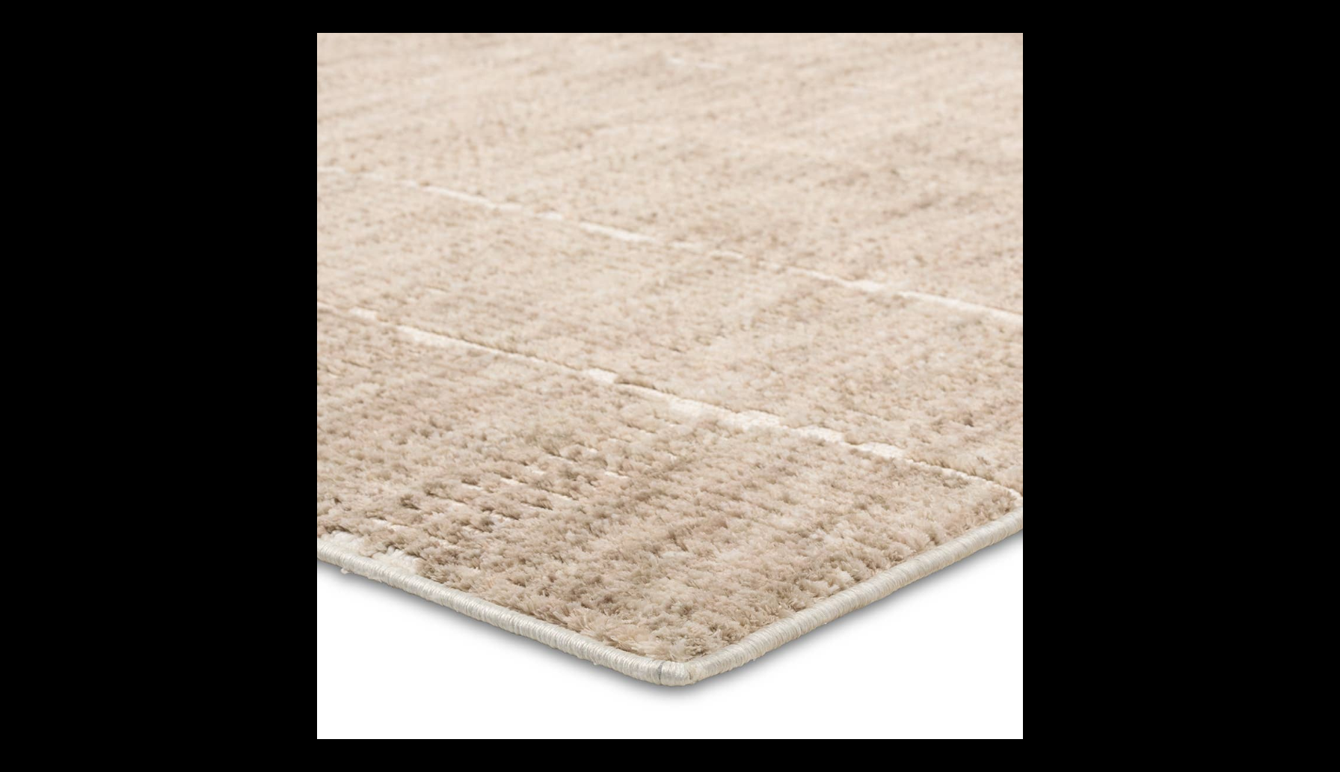
click at [1328, 386] on button at bounding box center [1314, 386] width 52 height 75
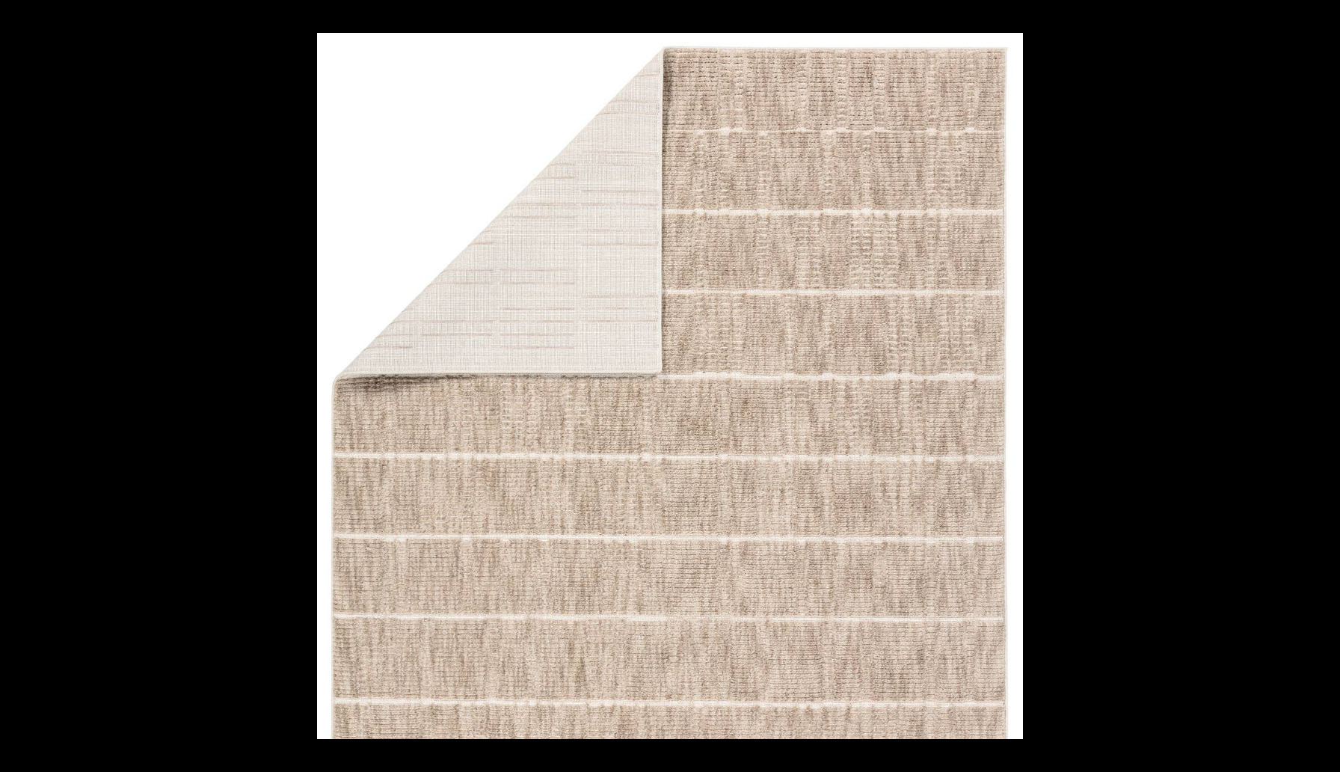
click at [1328, 386] on button at bounding box center [1314, 386] width 52 height 75
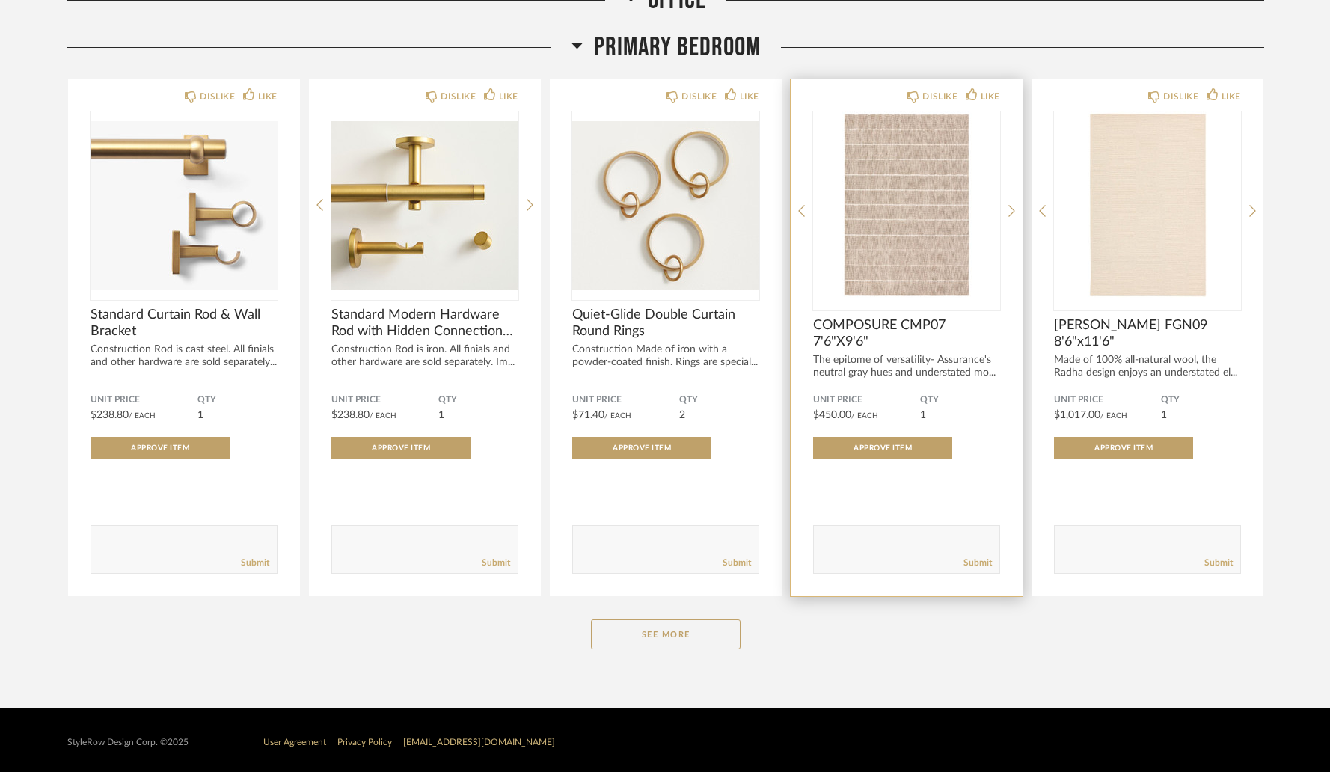
scroll to position [8609, 0]
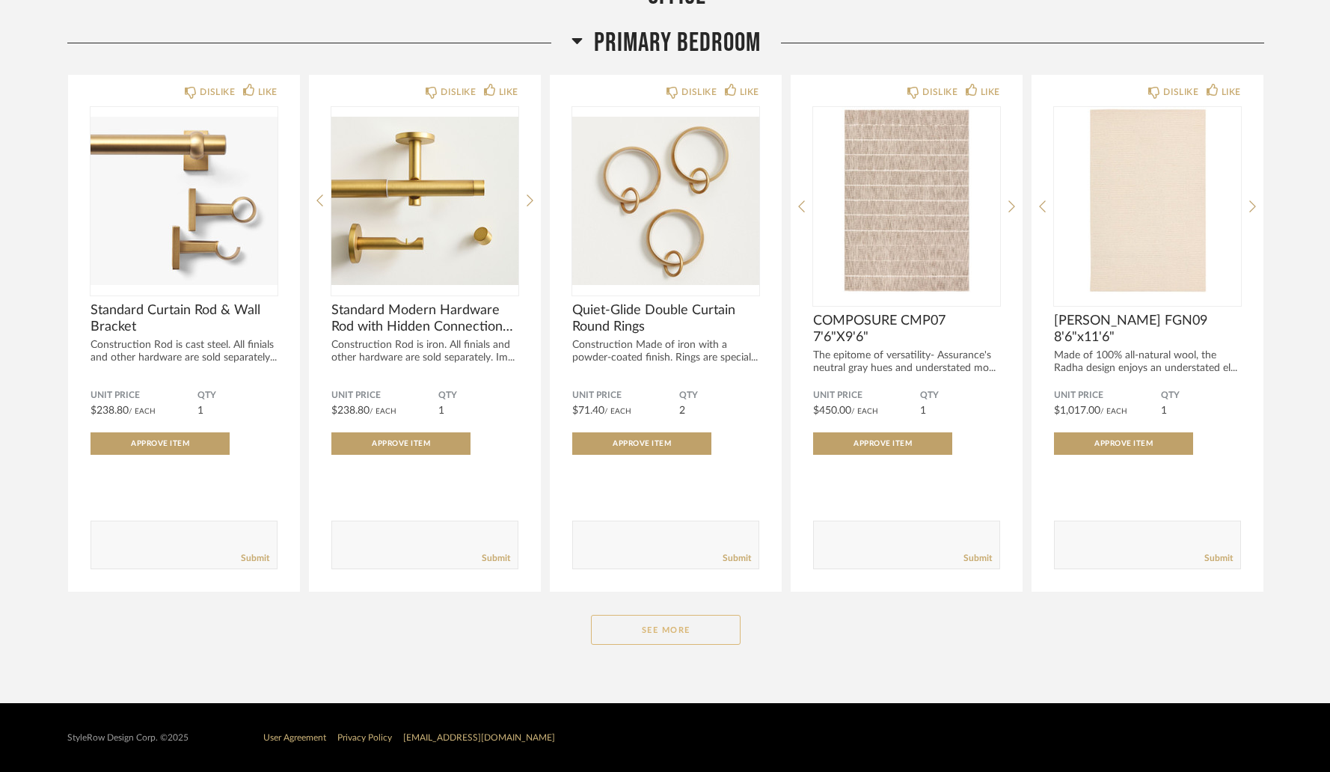
click at [704, 645] on button "See More" at bounding box center [666, 630] width 150 height 30
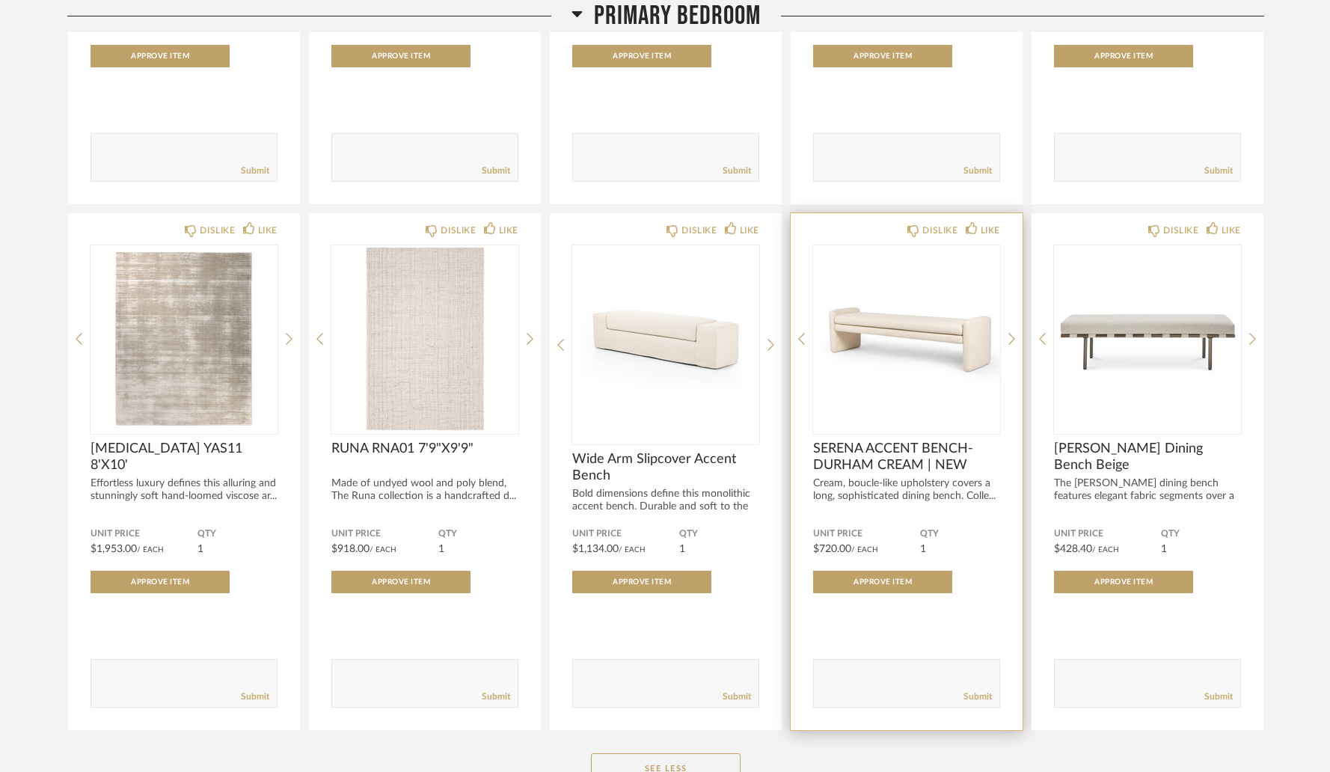
scroll to position [9042, 0]
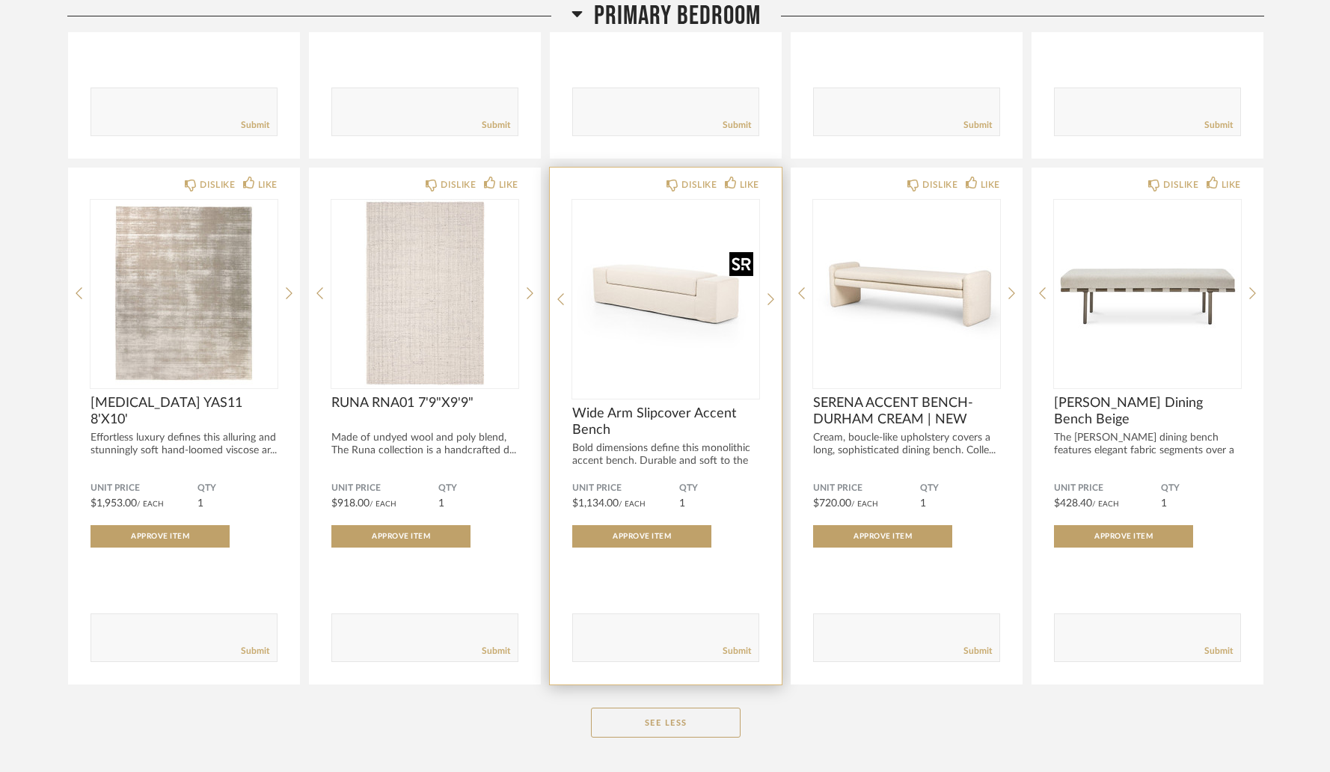
click at [662, 322] on img "0" at bounding box center [665, 293] width 187 height 187
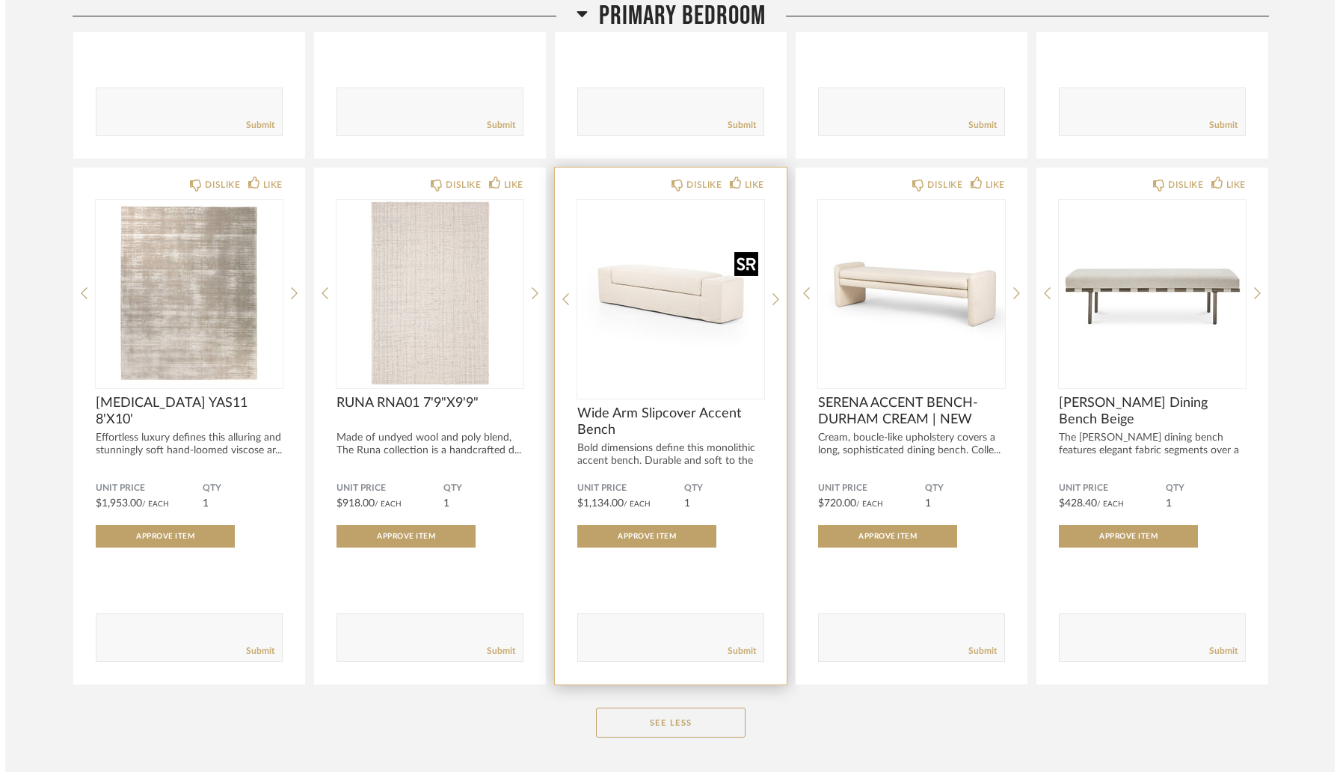
scroll to position [0, 0]
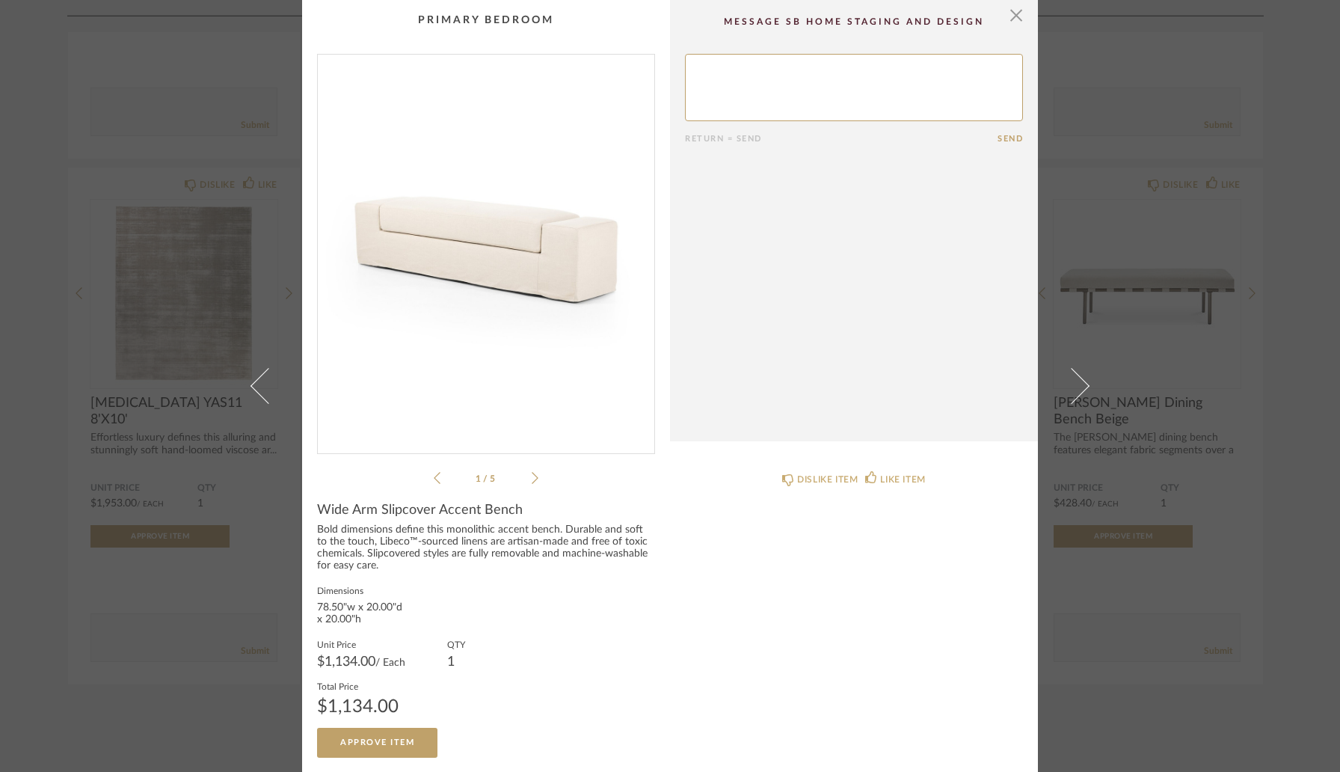
click at [549, 288] on img "0" at bounding box center [486, 248] width 337 height 387
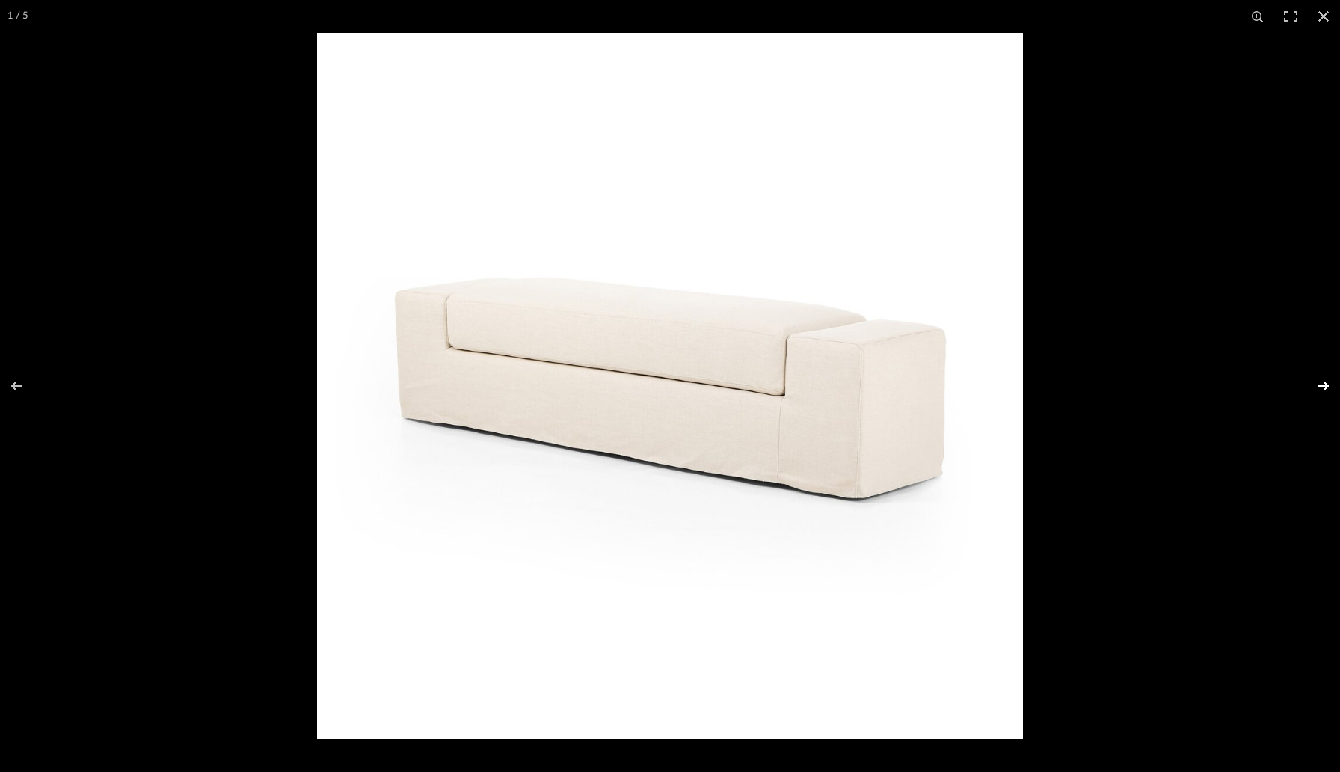
click at [1322, 385] on button at bounding box center [1314, 386] width 52 height 75
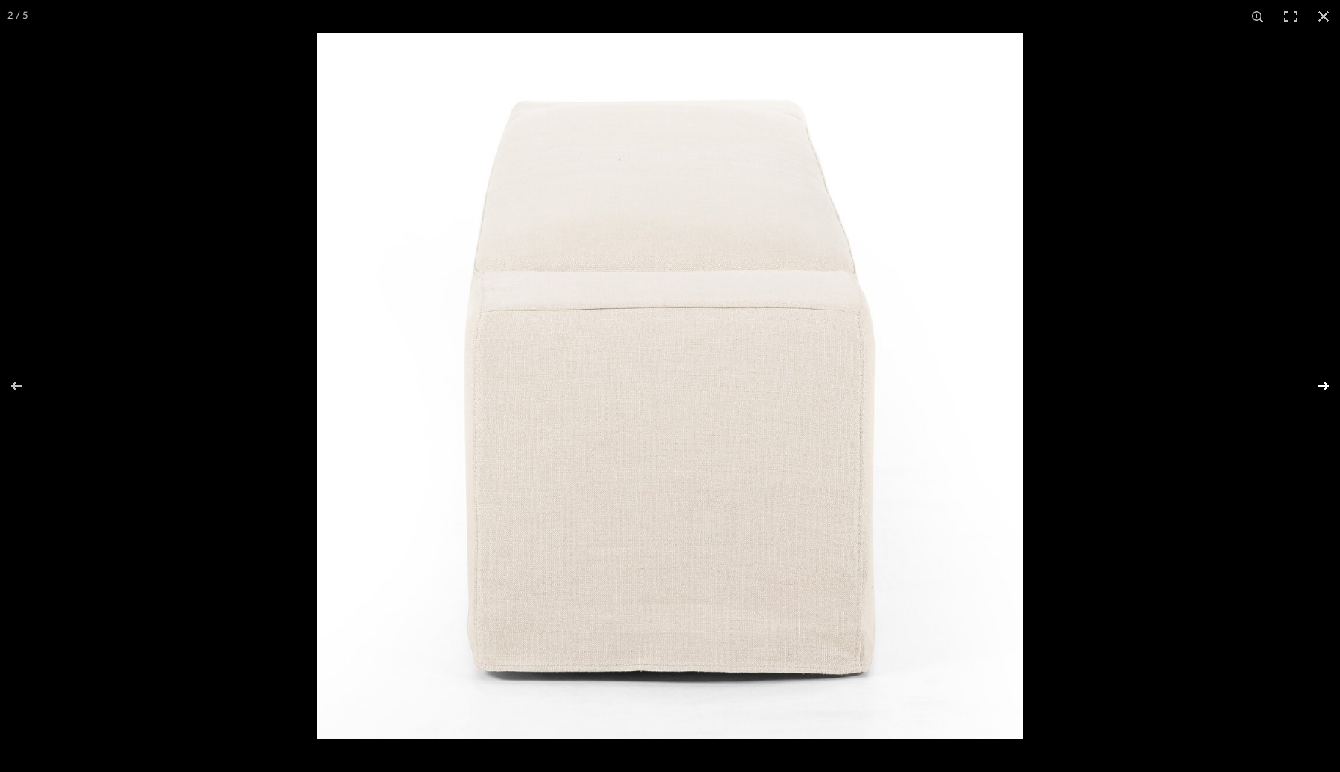
click at [1322, 385] on button at bounding box center [1314, 386] width 52 height 75
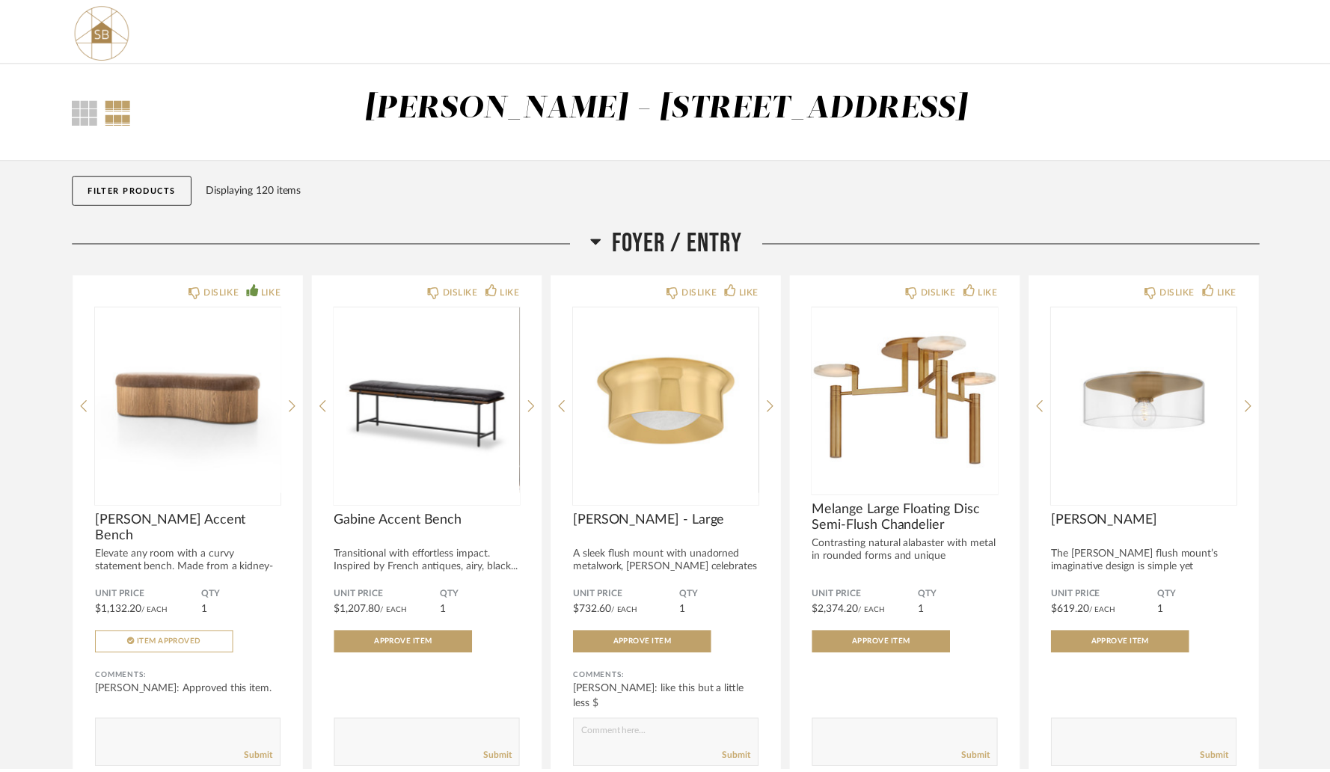
scroll to position [9042, 0]
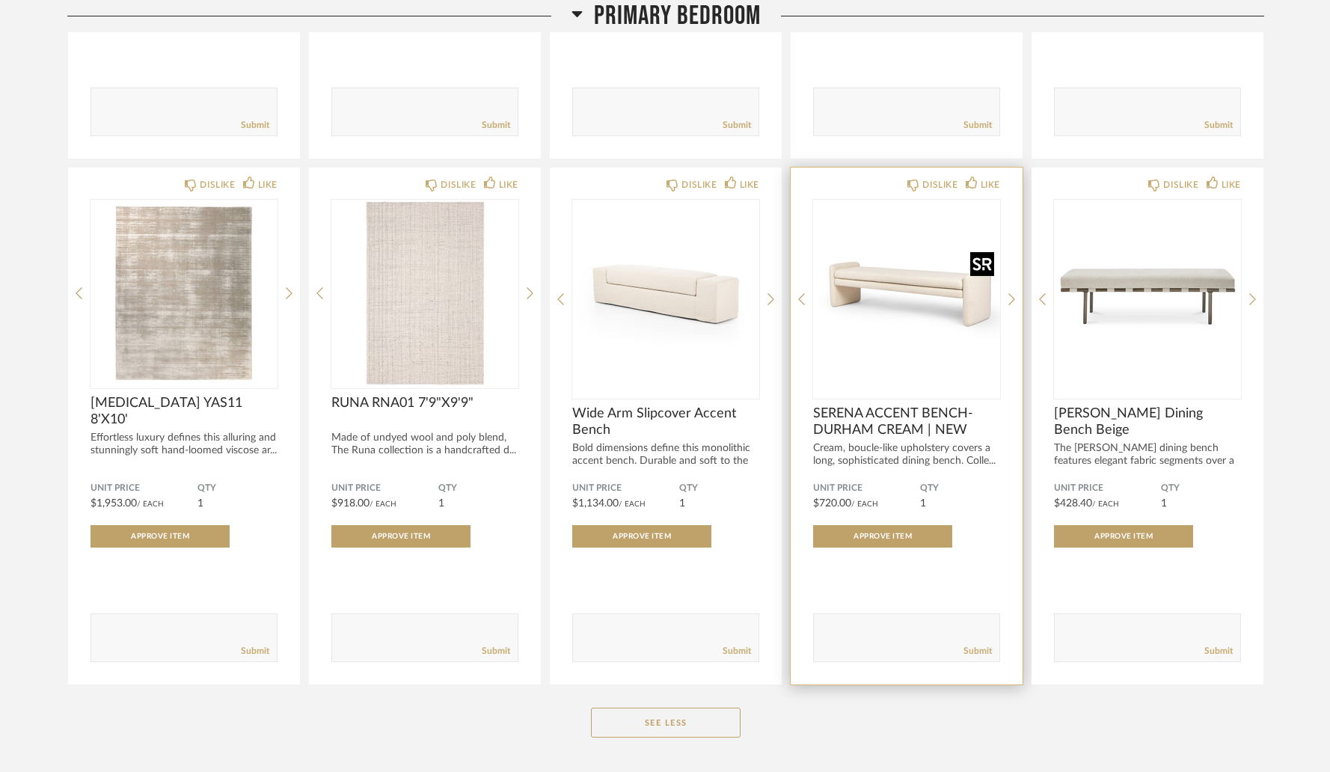
click at [924, 301] on img "0" at bounding box center [906, 293] width 187 height 187
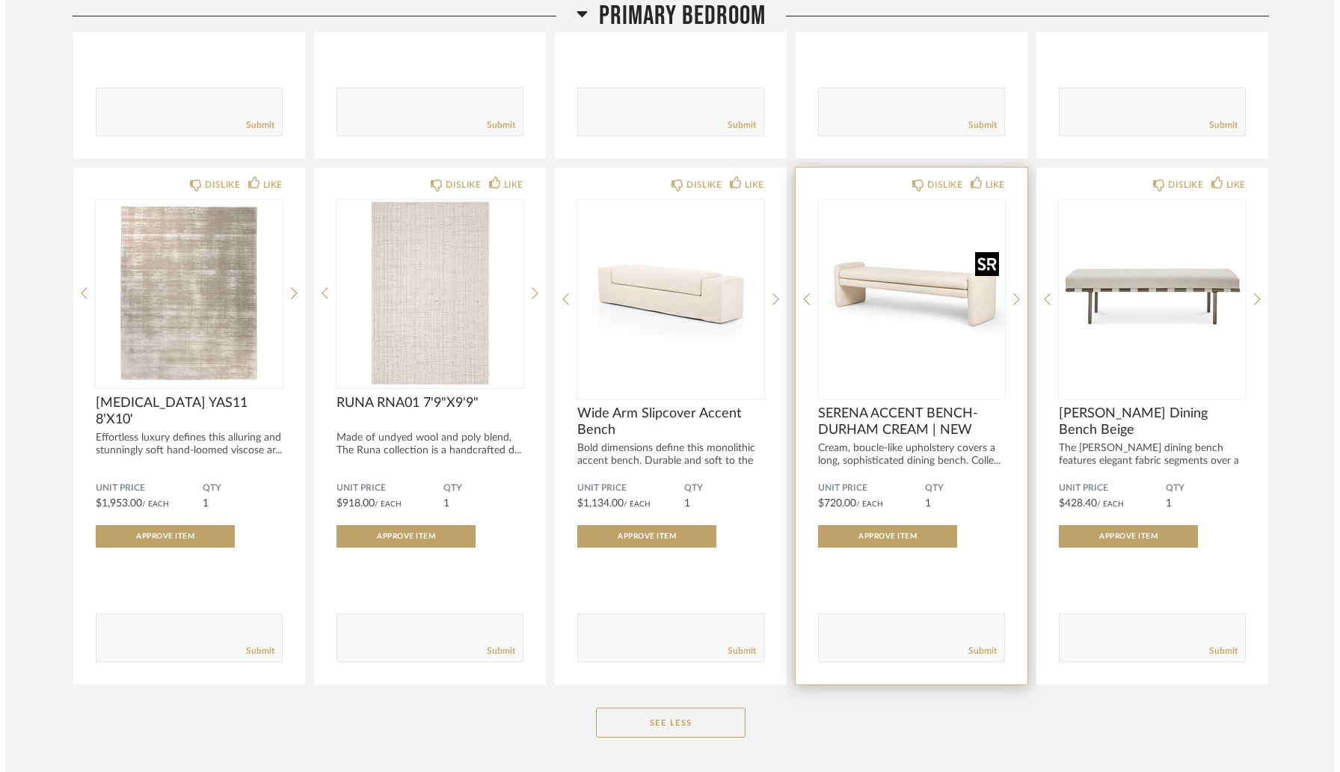
scroll to position [0, 0]
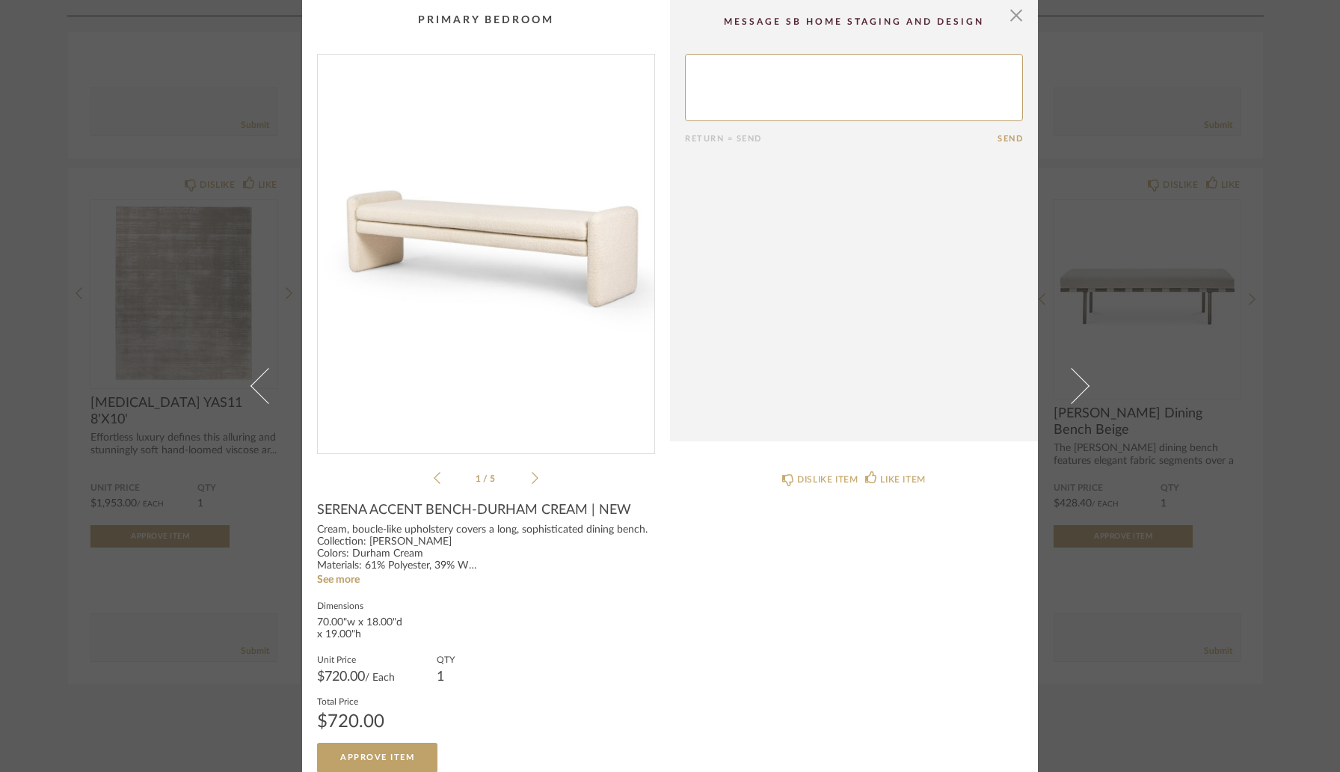
click at [576, 263] on img "0" at bounding box center [486, 248] width 337 height 387
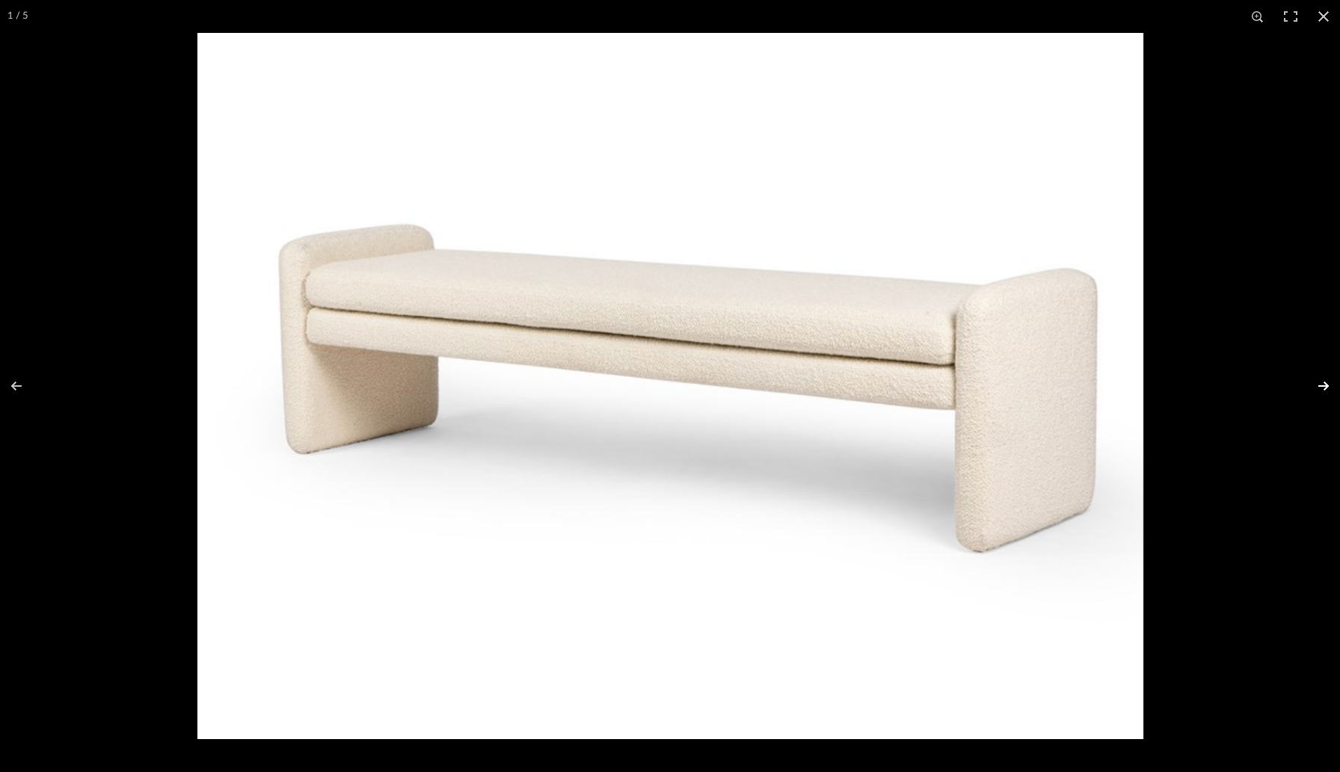
click at [1327, 385] on button at bounding box center [1314, 386] width 52 height 75
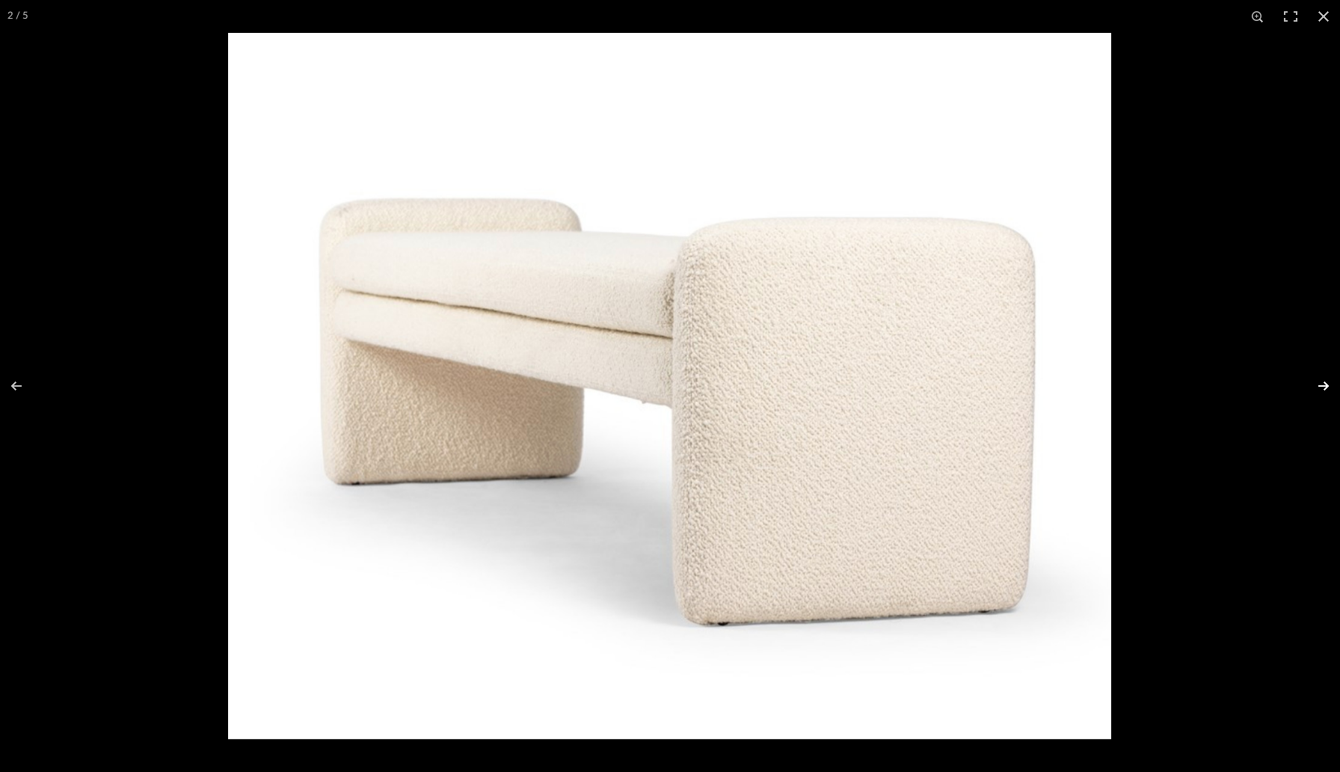
click at [1327, 385] on button at bounding box center [1314, 386] width 52 height 75
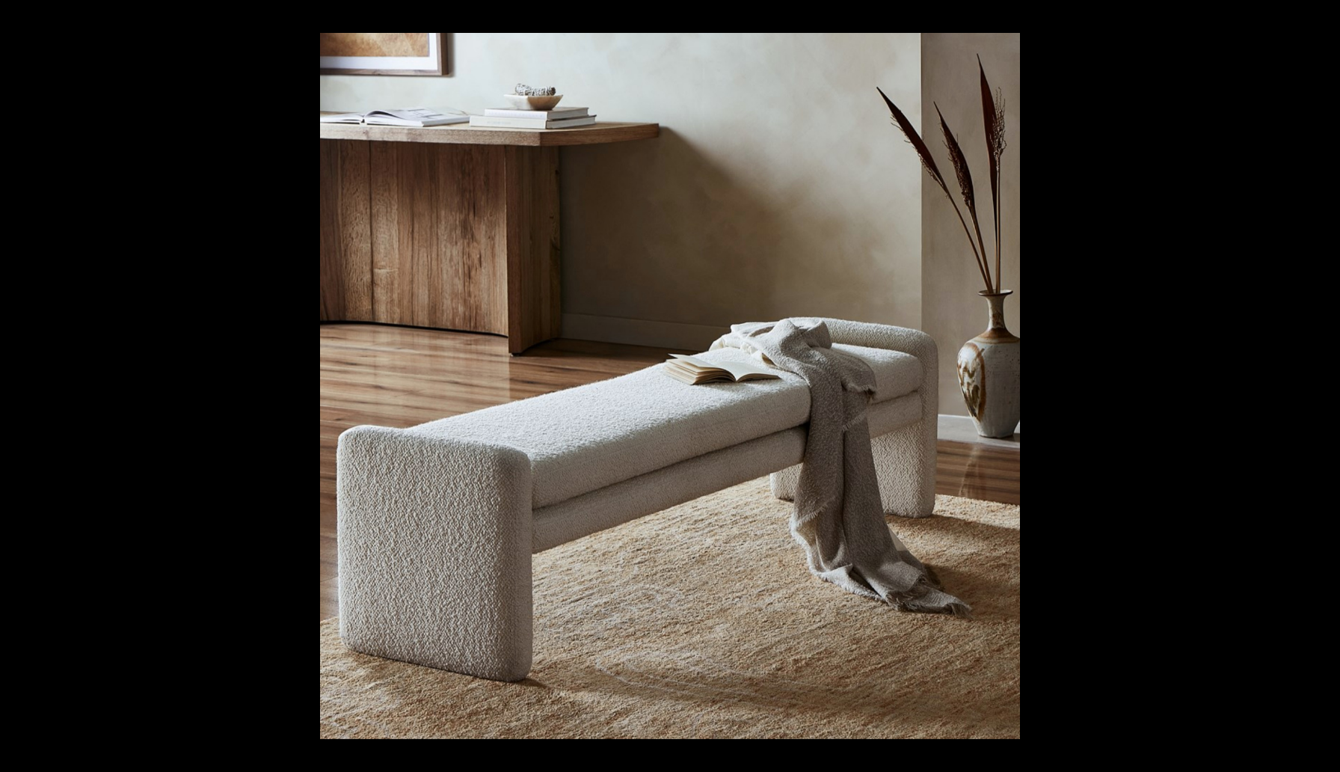
click at [1327, 385] on button at bounding box center [1314, 386] width 52 height 75
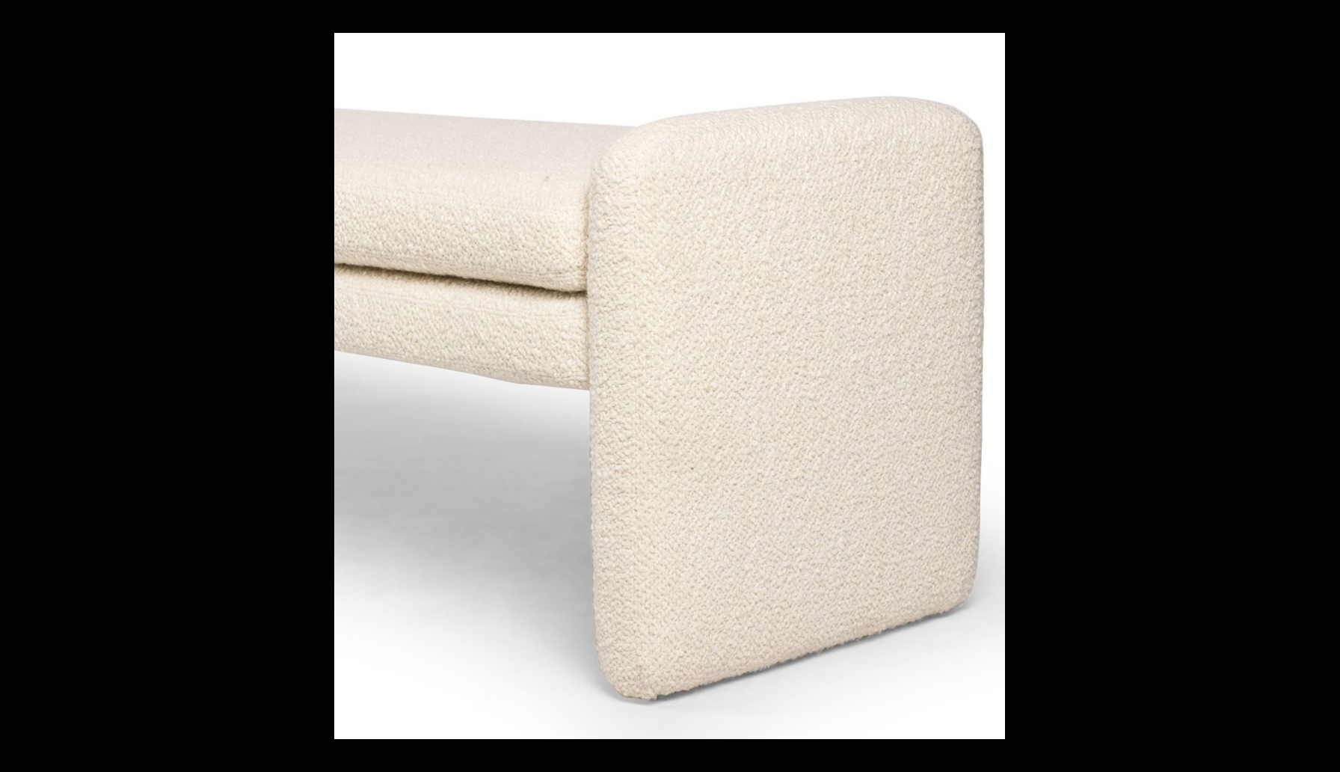
click at [1327, 385] on button at bounding box center [1314, 386] width 52 height 75
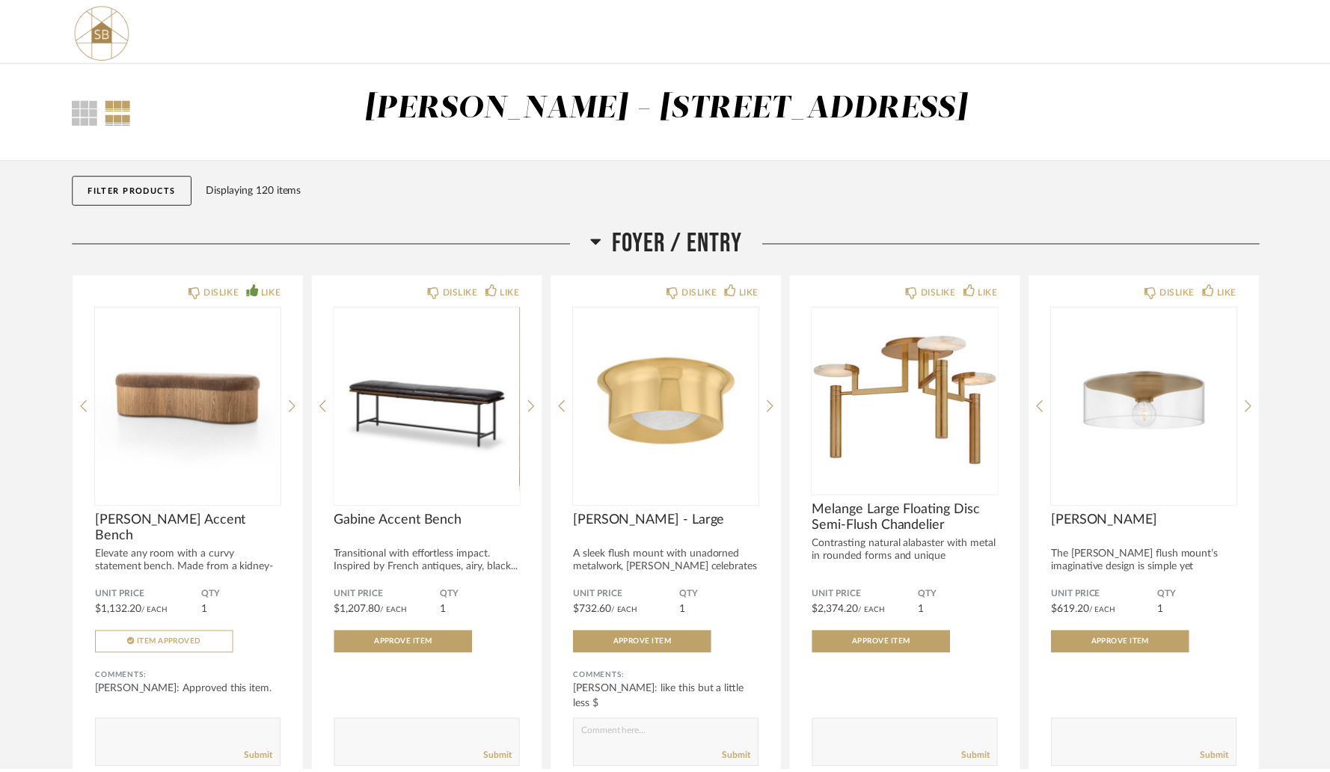
scroll to position [9042, 0]
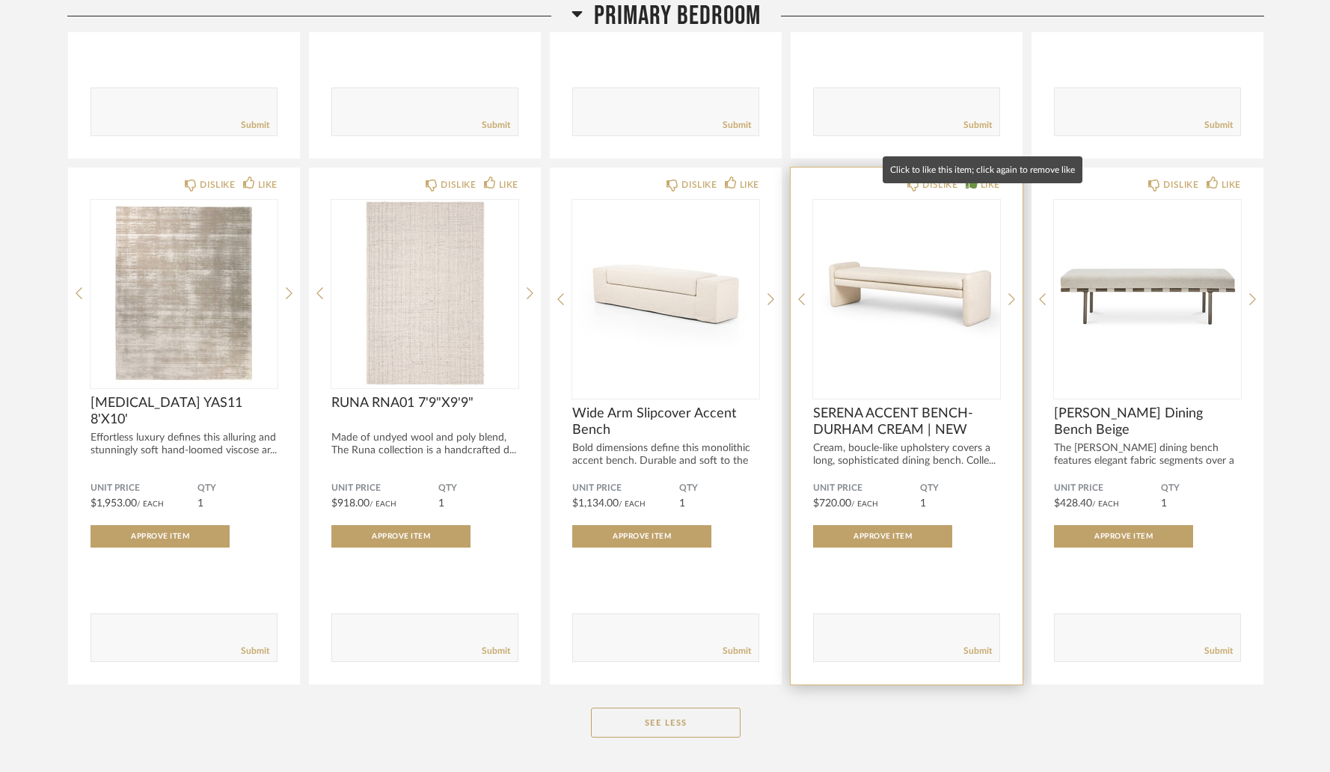
click at [980, 192] on div "LIKE" at bounding box center [989, 184] width 19 height 15
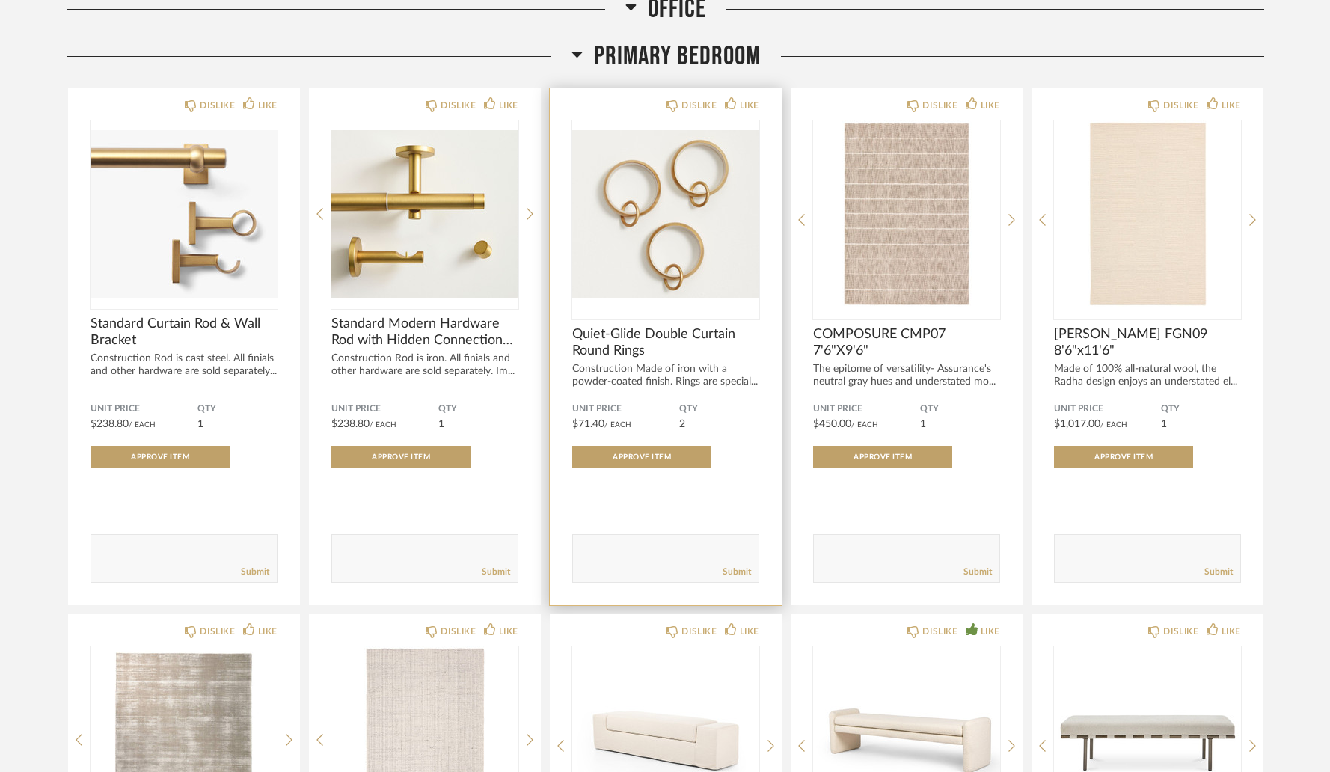
scroll to position [8593, 0]
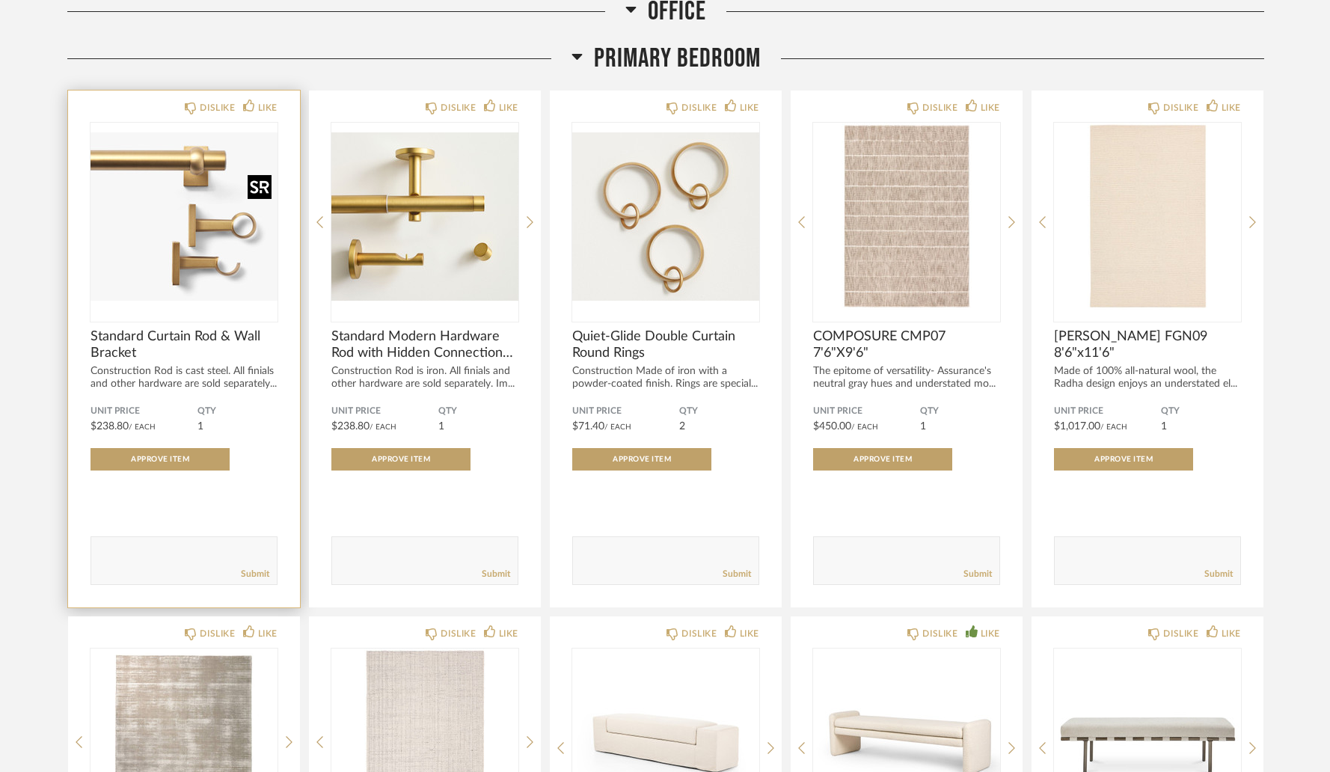
click at [160, 187] on img "0" at bounding box center [183, 216] width 187 height 187
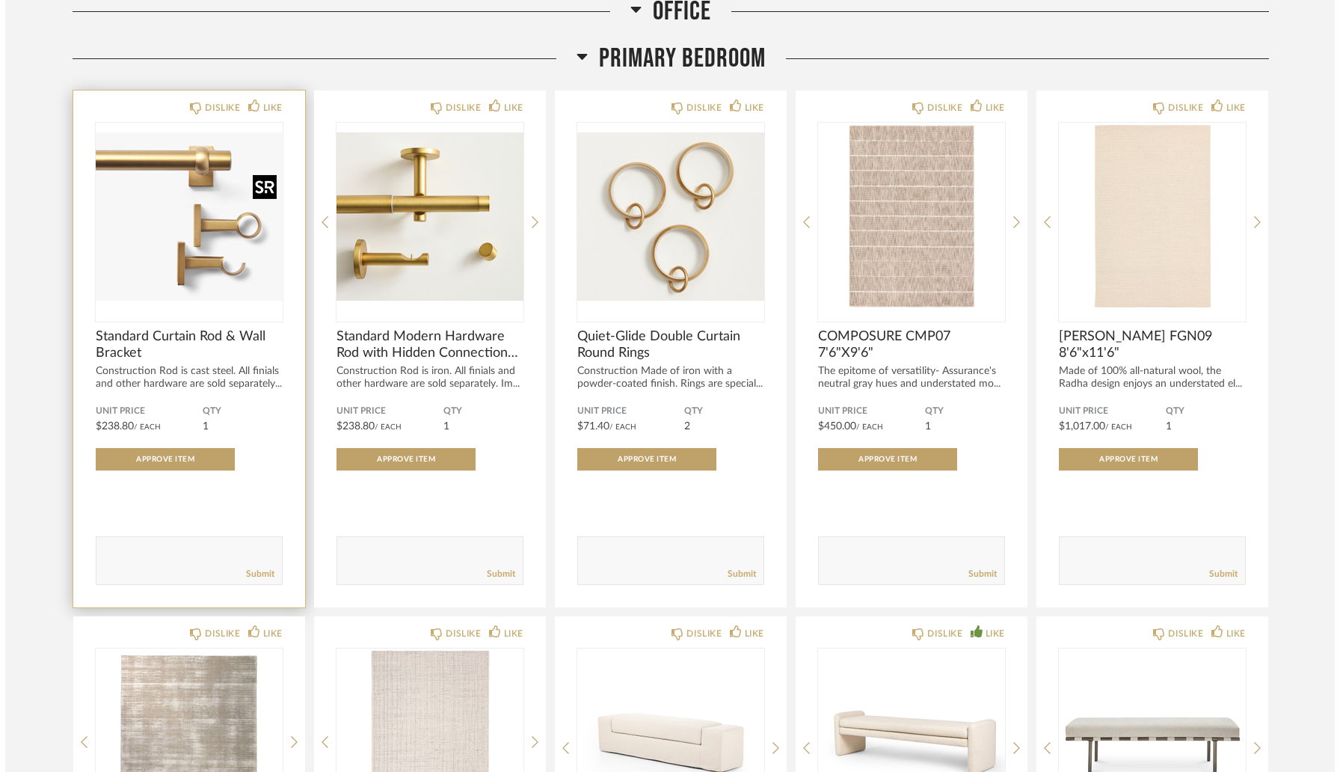
scroll to position [0, 0]
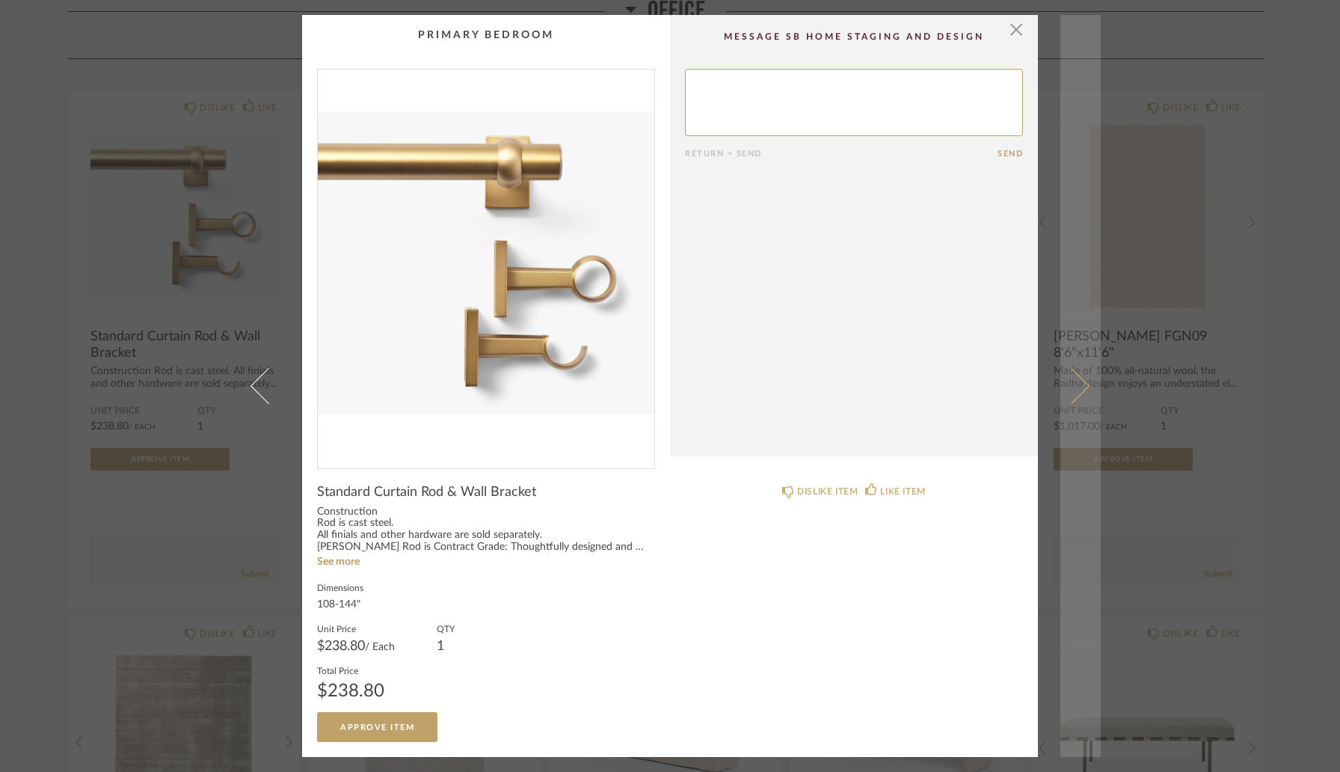
click at [1067, 397] on span at bounding box center [1072, 386] width 36 height 36
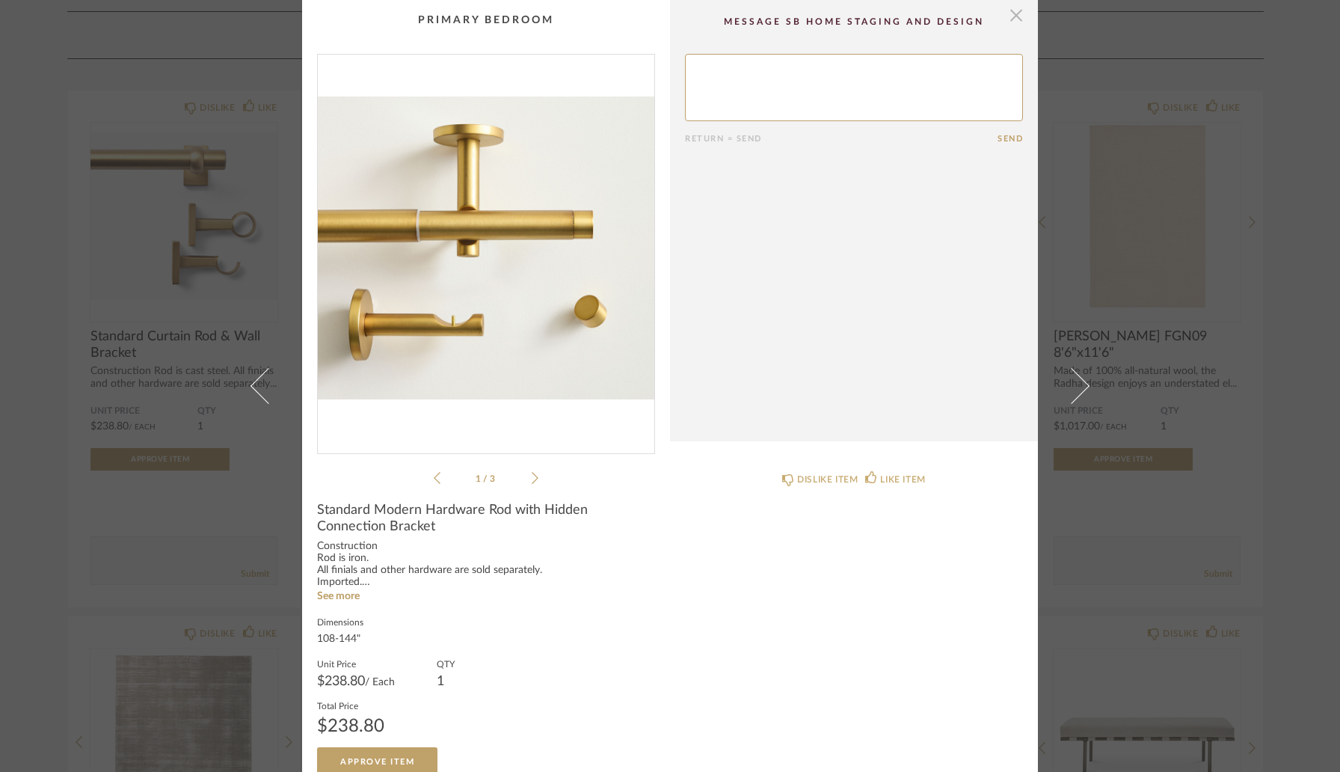
click at [1014, 19] on span "button" at bounding box center [1016, 15] width 30 height 30
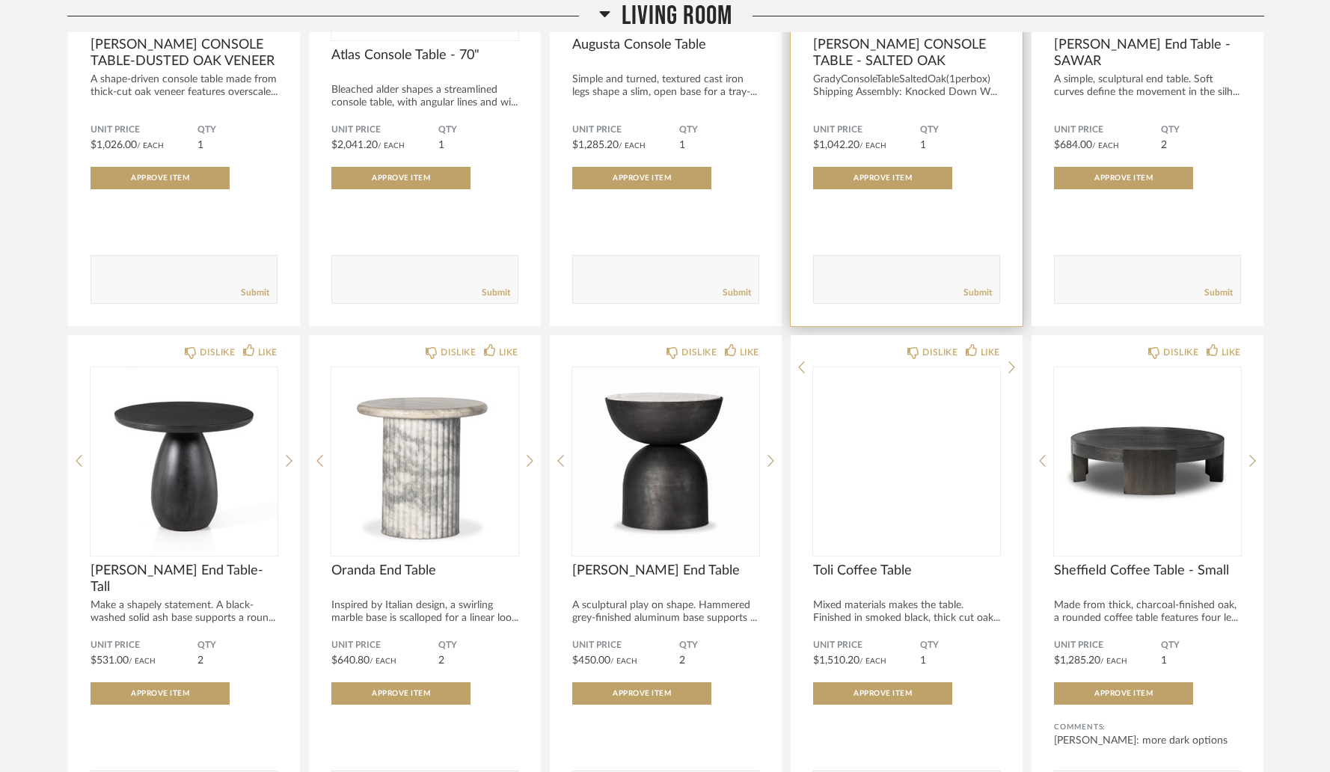
scroll to position [5447, 0]
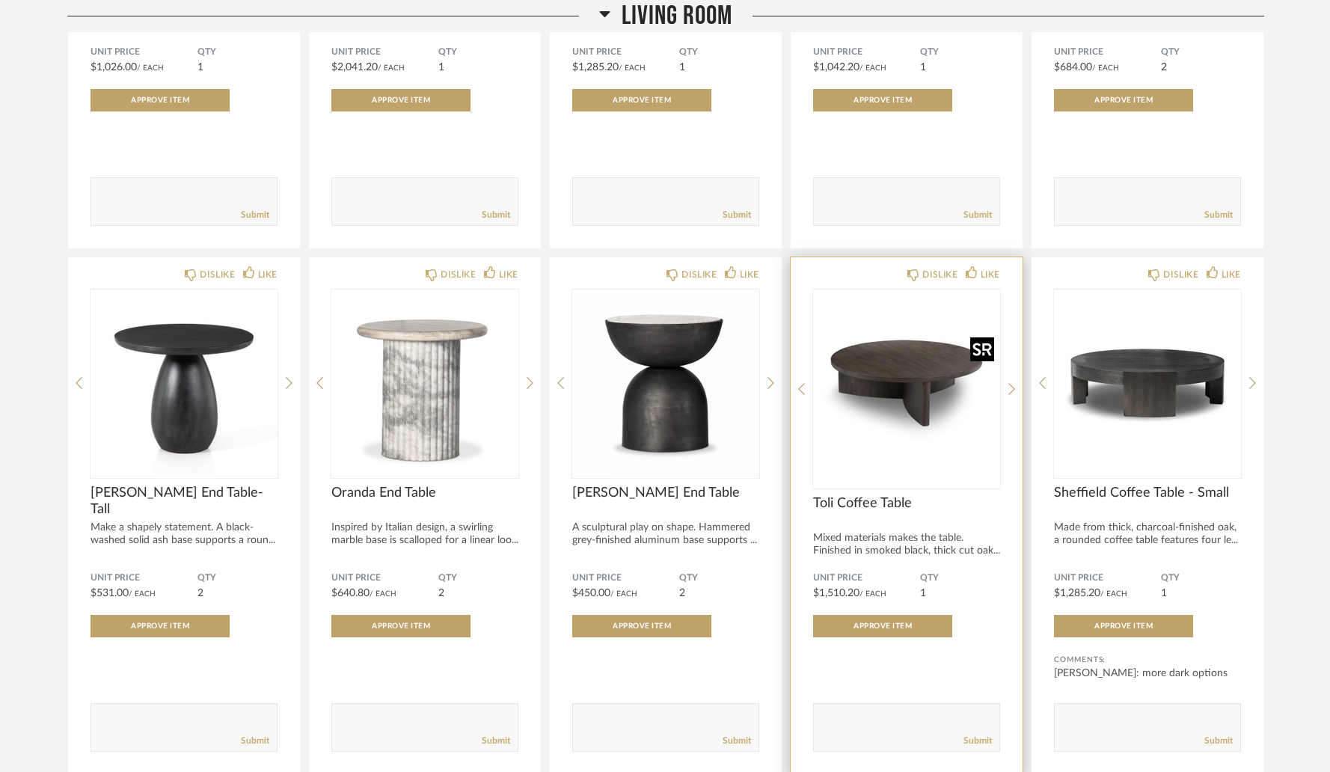
click at [927, 403] on img "0" at bounding box center [906, 382] width 187 height 187
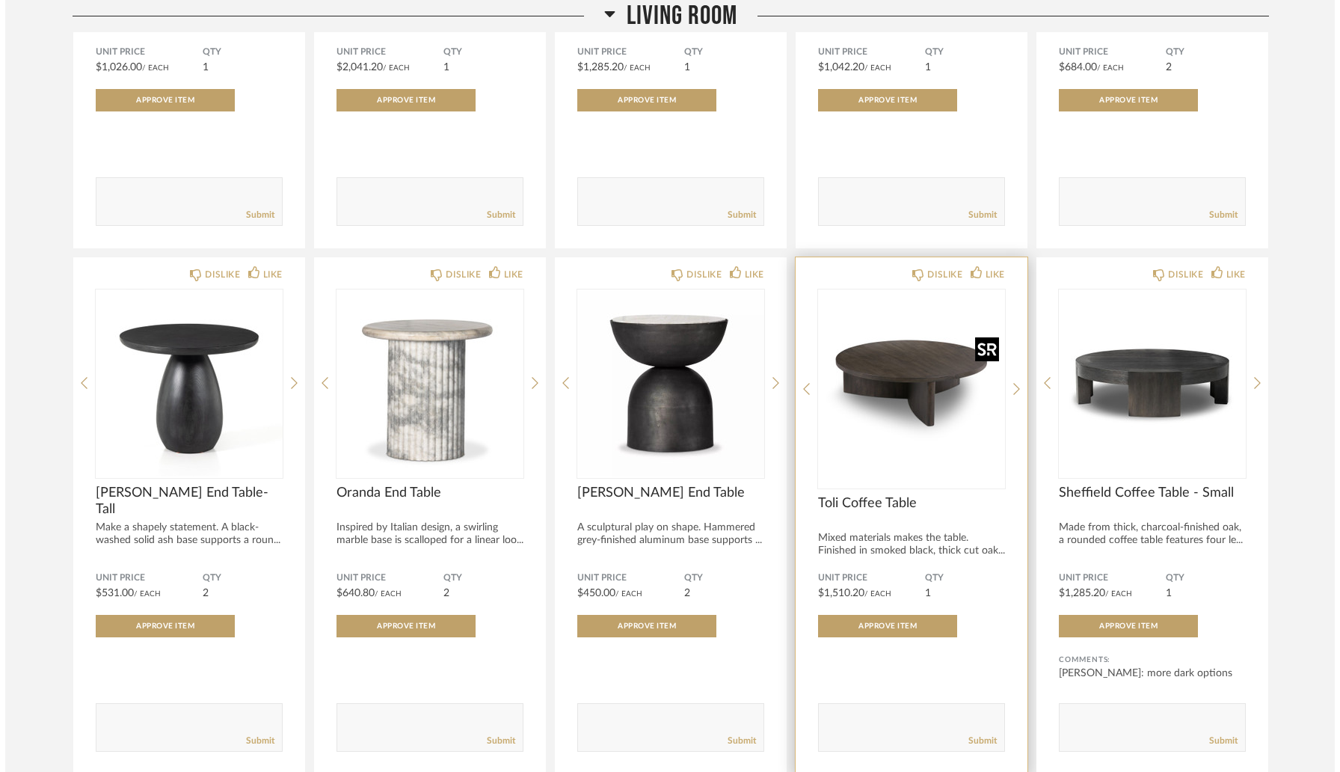
scroll to position [0, 0]
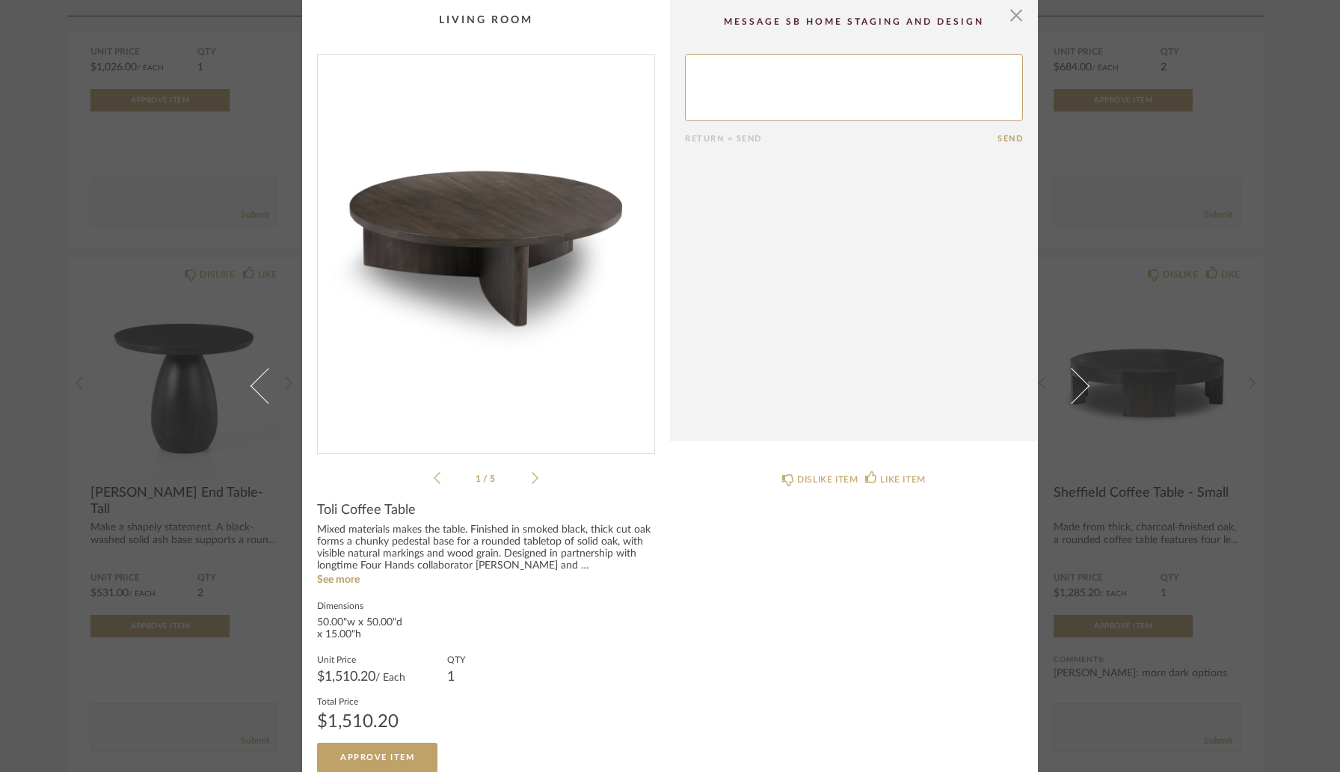
click at [491, 317] on img "0" at bounding box center [486, 248] width 337 height 387
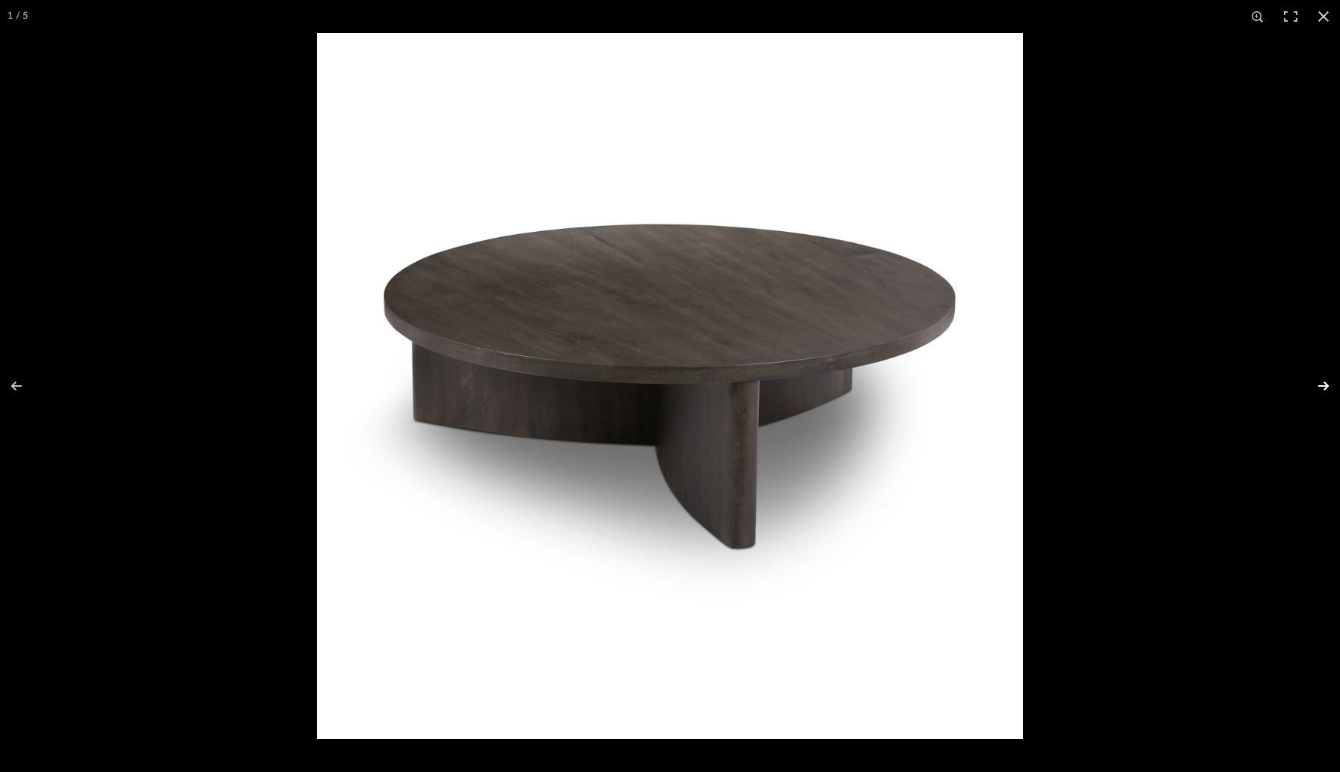
click at [1323, 387] on button at bounding box center [1314, 386] width 52 height 75
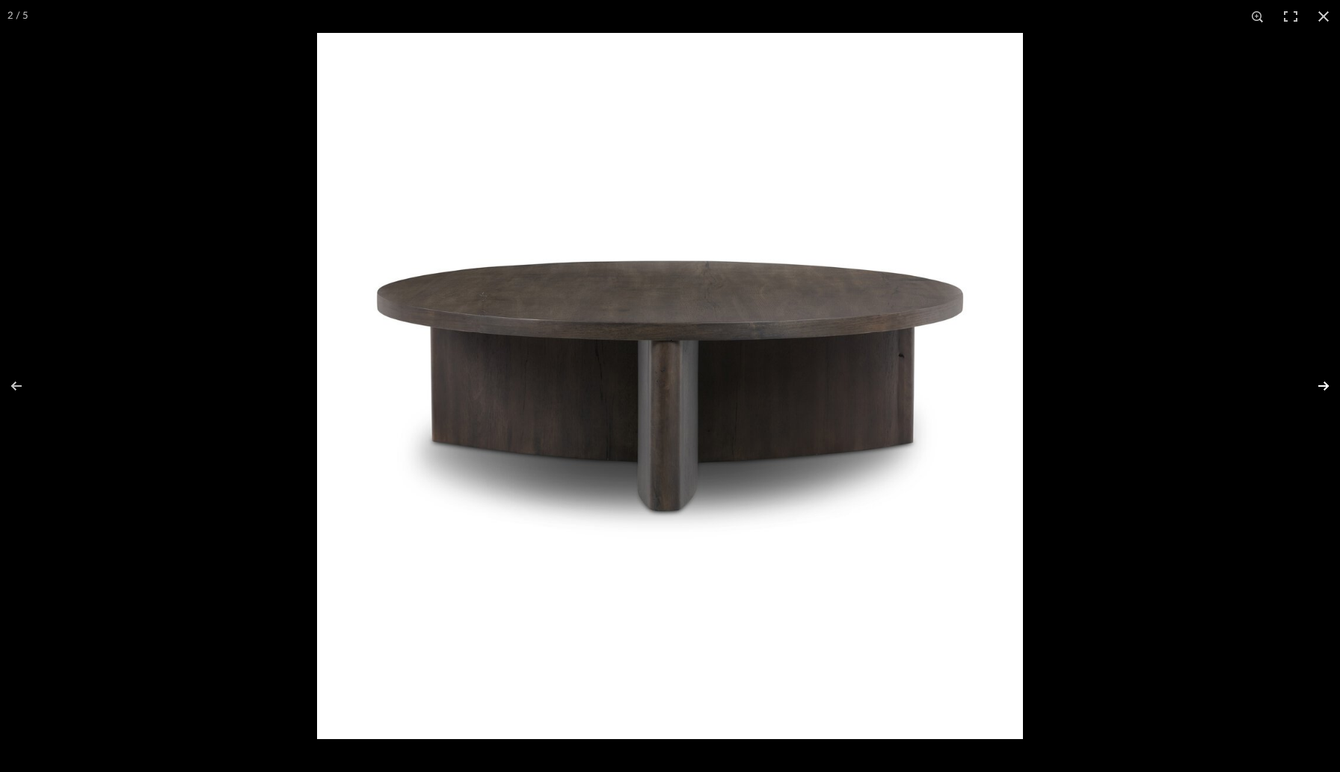
click at [1323, 385] on button at bounding box center [1314, 386] width 52 height 75
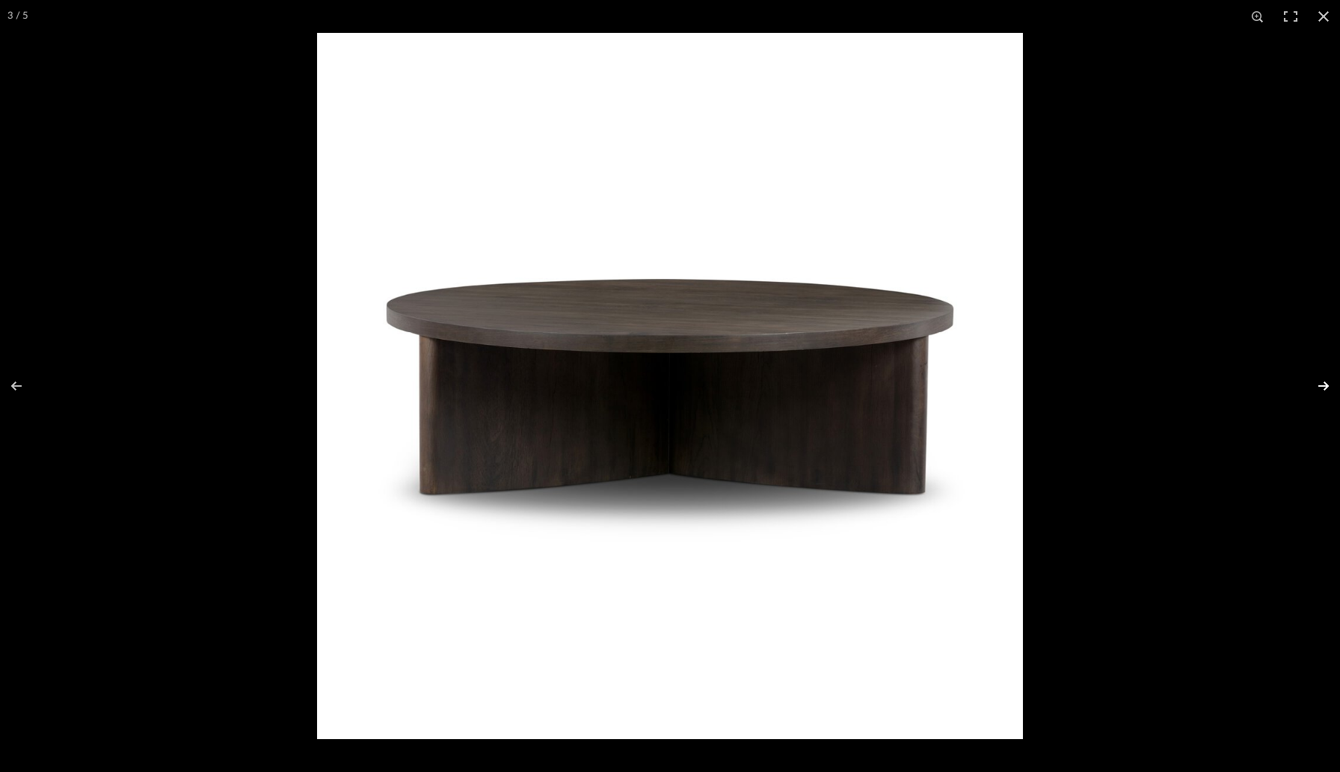
click at [1323, 385] on button at bounding box center [1314, 386] width 52 height 75
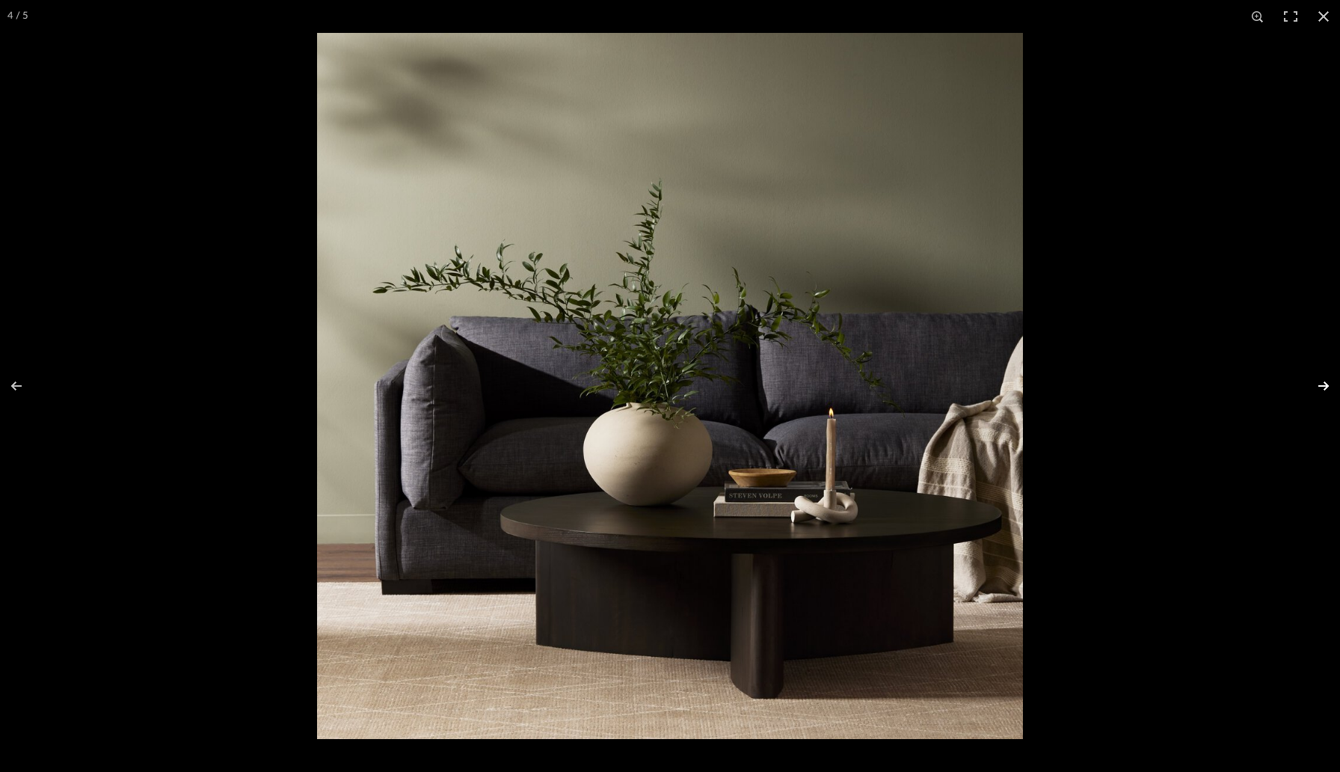
click at [1323, 384] on button at bounding box center [1314, 386] width 52 height 75
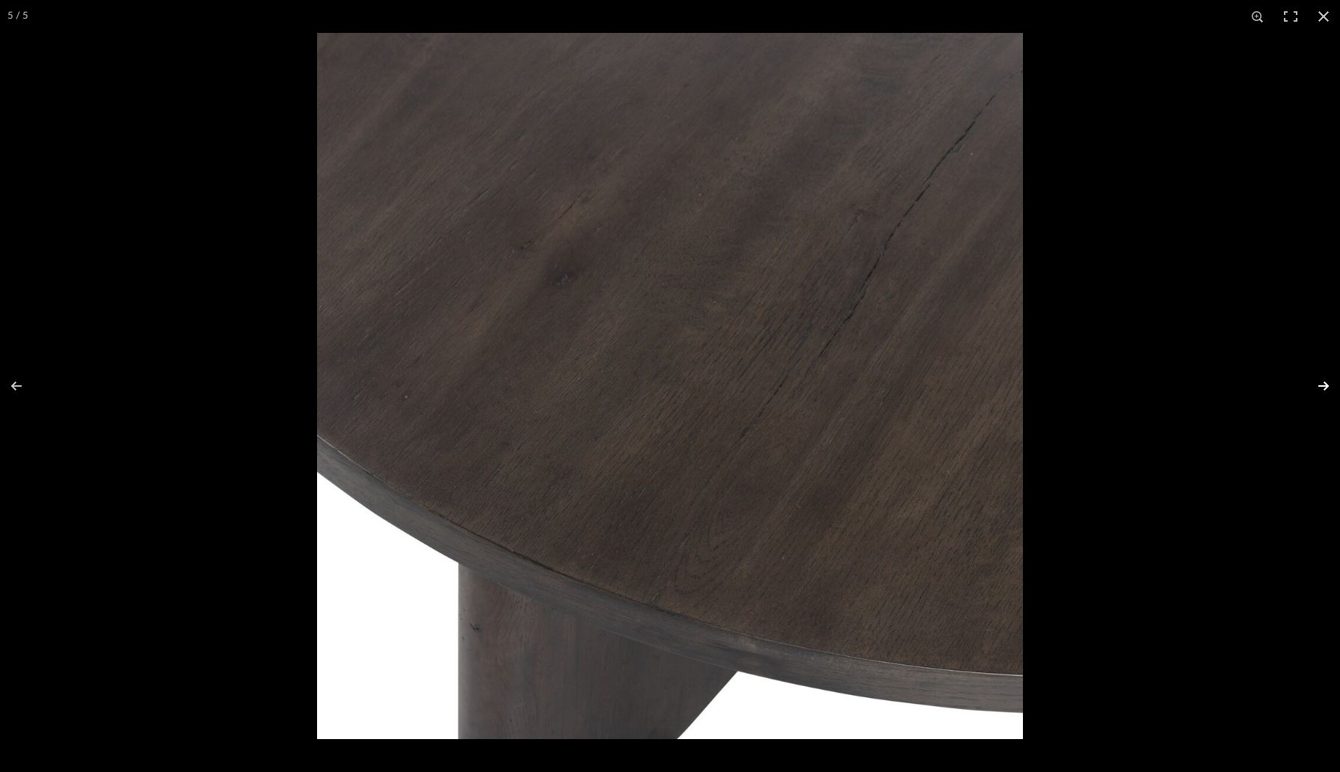
click at [1323, 384] on button at bounding box center [1314, 386] width 52 height 75
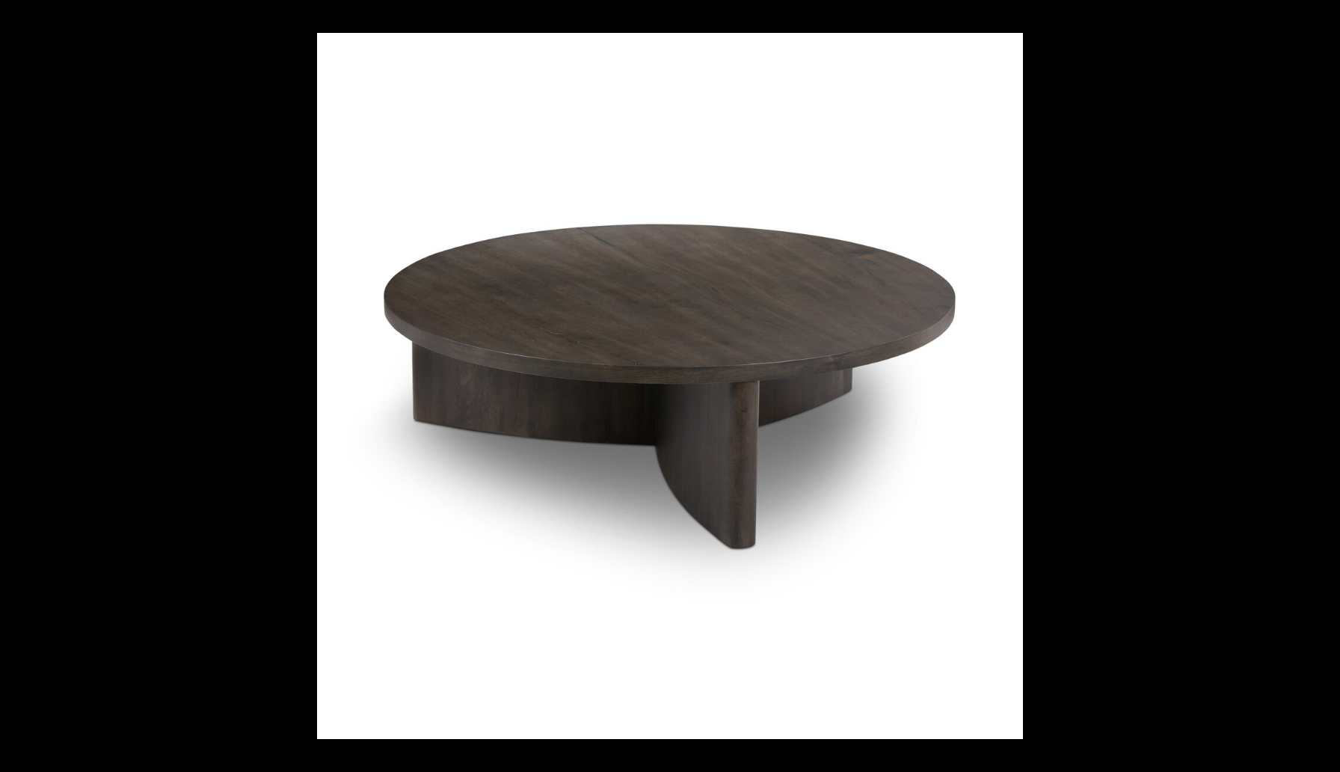
click at [1323, 384] on button at bounding box center [1314, 386] width 52 height 75
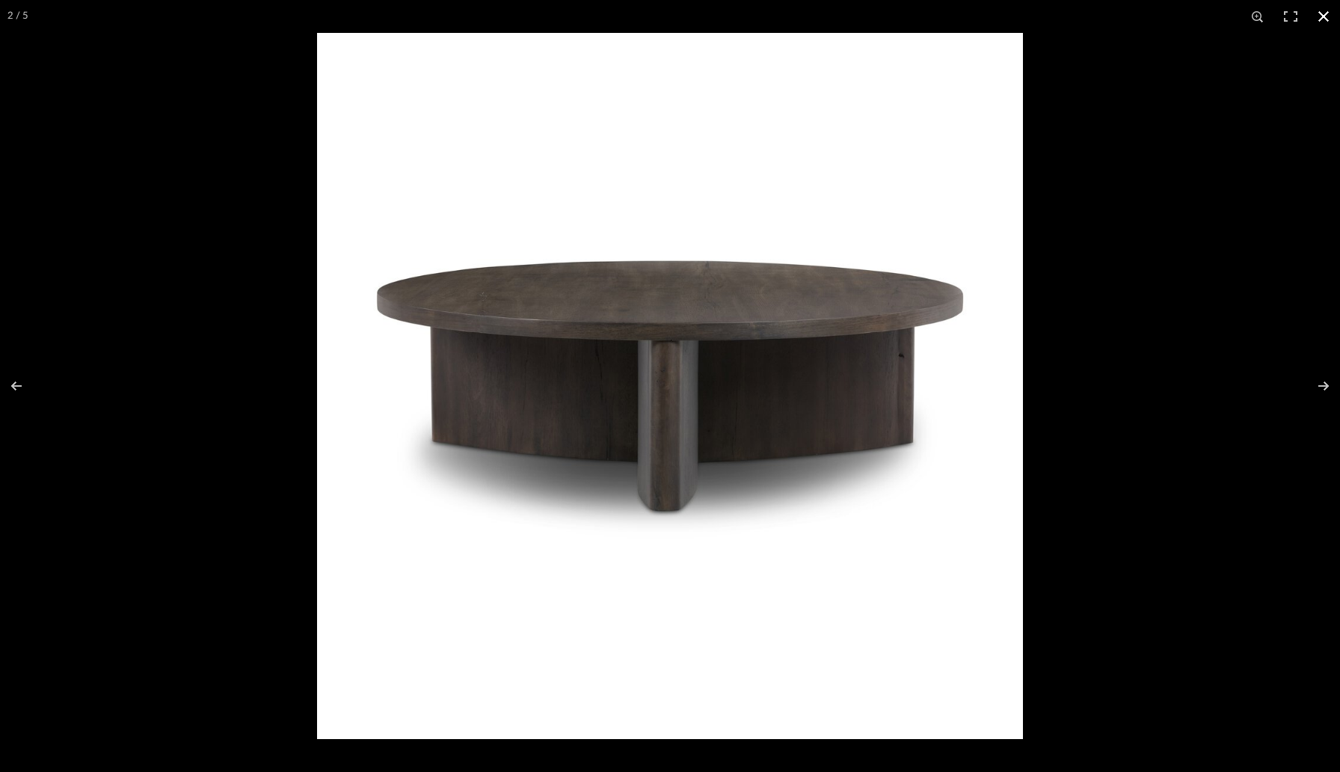
click at [1242, 252] on div at bounding box center [987, 419] width 1340 height 772
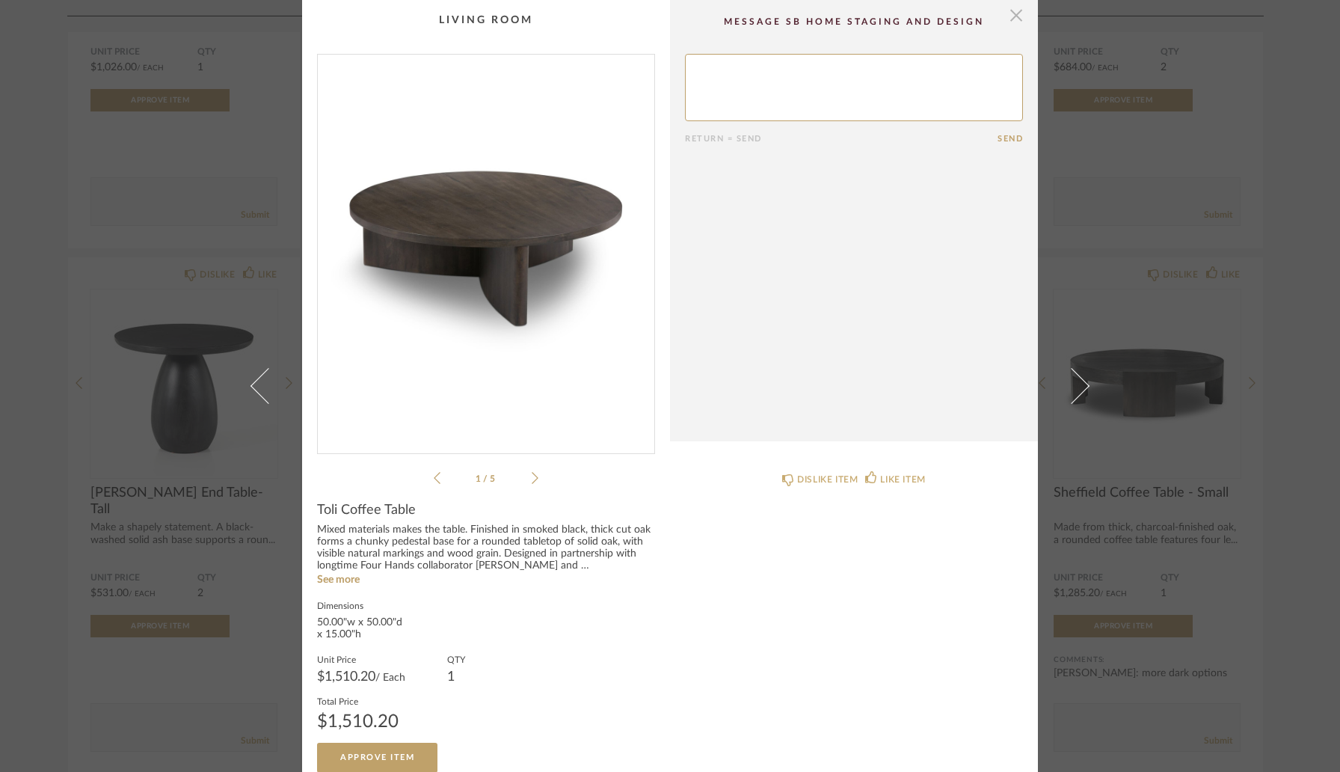
click at [1016, 16] on span "button" at bounding box center [1016, 15] width 30 height 30
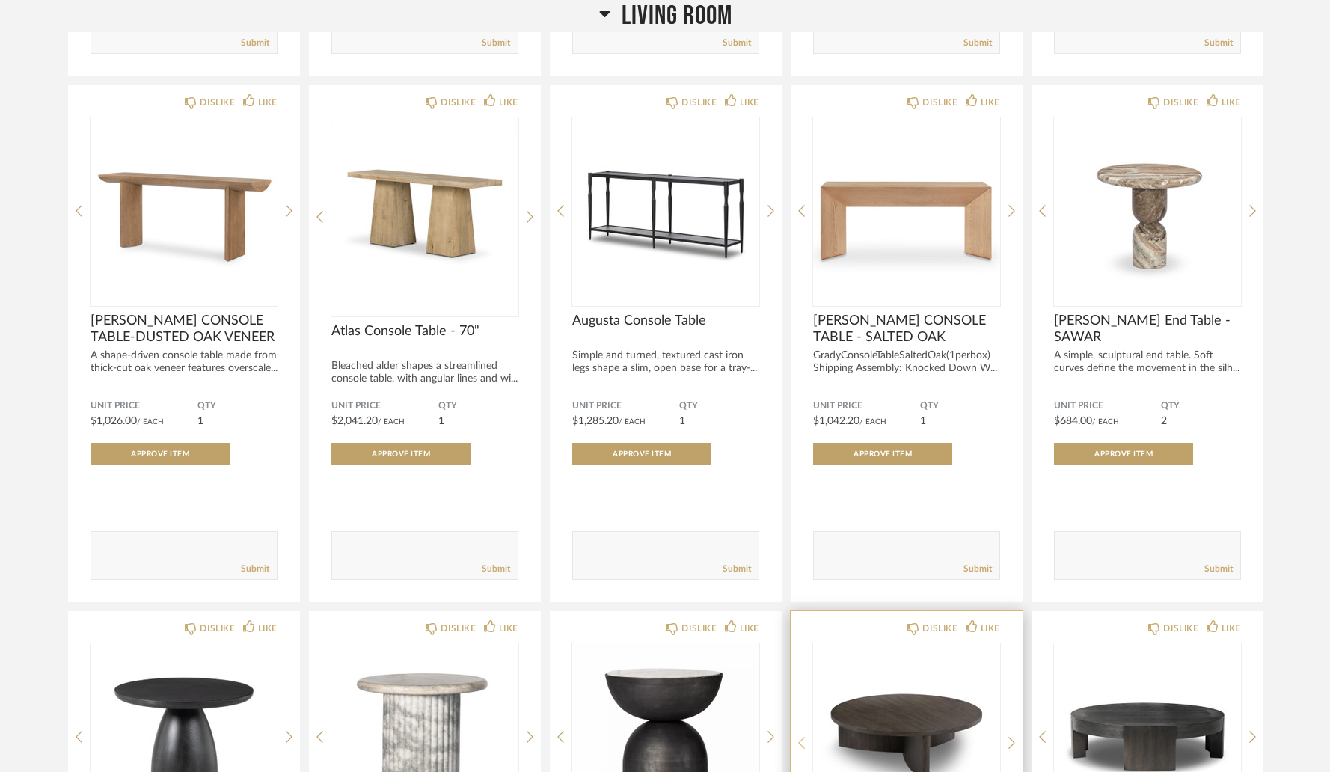
scroll to position [5067, 0]
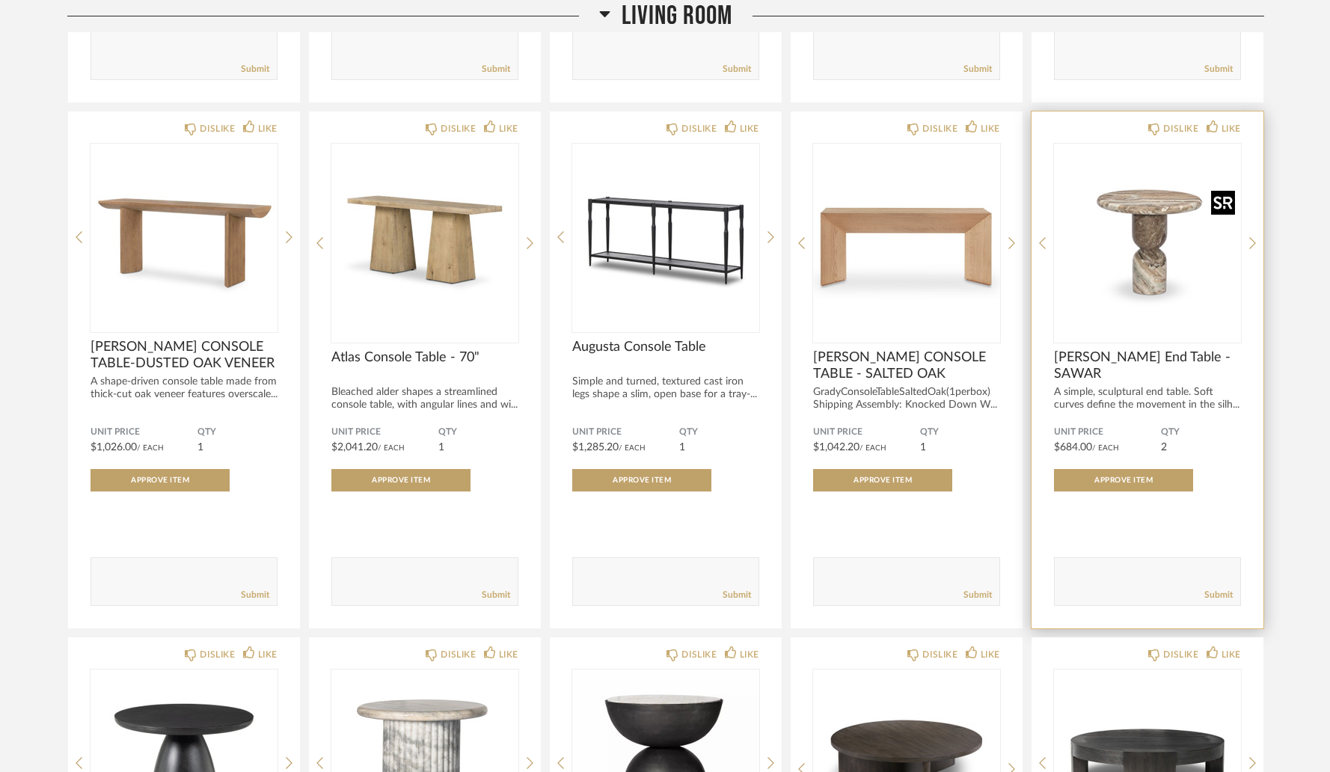
click at [1152, 250] on img "0" at bounding box center [1147, 237] width 187 height 187
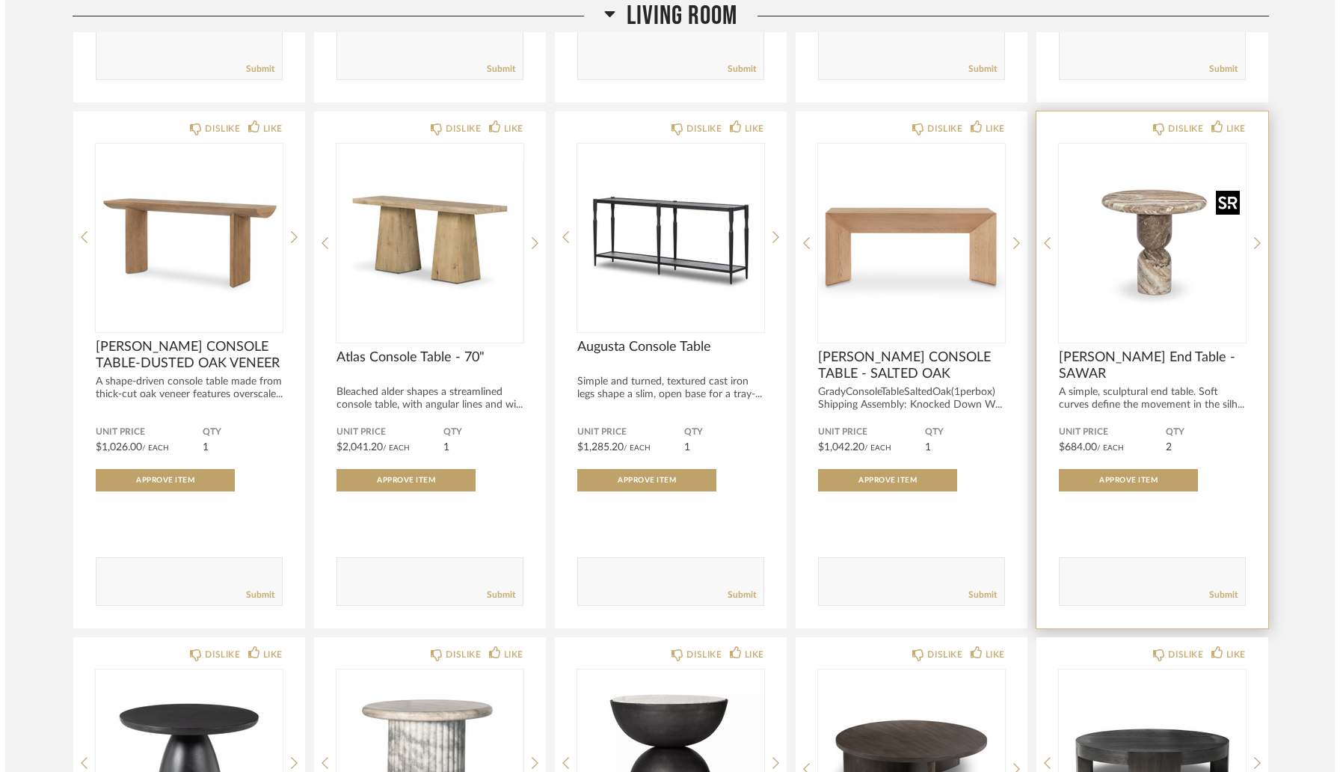
scroll to position [0, 0]
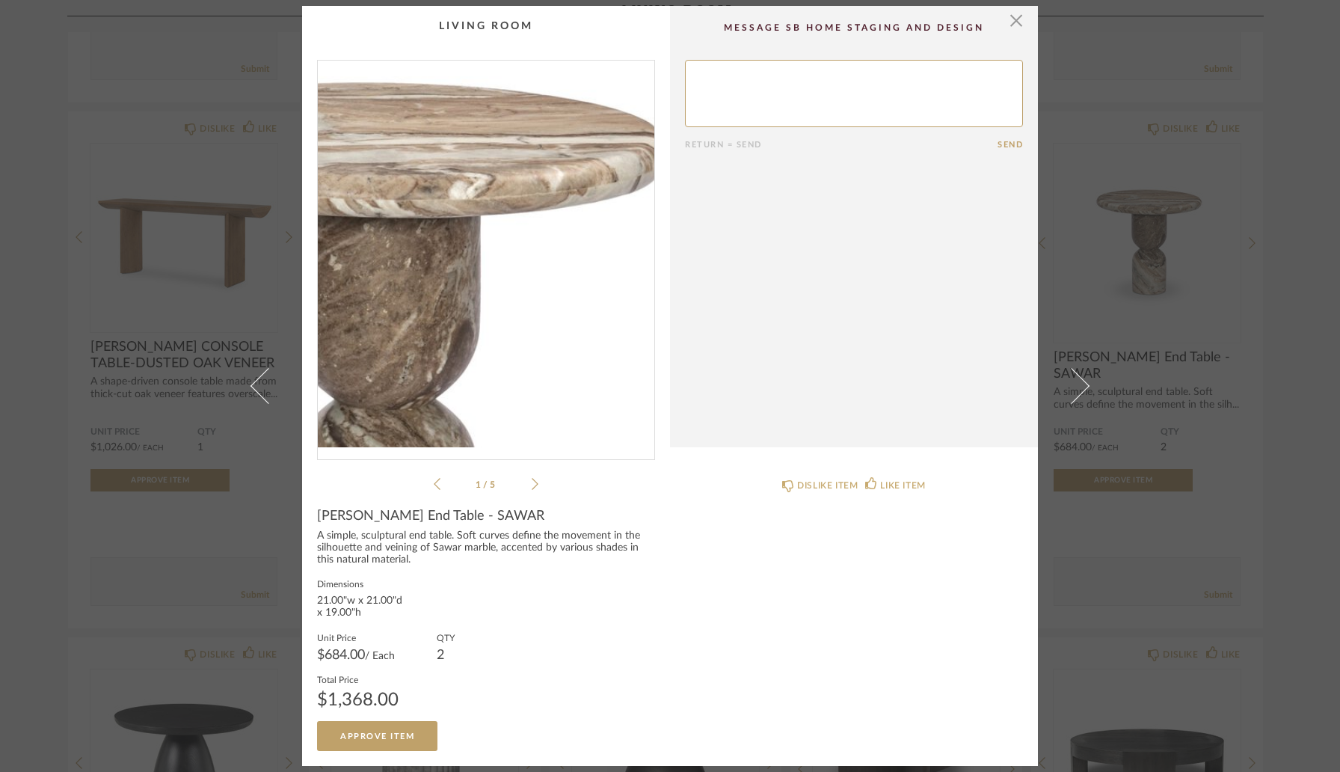
click at [518, 225] on img "0" at bounding box center [486, 254] width 337 height 387
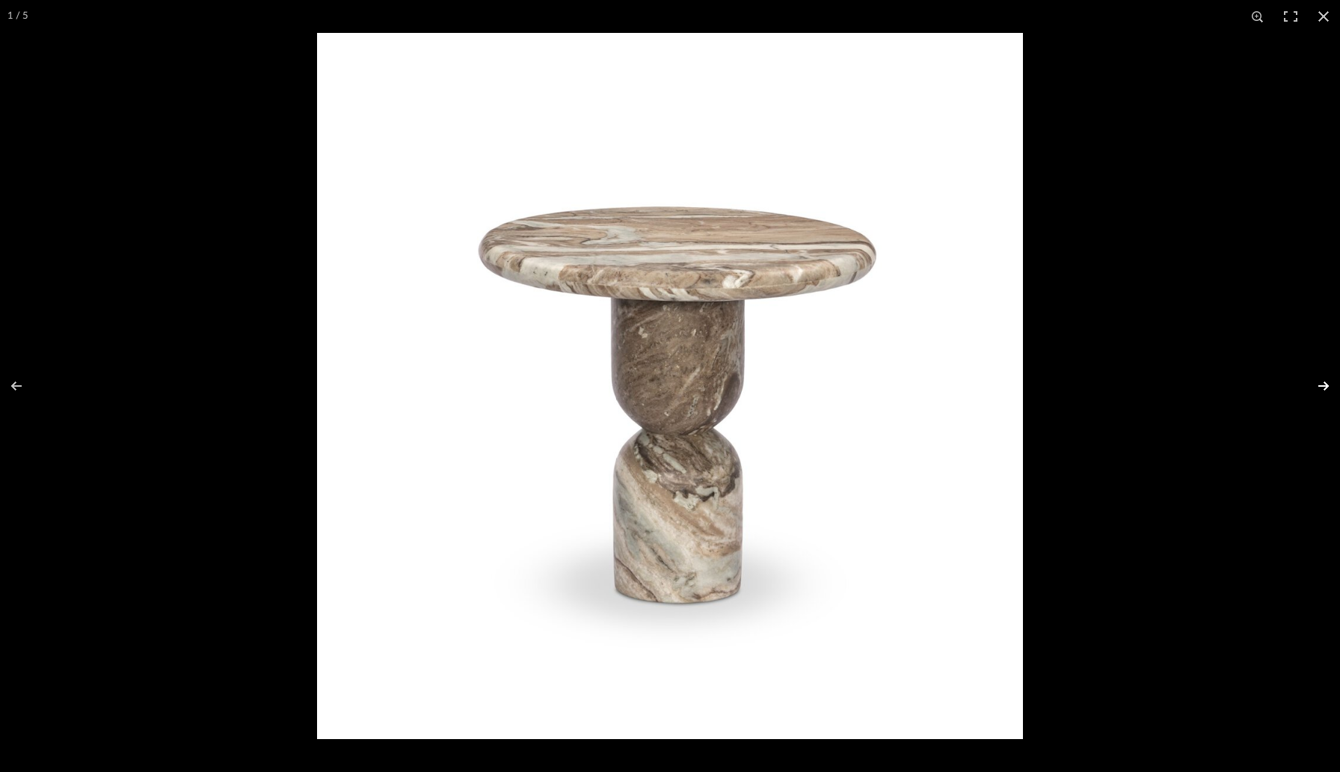
click at [1327, 384] on button at bounding box center [1314, 386] width 52 height 75
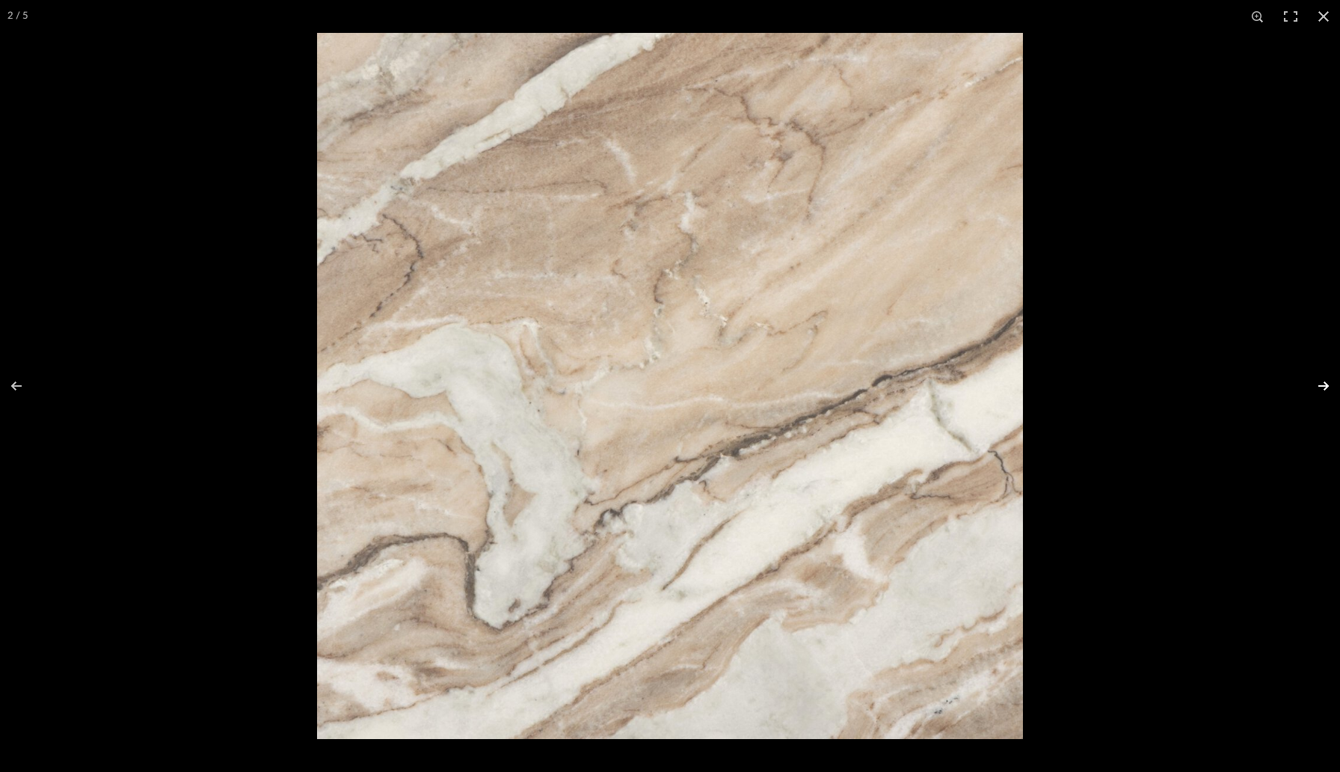
click at [1327, 384] on button at bounding box center [1314, 386] width 52 height 75
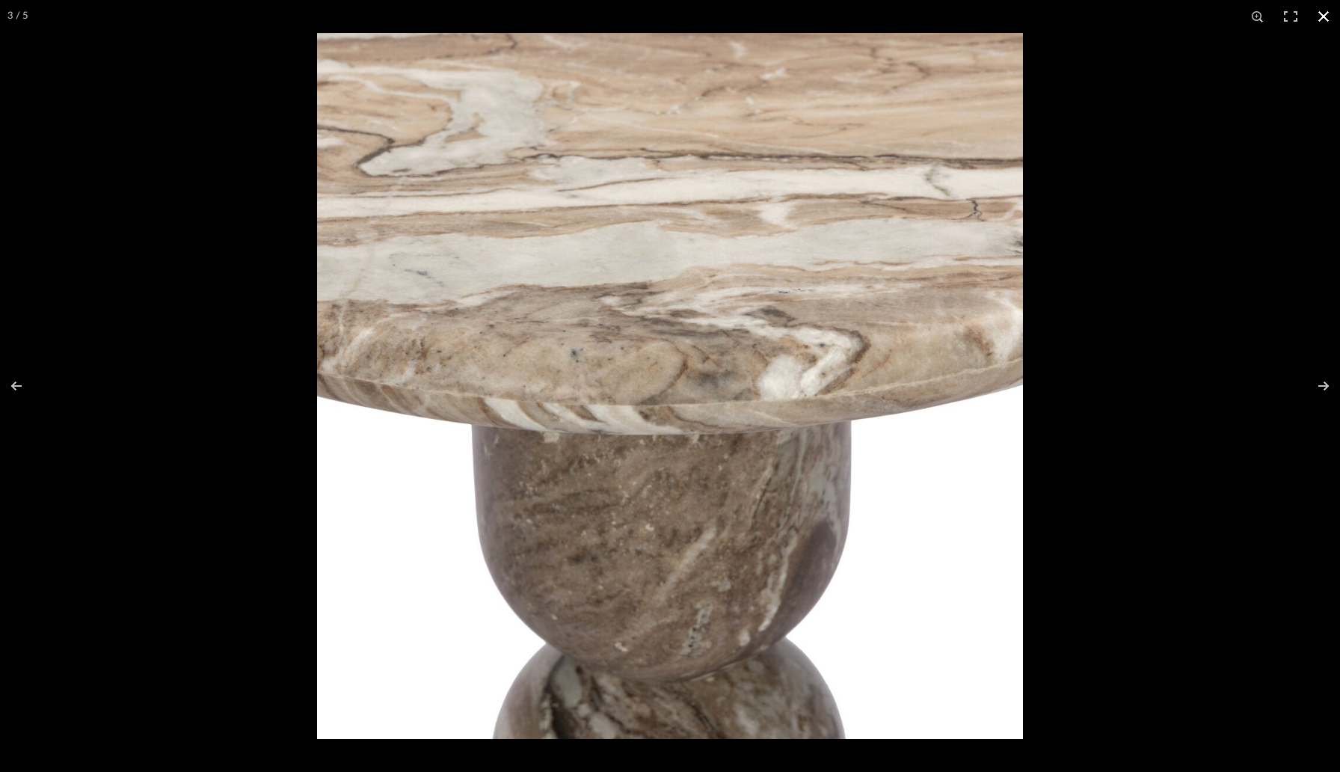
click at [1209, 479] on div at bounding box center [987, 419] width 1340 height 772
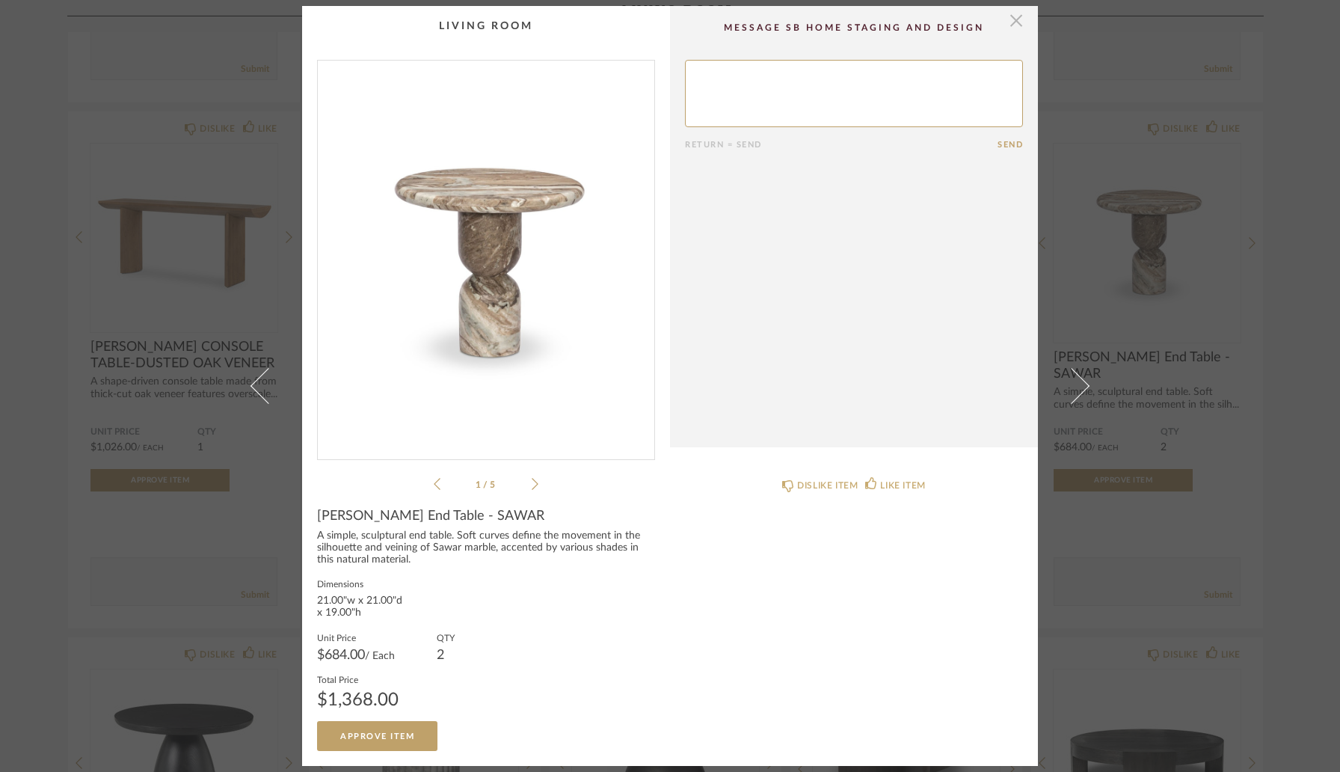
click at [1010, 22] on span "button" at bounding box center [1016, 21] width 30 height 30
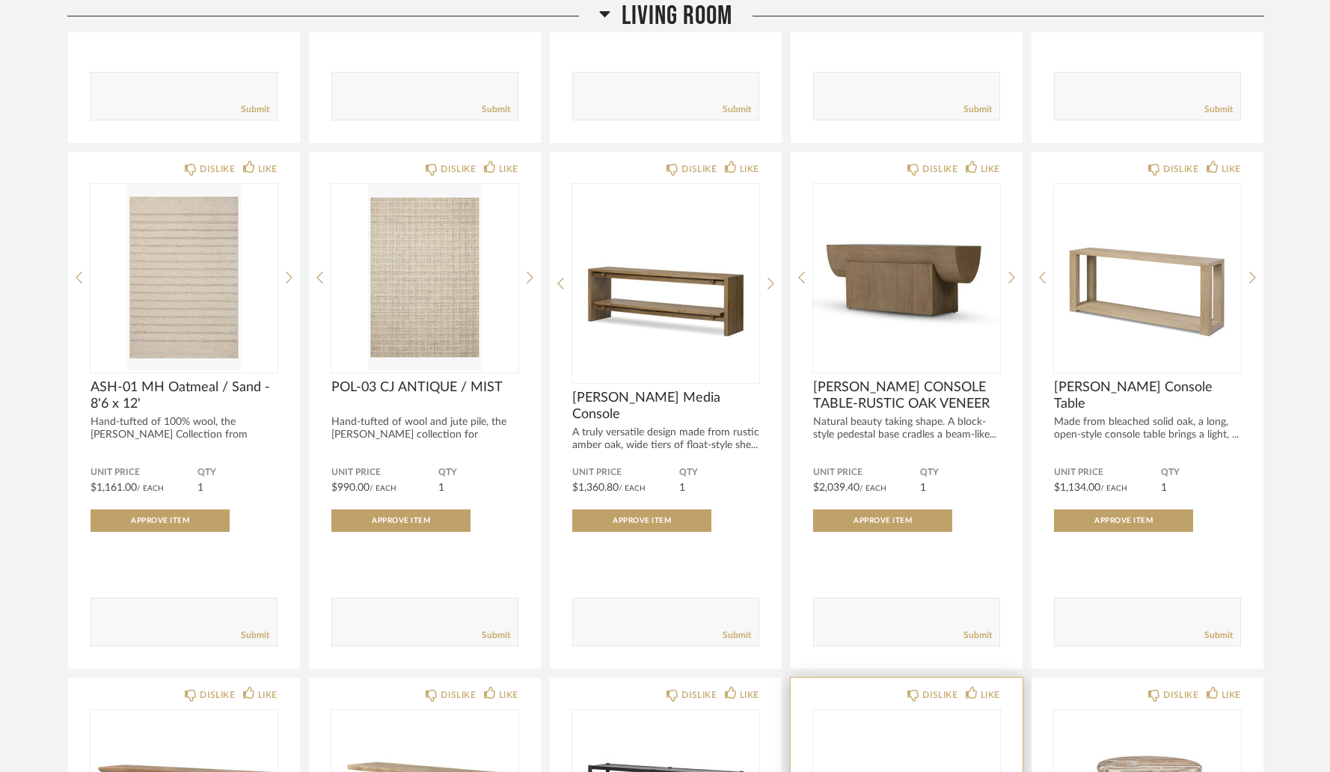
scroll to position [4485, 0]
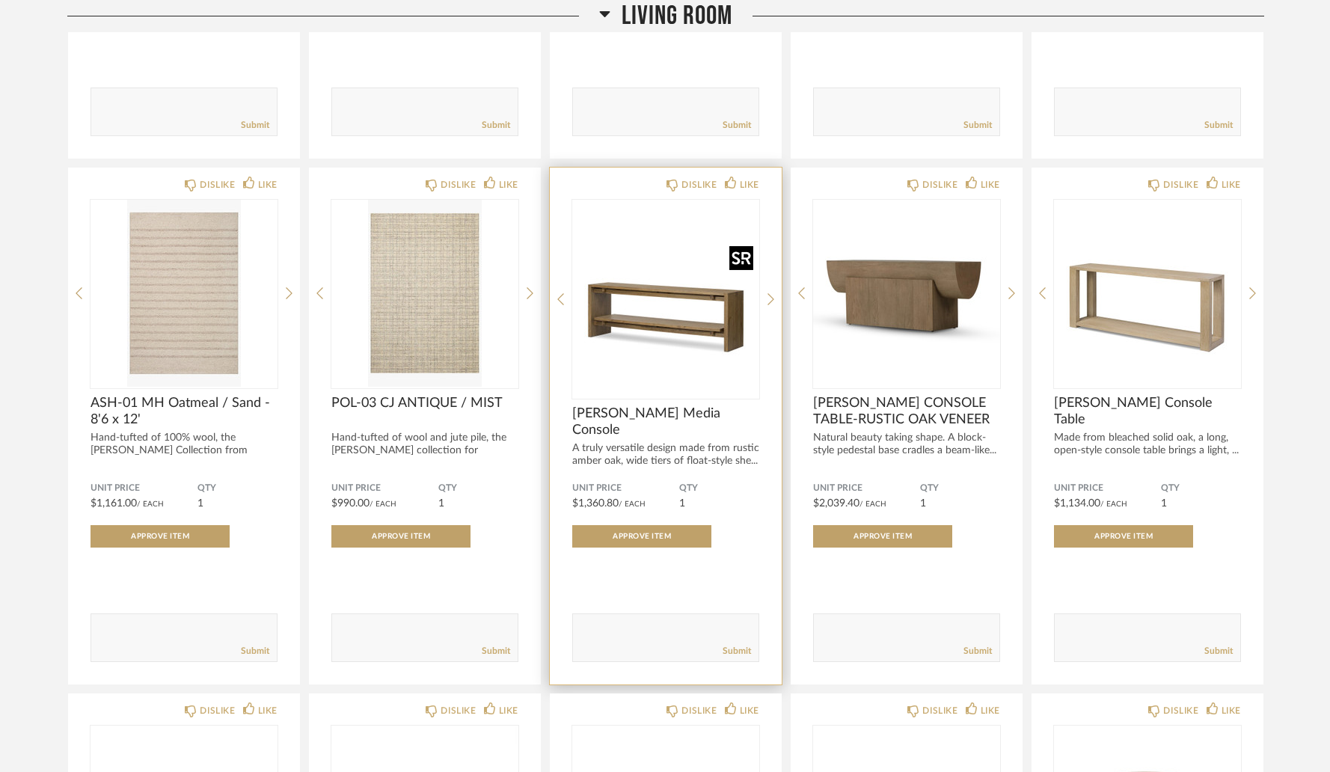
click at [672, 333] on img "0" at bounding box center [665, 293] width 187 height 187
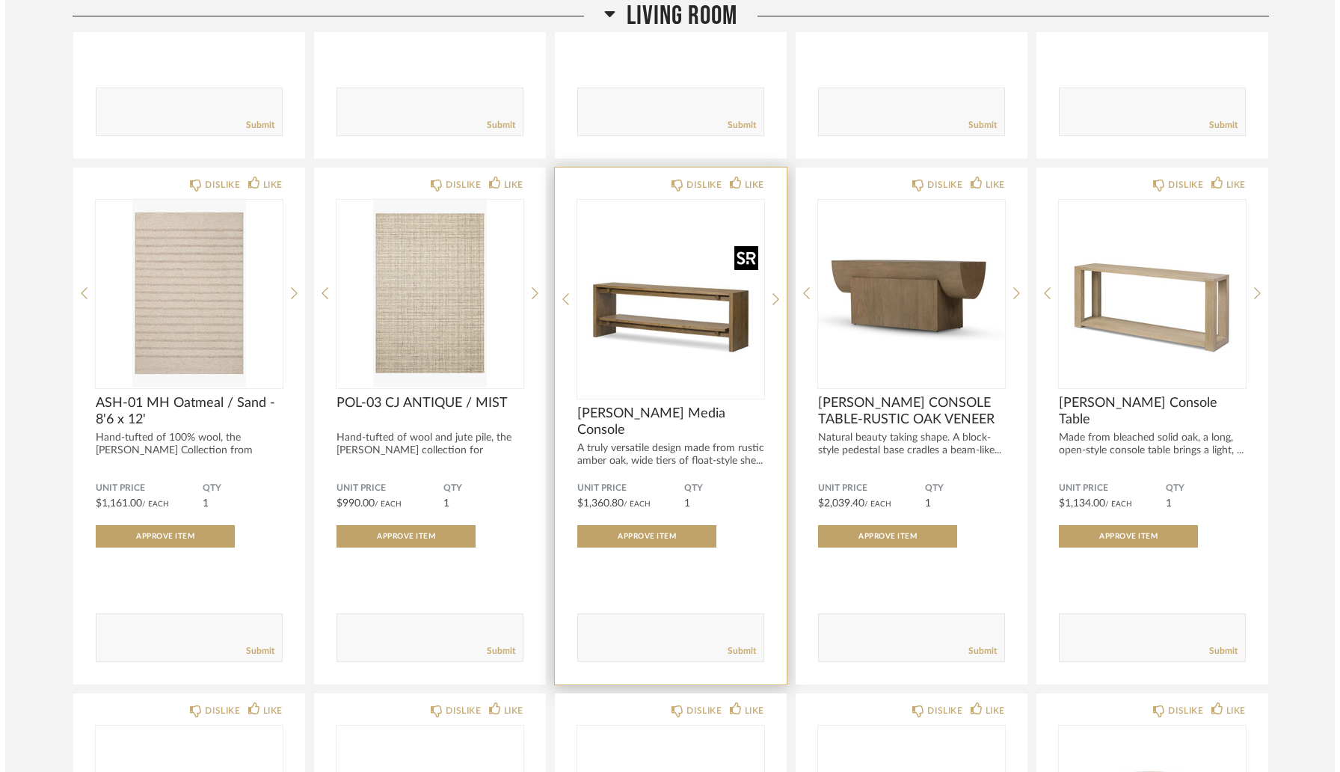
scroll to position [0, 0]
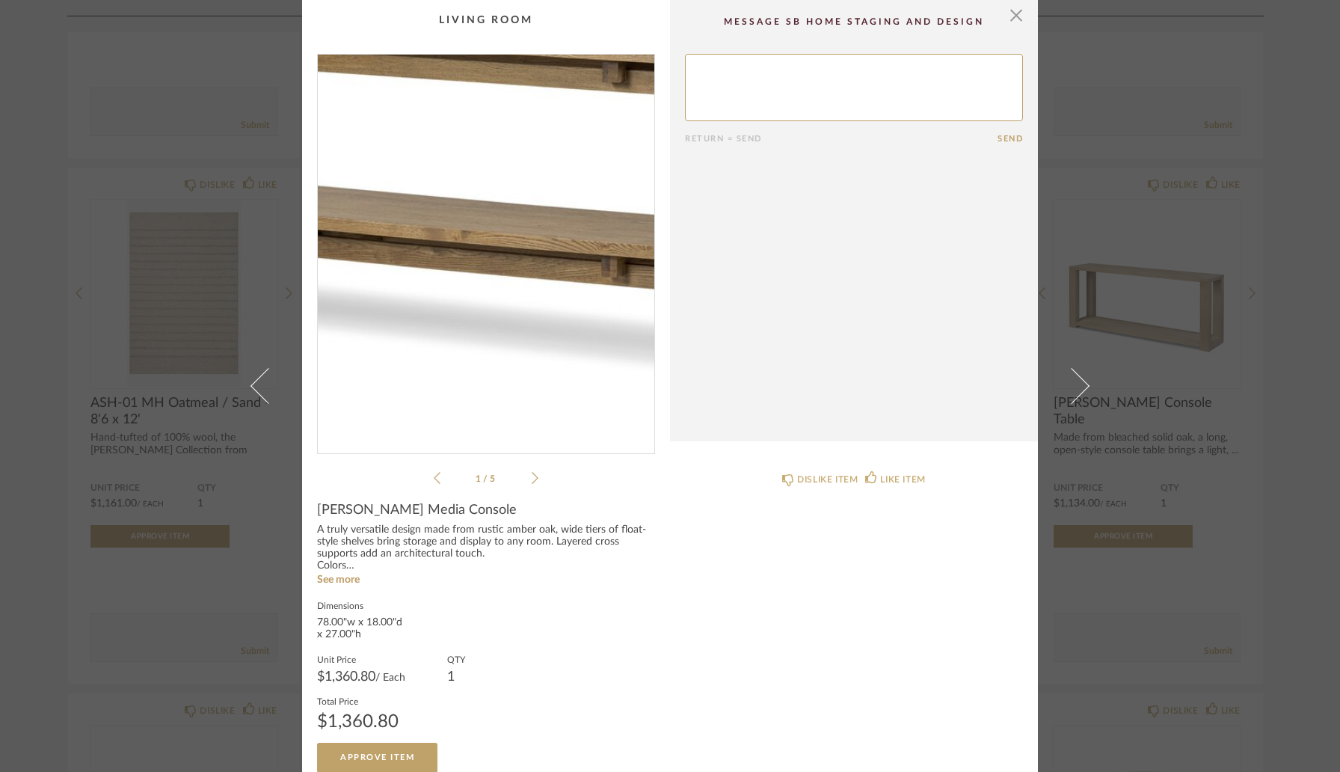
click at [520, 313] on img "0" at bounding box center [486, 248] width 337 height 387
